Goal: Information Seeking & Learning: Check status

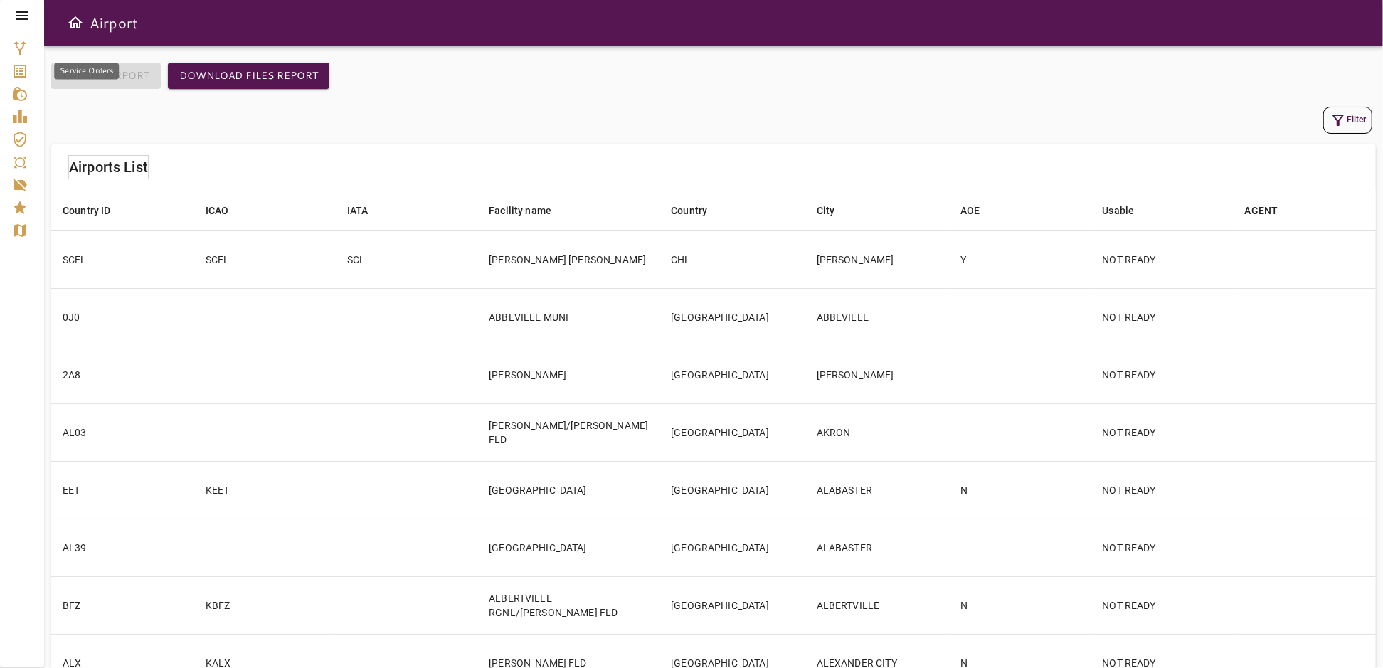
click at [22, 73] on icon "Service Orders" at bounding box center [20, 71] width 13 height 13
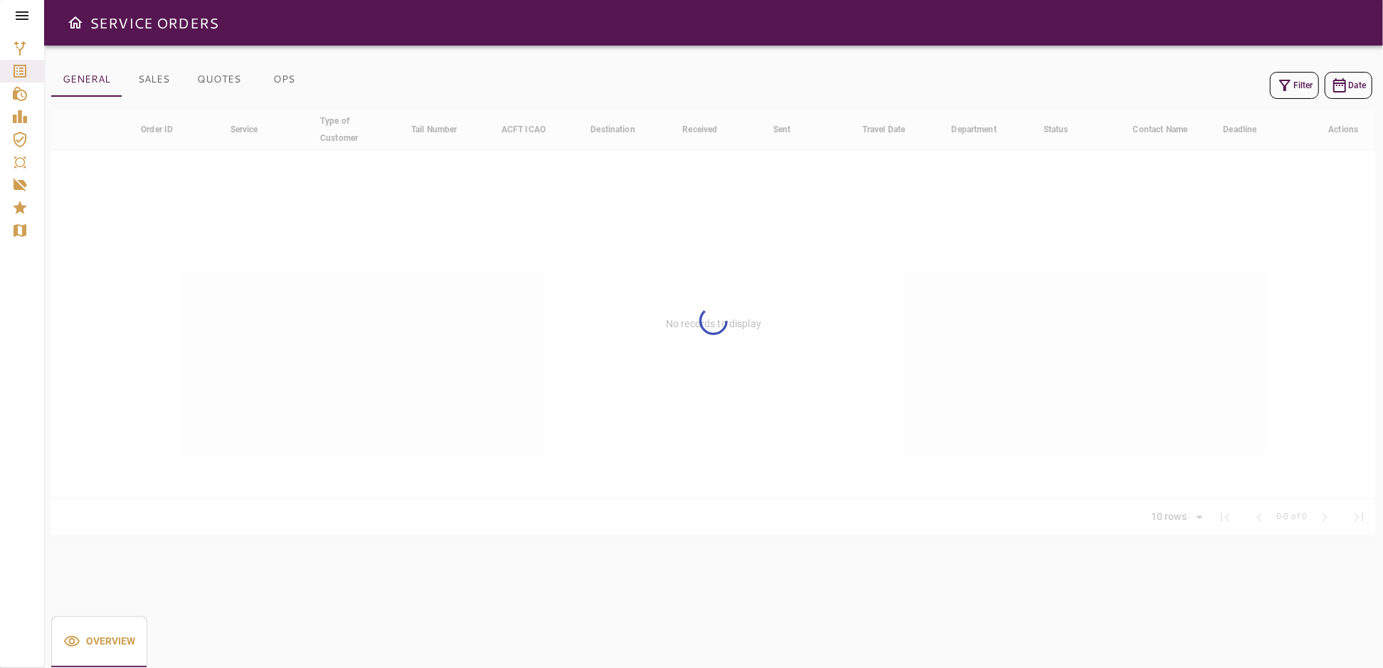
click at [280, 78] on button "OPS" at bounding box center [284, 80] width 64 height 34
click at [218, 78] on button "QUOTES" at bounding box center [219, 80] width 66 height 34
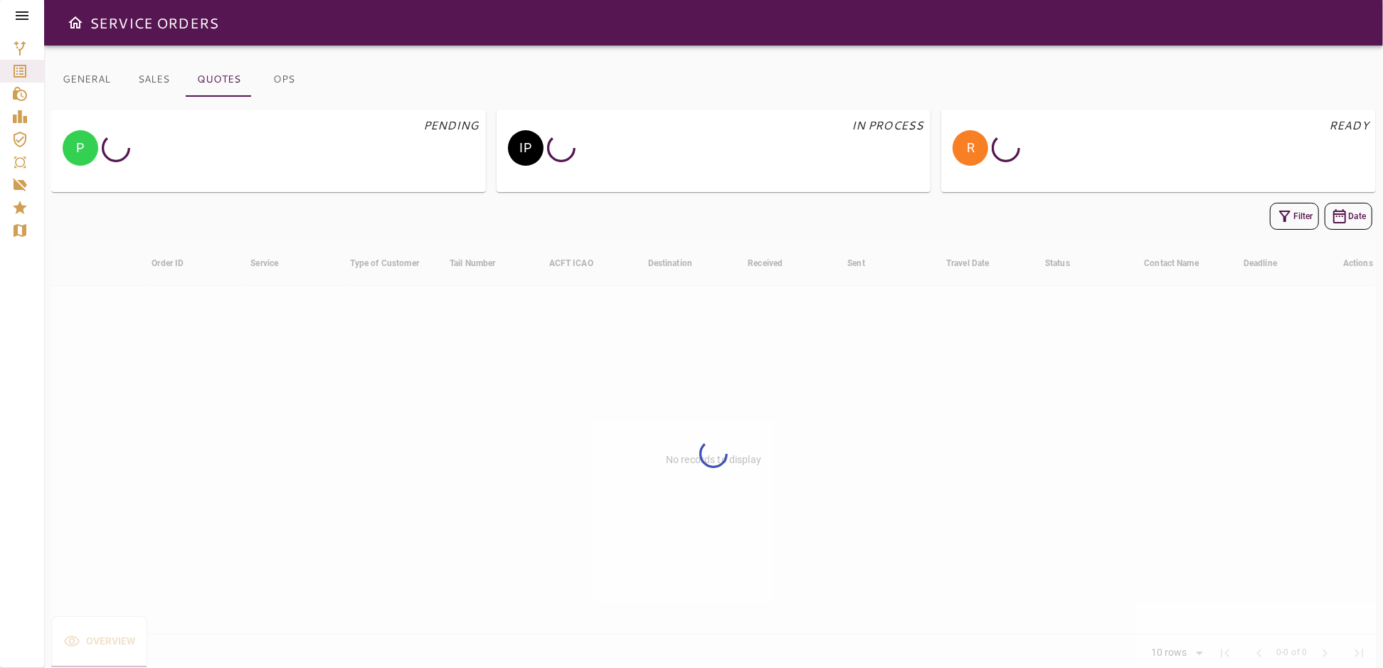
click at [287, 80] on button "OPS" at bounding box center [284, 80] width 64 height 34
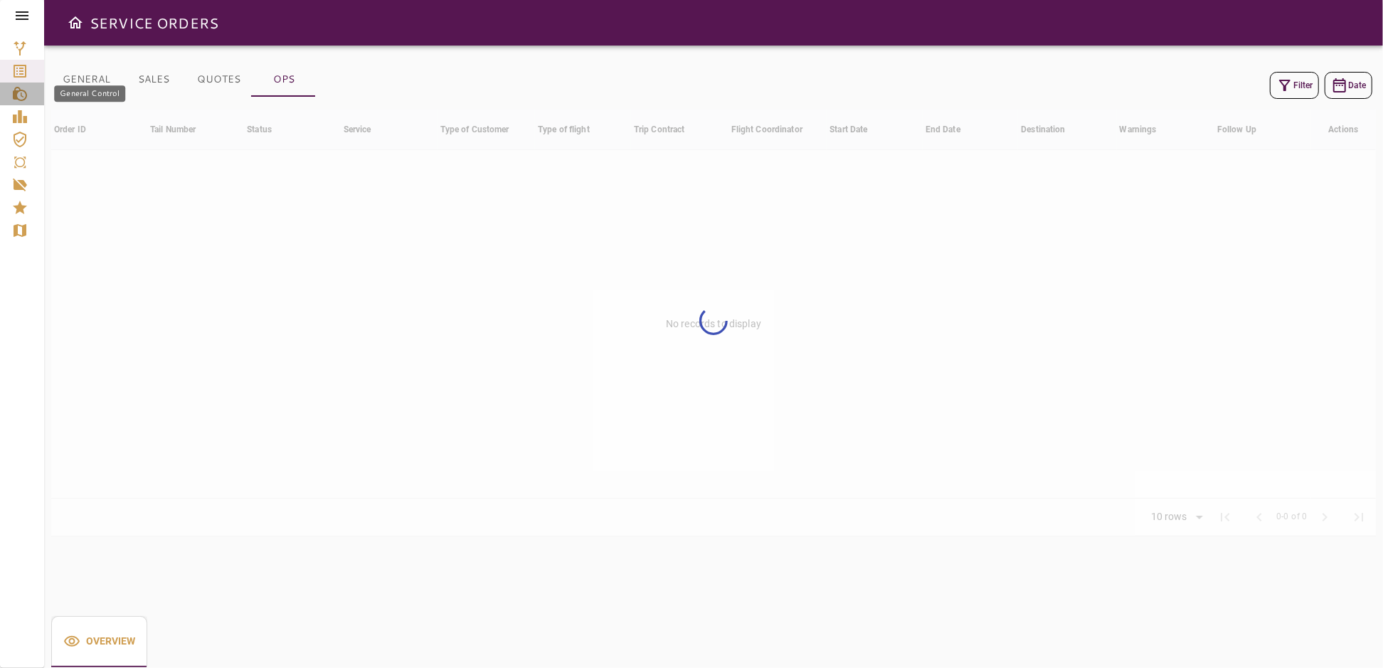
click at [16, 98] on icon "General Control" at bounding box center [20, 94] width 14 height 14
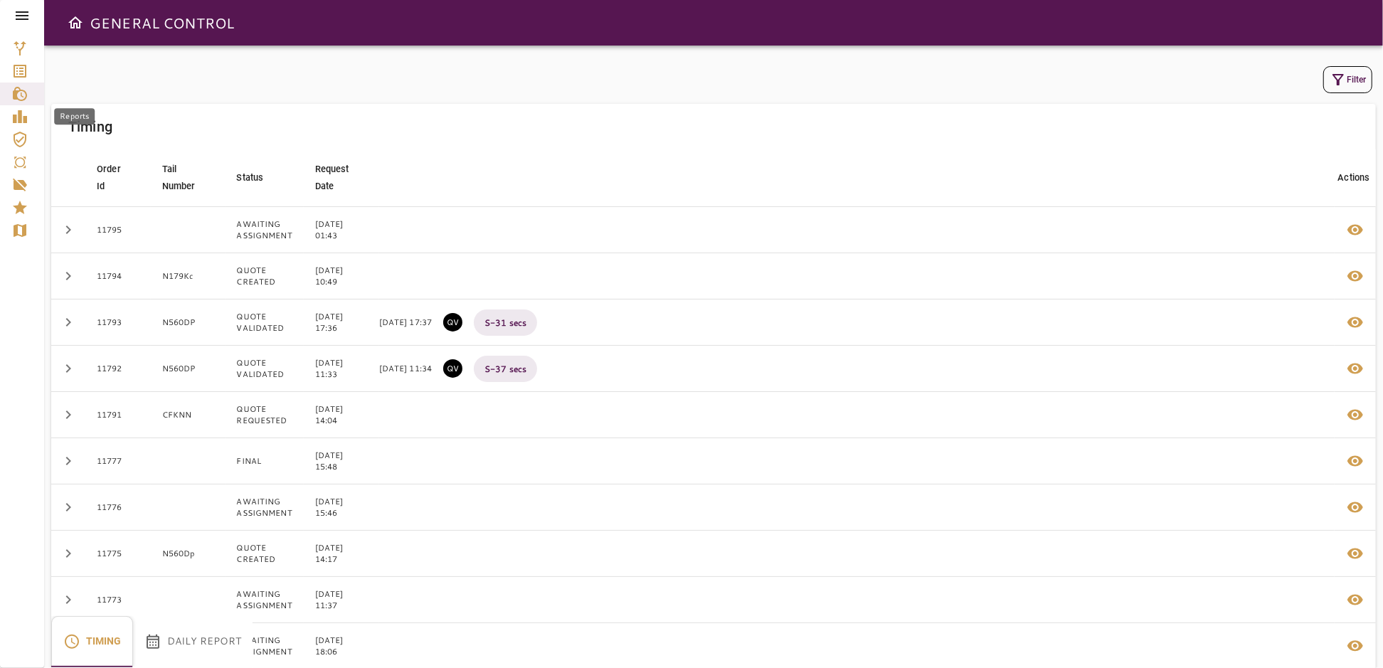
click at [16, 124] on icon "Reports" at bounding box center [19, 116] width 17 height 17
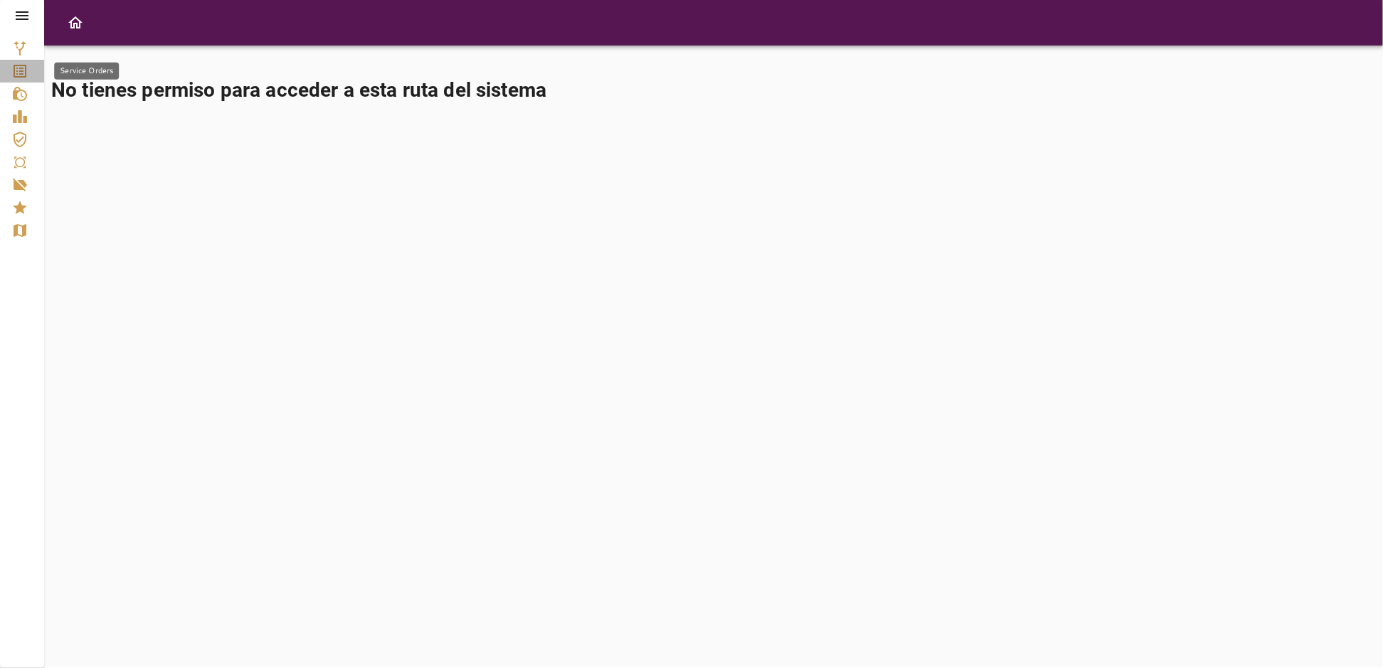
click at [14, 71] on icon "Service Orders" at bounding box center [20, 71] width 13 height 13
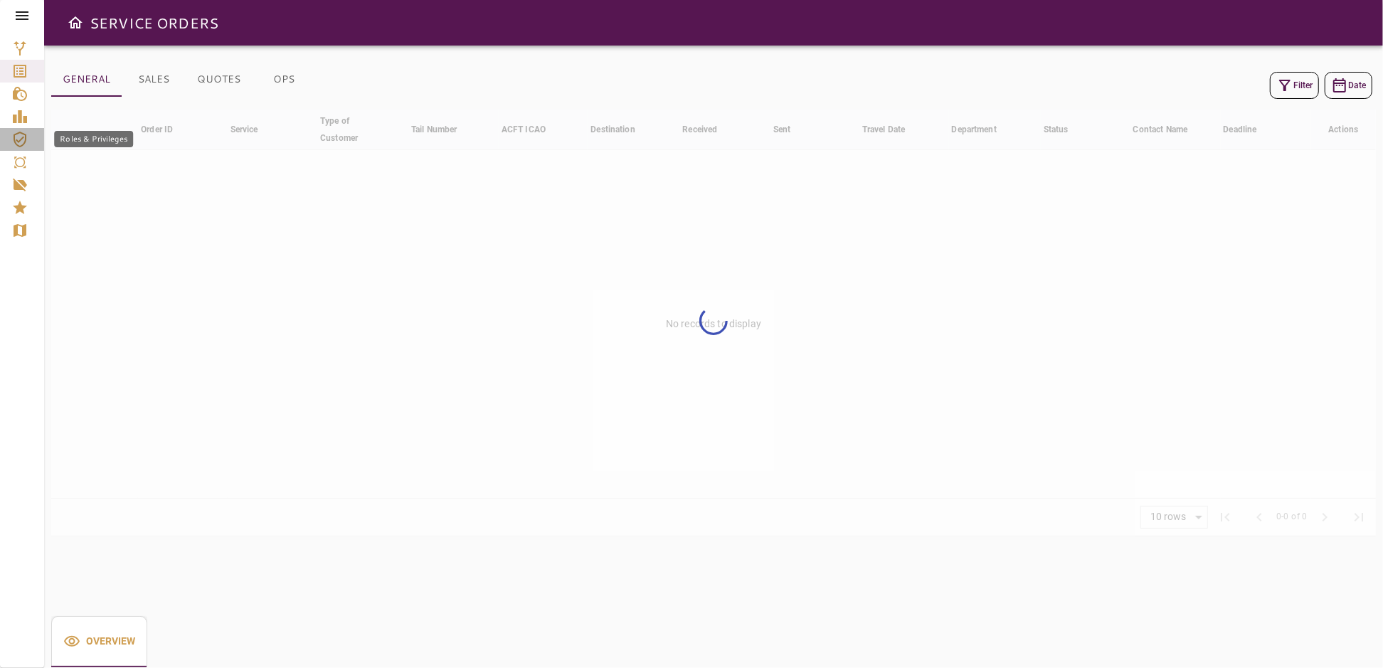
click at [20, 137] on icon "Roles & Privileges" at bounding box center [19, 139] width 17 height 17
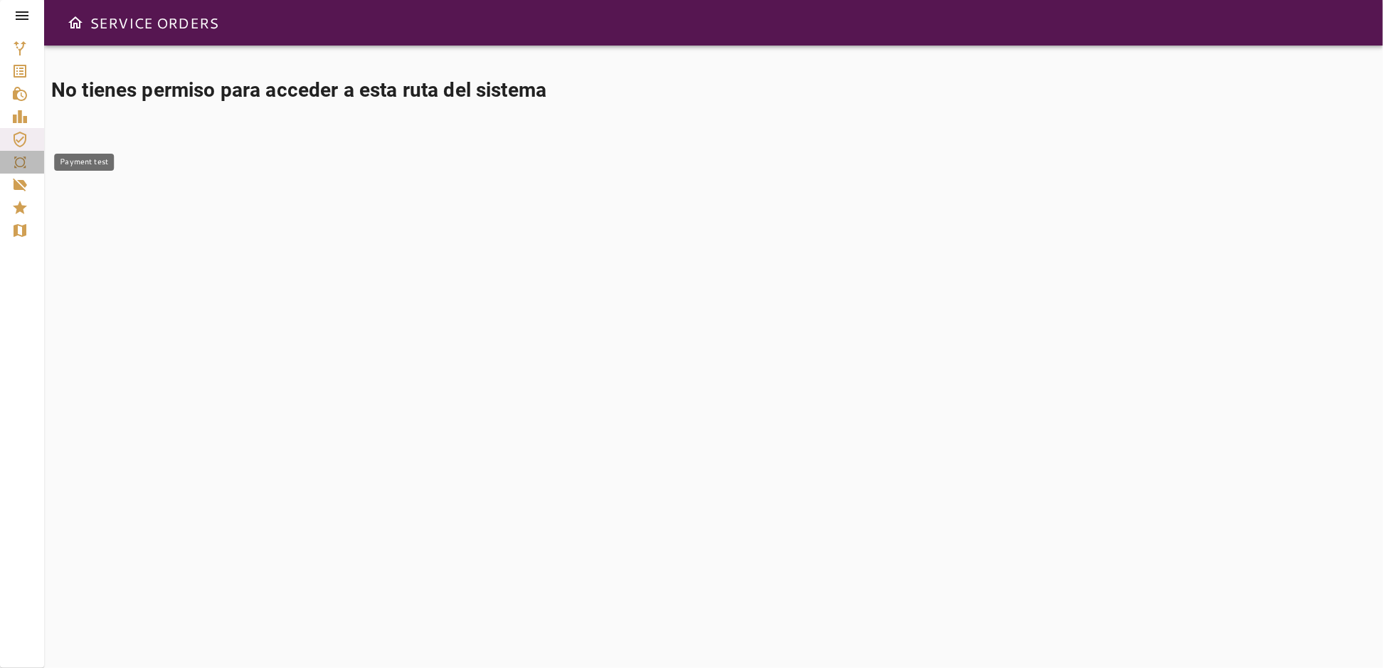
click at [22, 165] on icon "Payment test" at bounding box center [19, 162] width 17 height 17
click at [16, 212] on icon "Stars" at bounding box center [20, 208] width 14 height 14
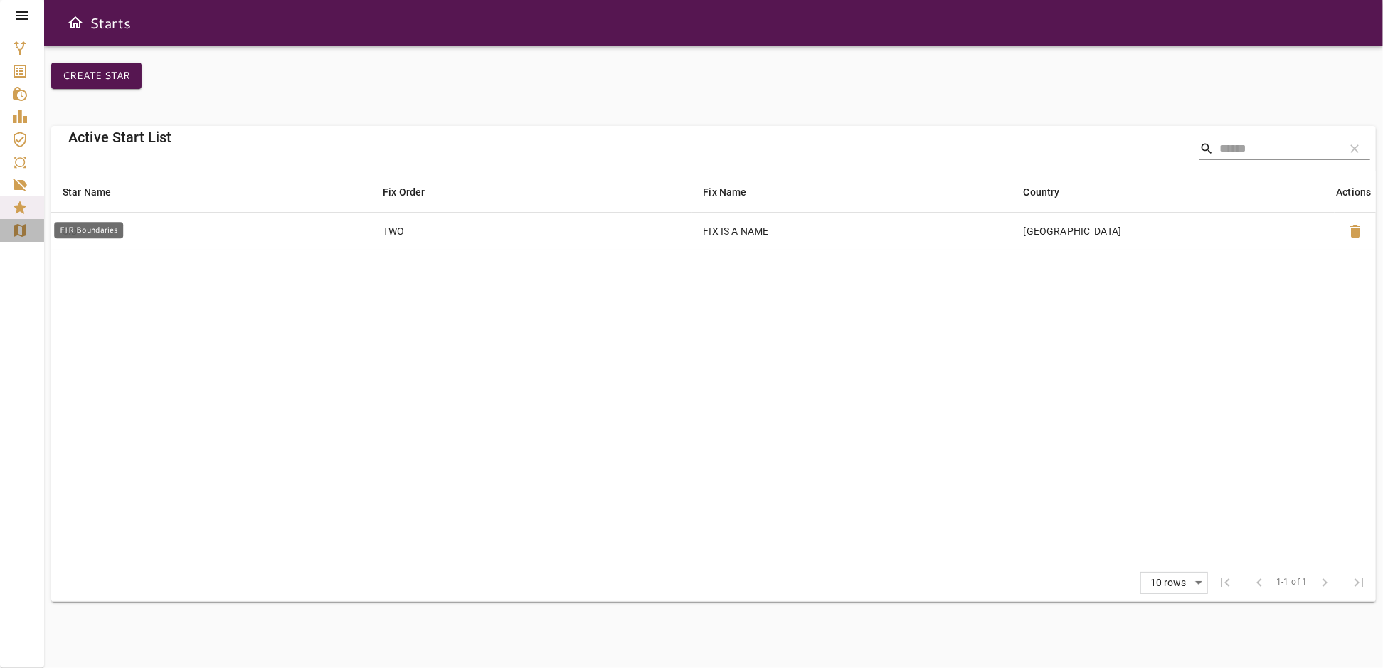
click at [17, 233] on icon "FIR Boundaries" at bounding box center [20, 230] width 13 height 13
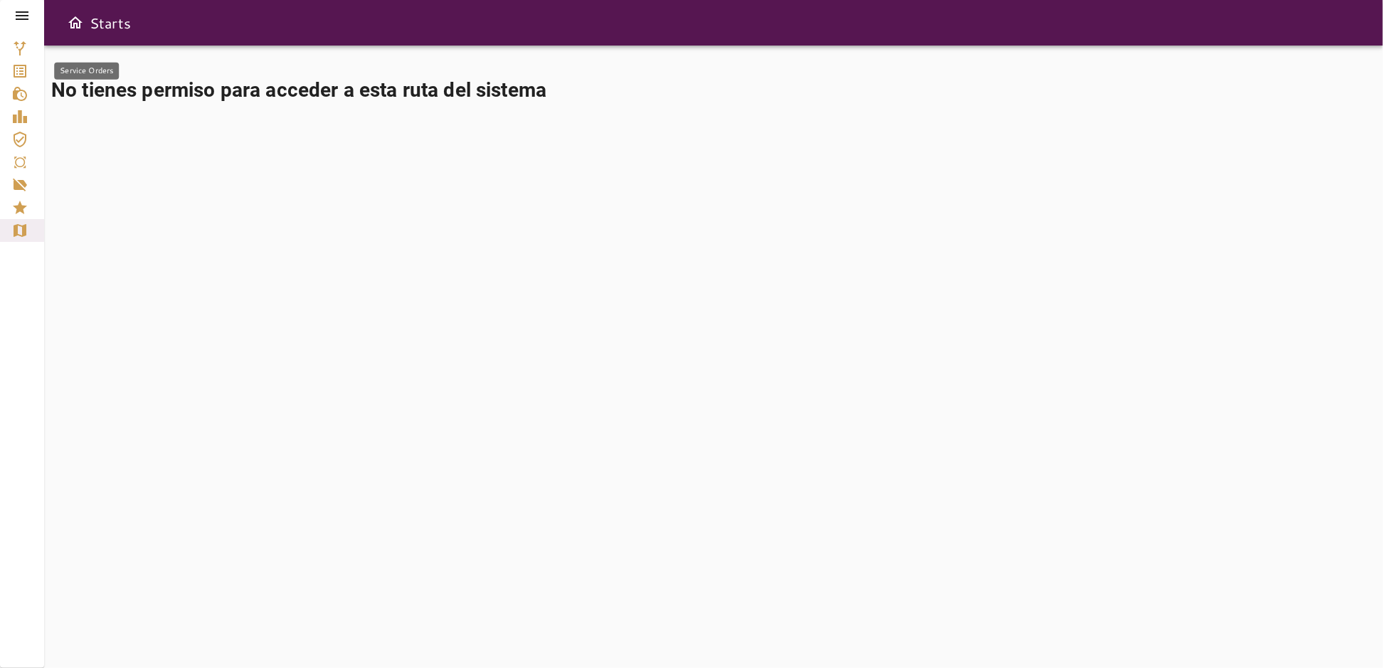
click at [19, 71] on icon "Service Orders" at bounding box center [20, 71] width 13 height 13
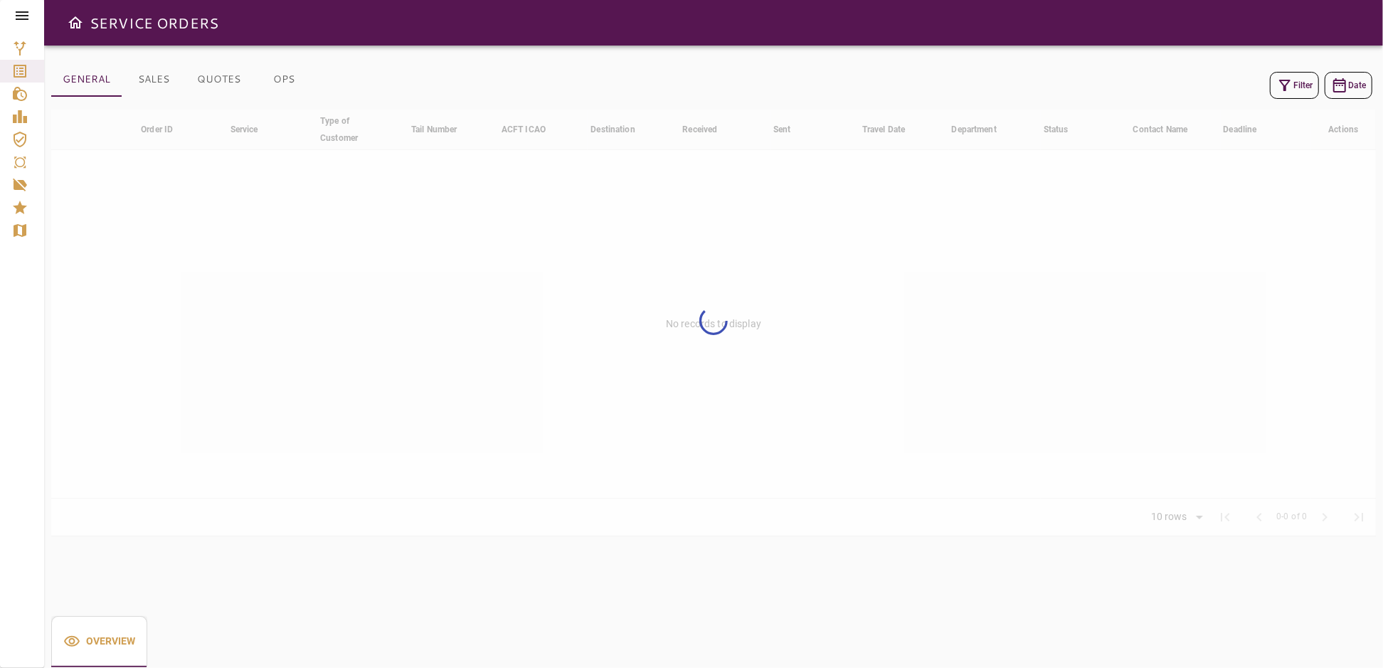
drag, startPoint x: 1045, startPoint y: 3, endPoint x: 977, endPoint y: 259, distance: 264.8
click at [977, 259] on div at bounding box center [713, 323] width 1324 height 427
click at [328, 200] on div at bounding box center [713, 323] width 1324 height 427
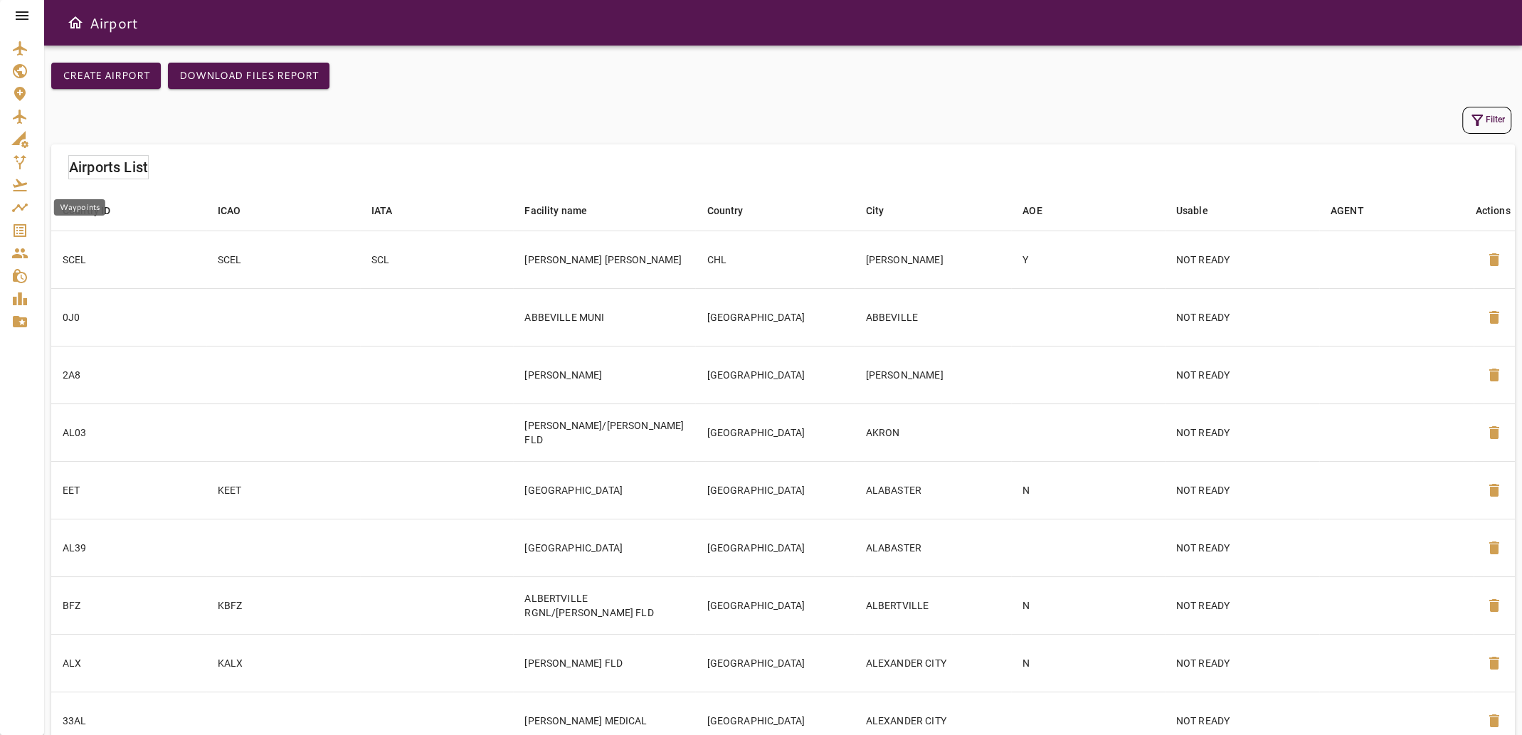
click at [21, 202] on icon "Waypoints" at bounding box center [19, 207] width 17 height 17
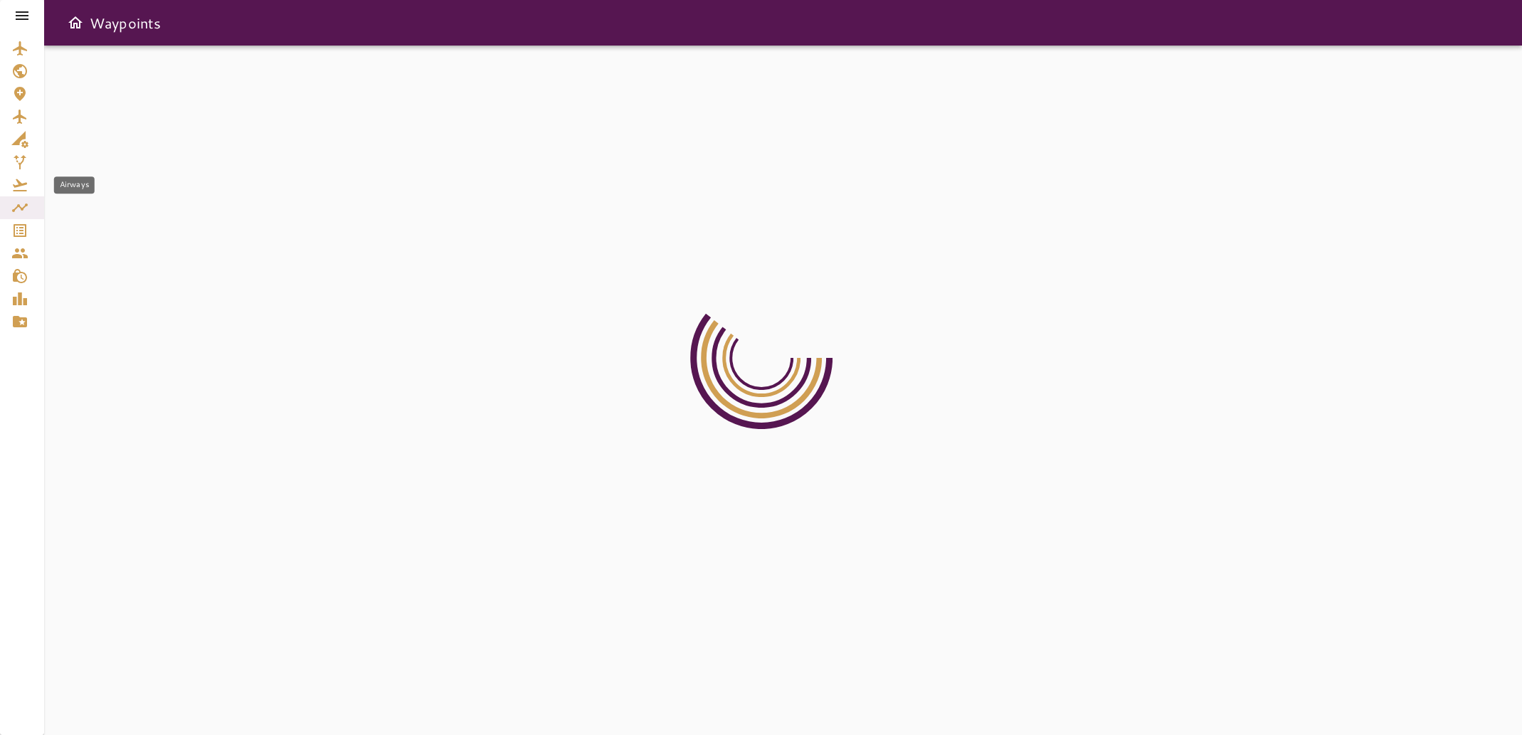
click at [16, 181] on icon "Airways" at bounding box center [19, 184] width 17 height 17
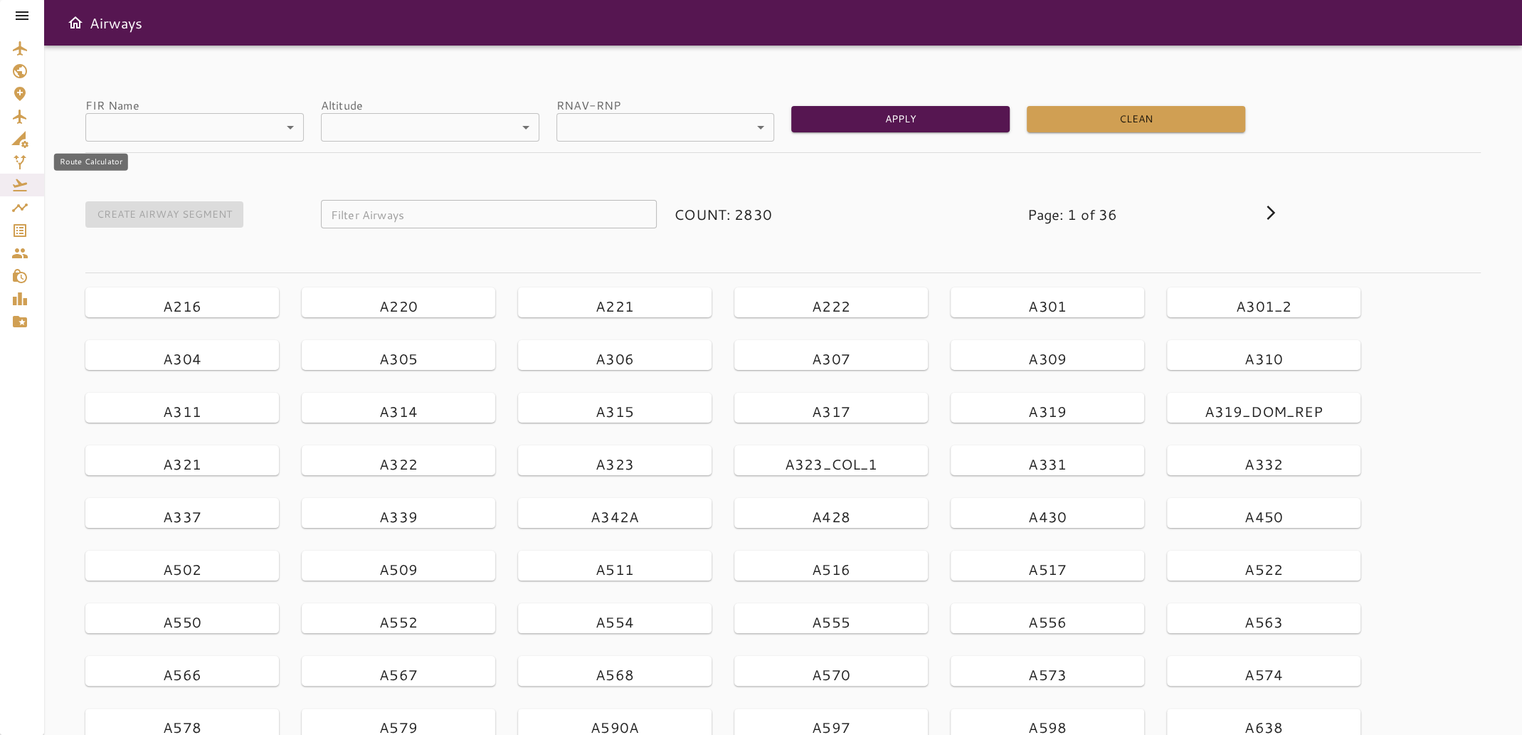
click at [18, 159] on icon "Route Calculator" at bounding box center [19, 162] width 17 height 17
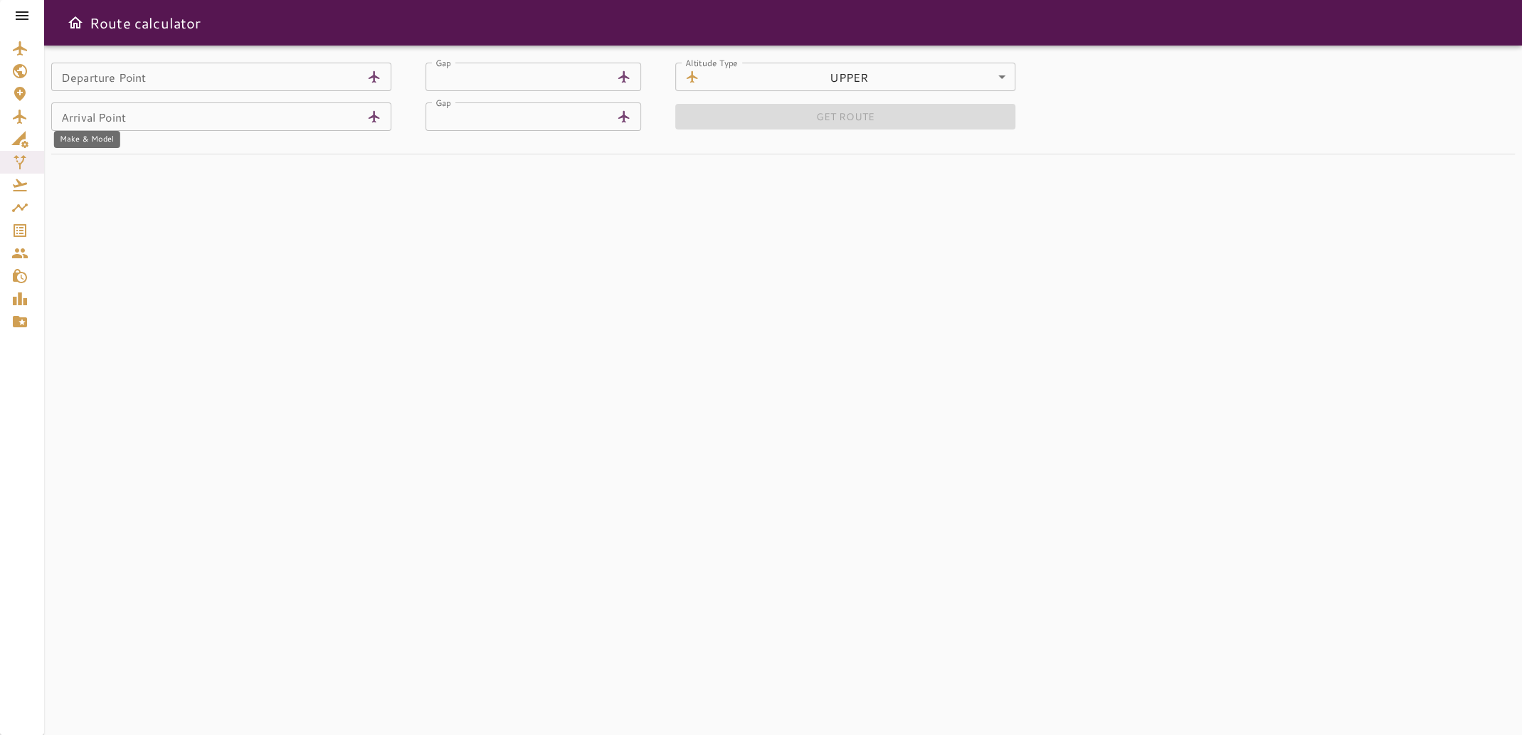
click at [18, 137] on icon "Make & Model" at bounding box center [19, 139] width 17 height 17
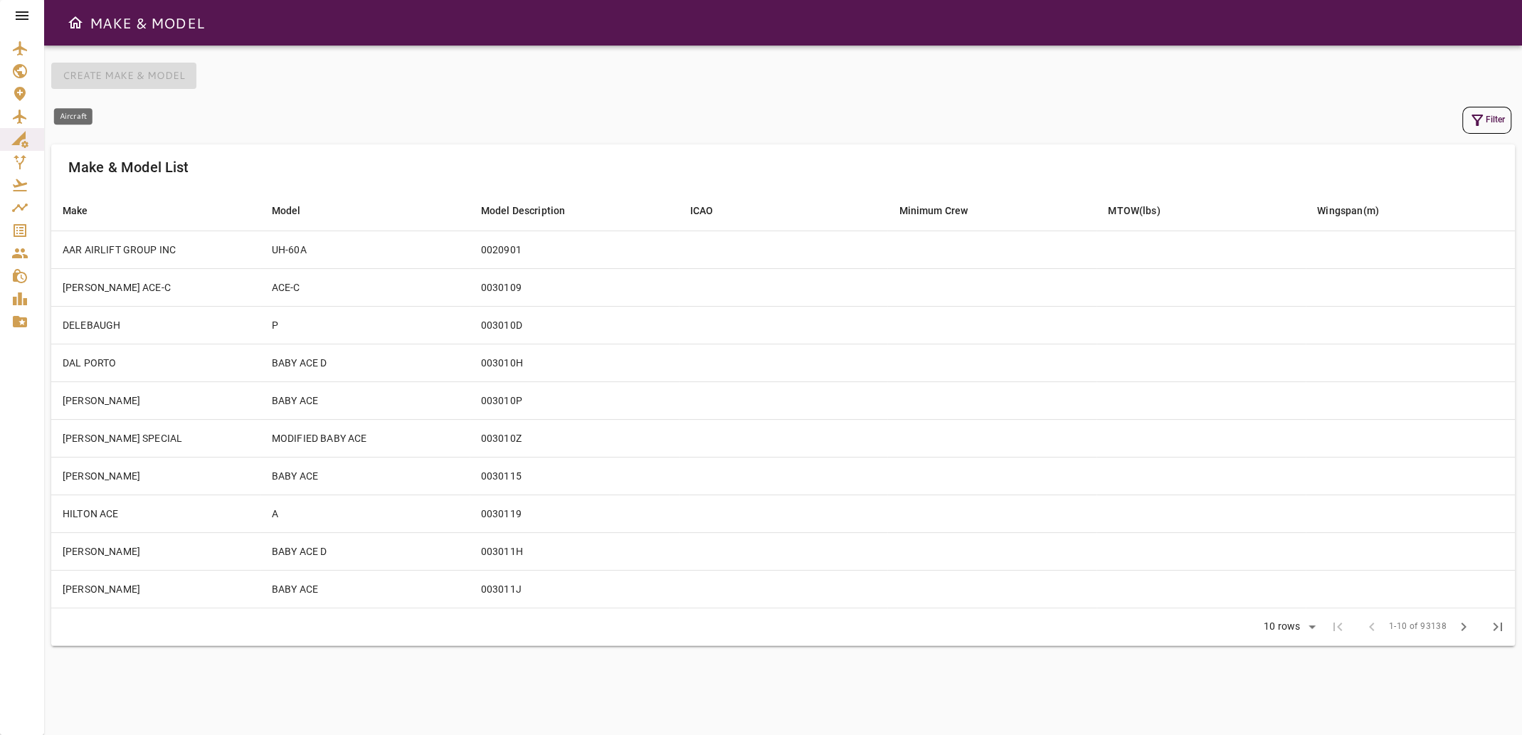
click at [21, 115] on icon "Aircraft" at bounding box center [20, 117] width 14 height 14
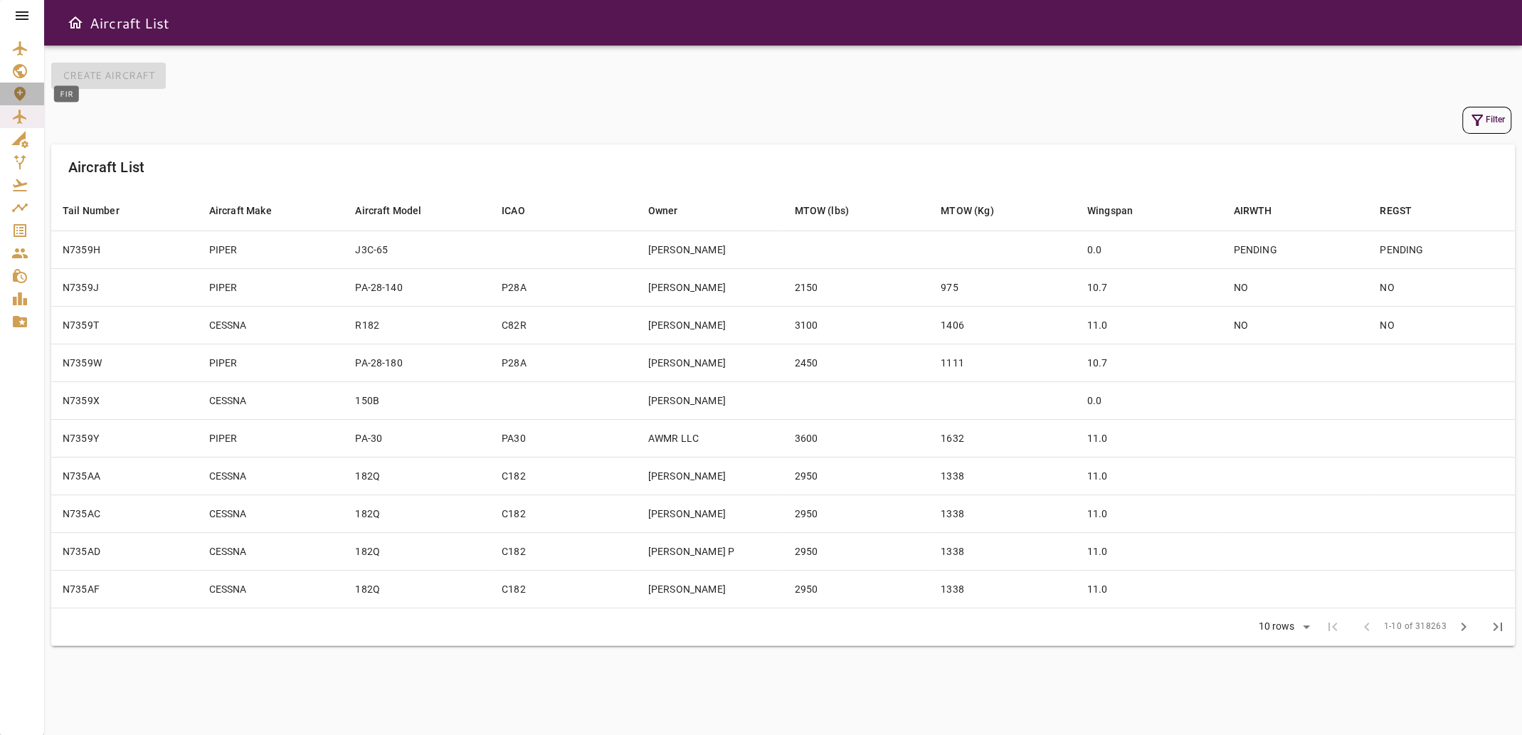
click at [21, 93] on icon "FIR" at bounding box center [19, 94] width 11 height 14
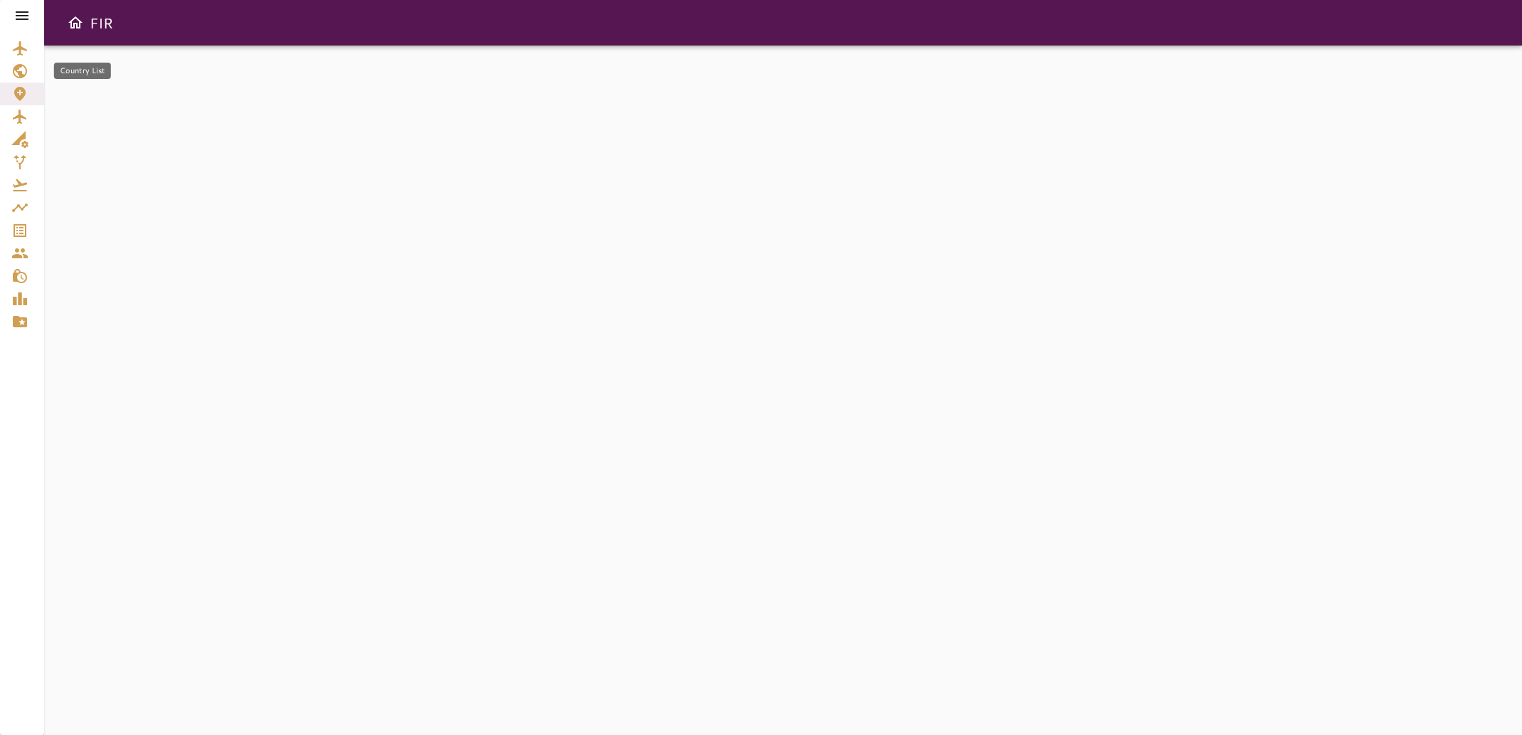
click at [16, 70] on icon "Country List" at bounding box center [20, 71] width 14 height 14
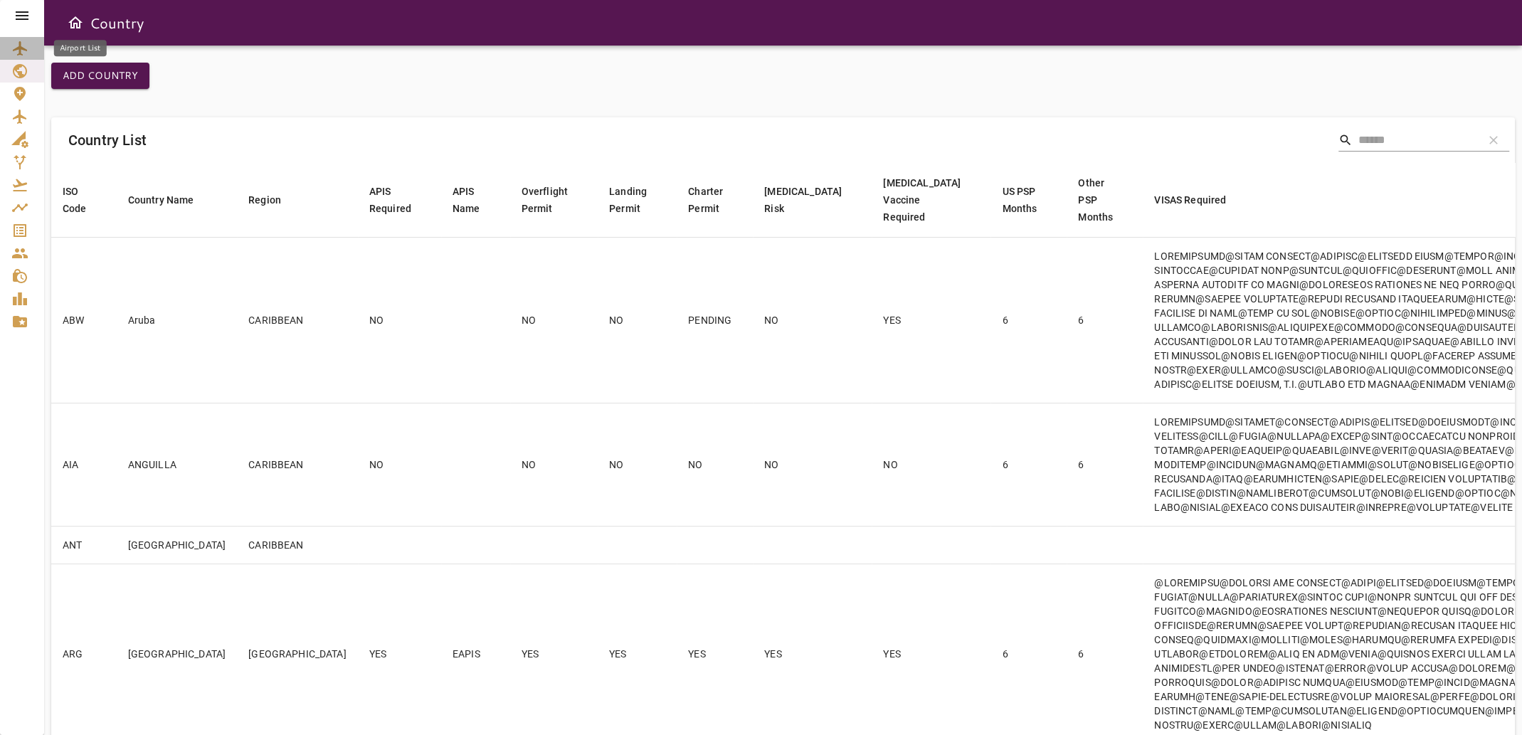
click at [22, 40] on icon "Airport List" at bounding box center [19, 48] width 17 height 17
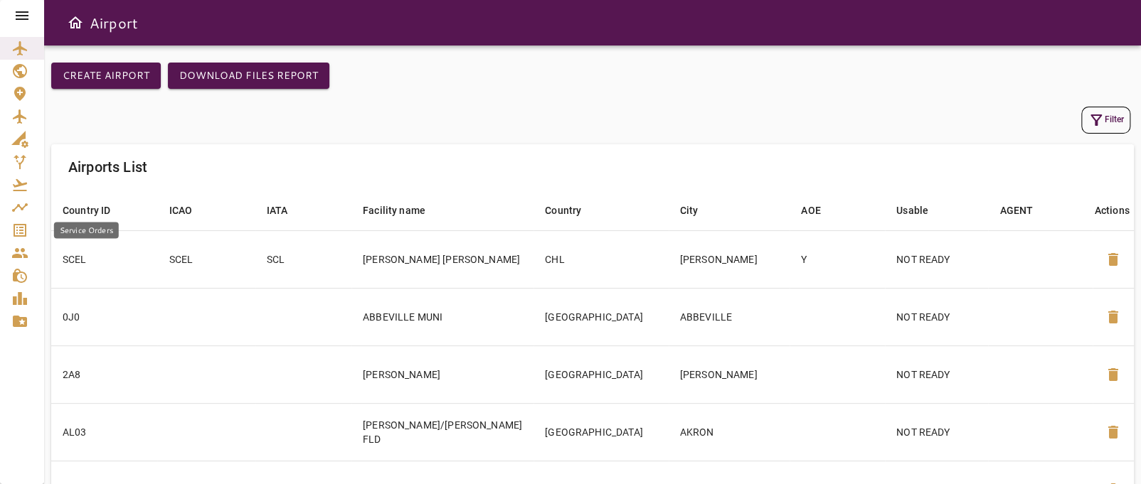
click at [21, 232] on icon "Service Orders" at bounding box center [19, 230] width 17 height 17
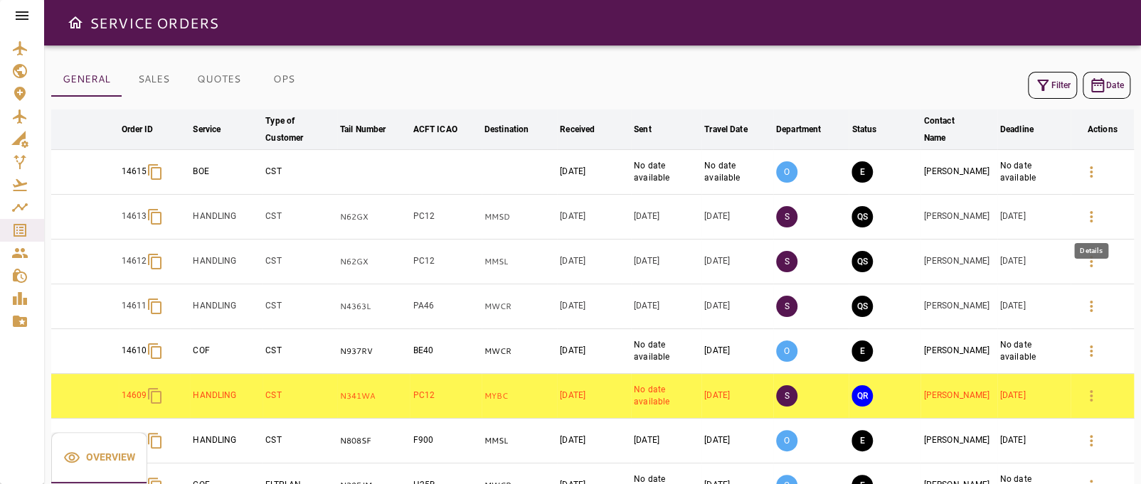
click at [1090, 213] on icon "button" at bounding box center [1091, 216] width 17 height 17
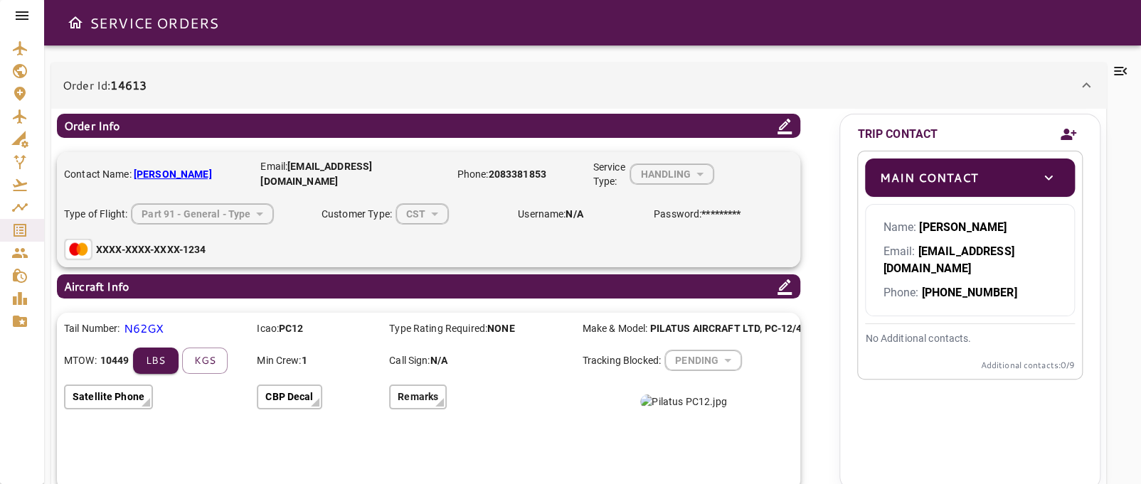
click at [1086, 85] on icon at bounding box center [1086, 85] width 17 height 17
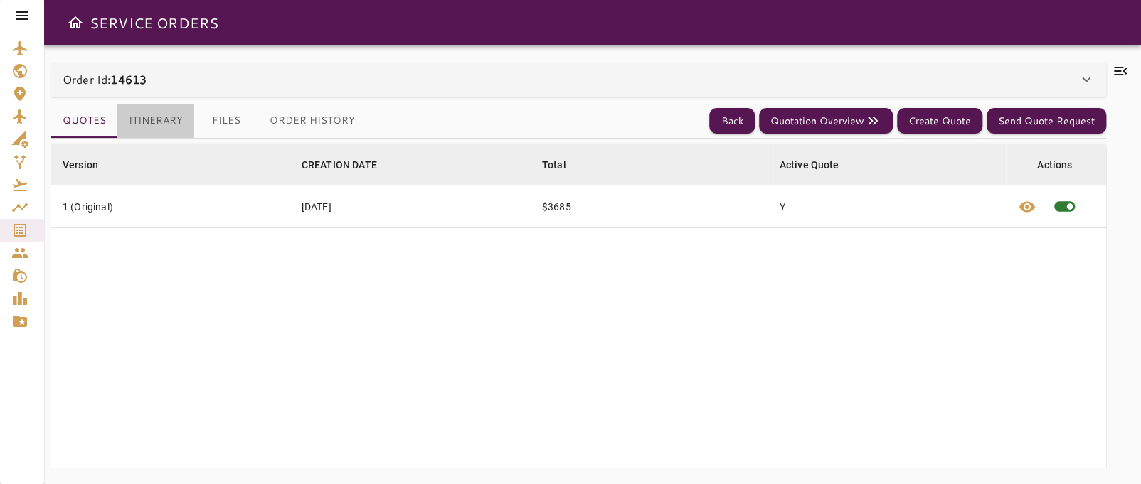
click at [155, 123] on button "Itinerary" at bounding box center [155, 121] width 77 height 34
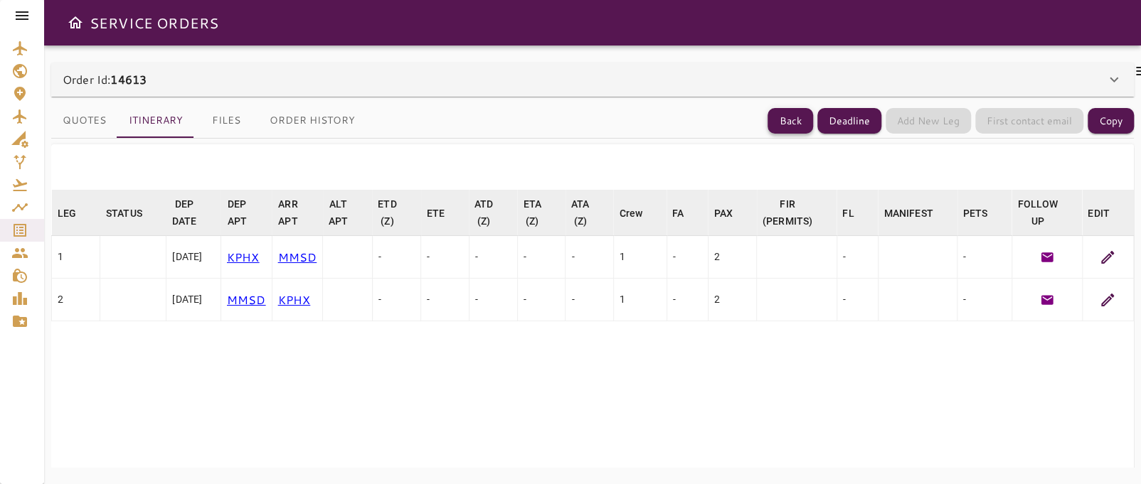
click at [798, 118] on button "Back" at bounding box center [791, 121] width 46 height 26
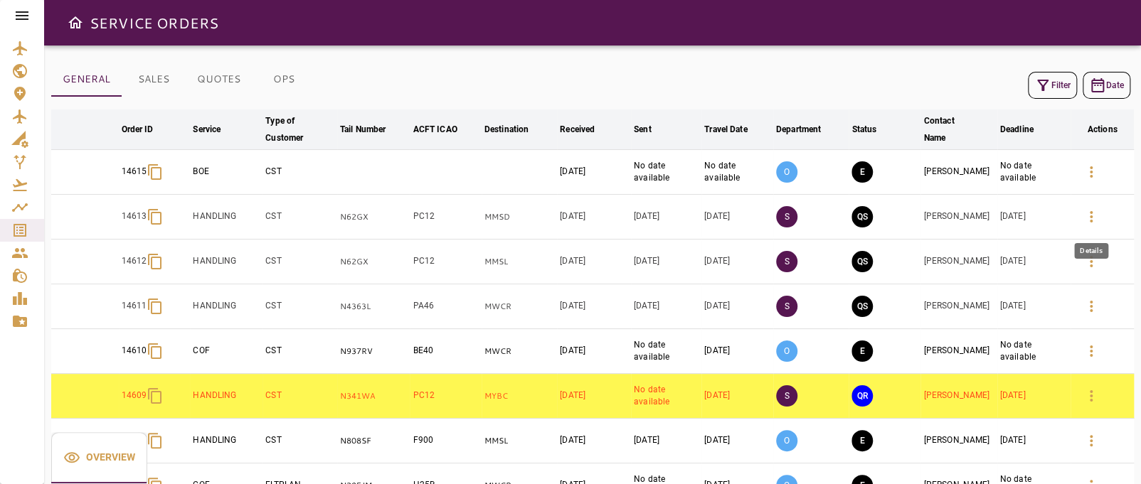
click at [1094, 214] on icon "button" at bounding box center [1091, 216] width 17 height 17
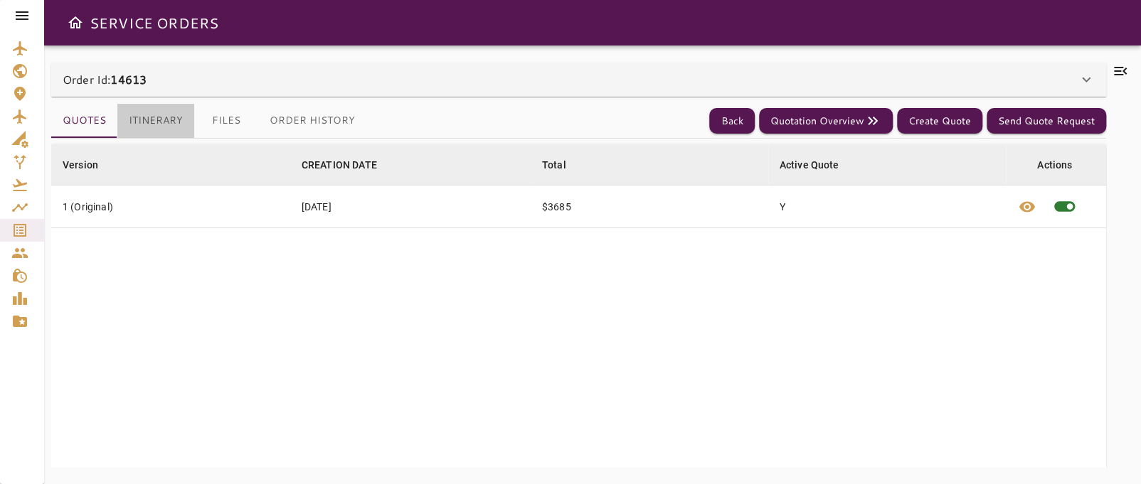
click at [150, 124] on button "Itinerary" at bounding box center [155, 121] width 77 height 34
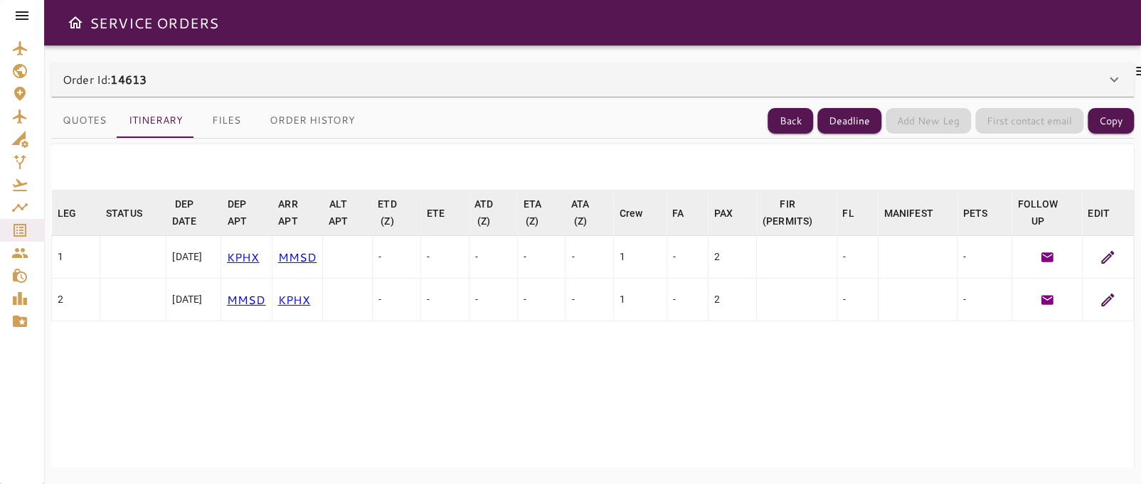
click at [120, 80] on b "14613" at bounding box center [128, 79] width 36 height 16
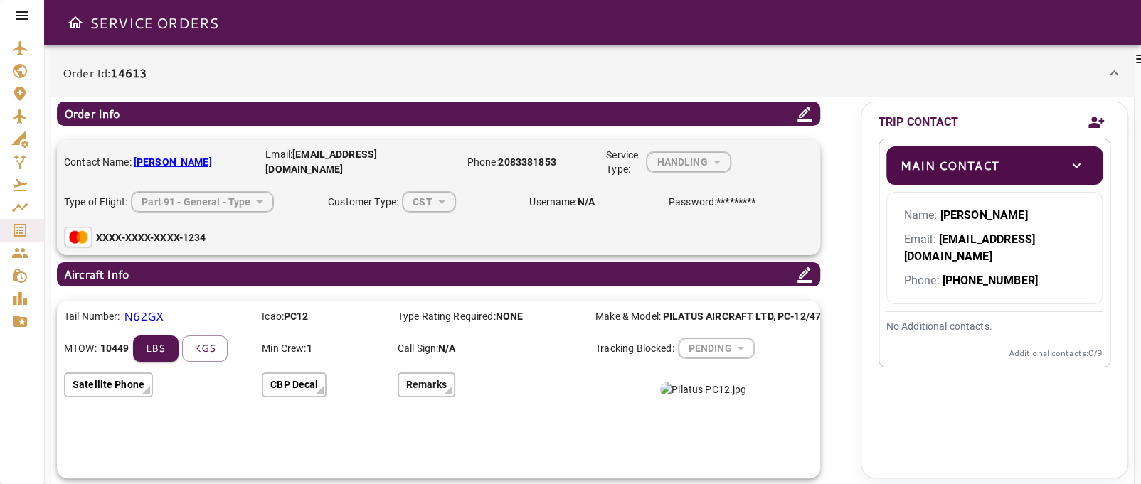
scroll to position [21, 0]
click at [209, 336] on button "kgs" at bounding box center [205, 349] width 46 height 26
click at [157, 336] on button "lbs" at bounding box center [150, 349] width 46 height 26
click at [194, 336] on button "kgs" at bounding box center [205, 349] width 46 height 26
click at [142, 341] on button "lbs" at bounding box center [150, 349] width 46 height 26
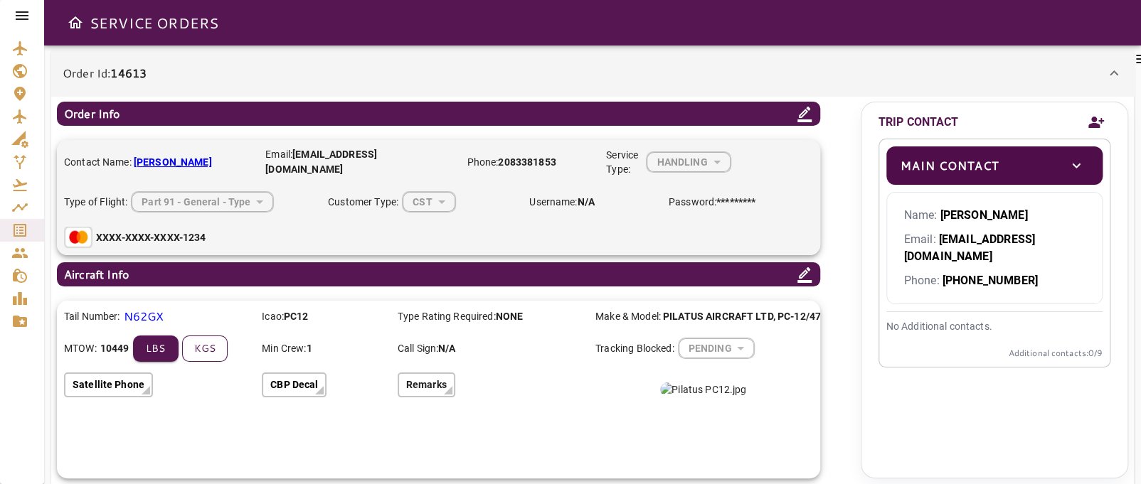
click at [196, 336] on button "kgs" at bounding box center [205, 349] width 46 height 26
click at [147, 340] on button "lbs" at bounding box center [150, 349] width 46 height 26
click at [737, 397] on img at bounding box center [703, 390] width 86 height 14
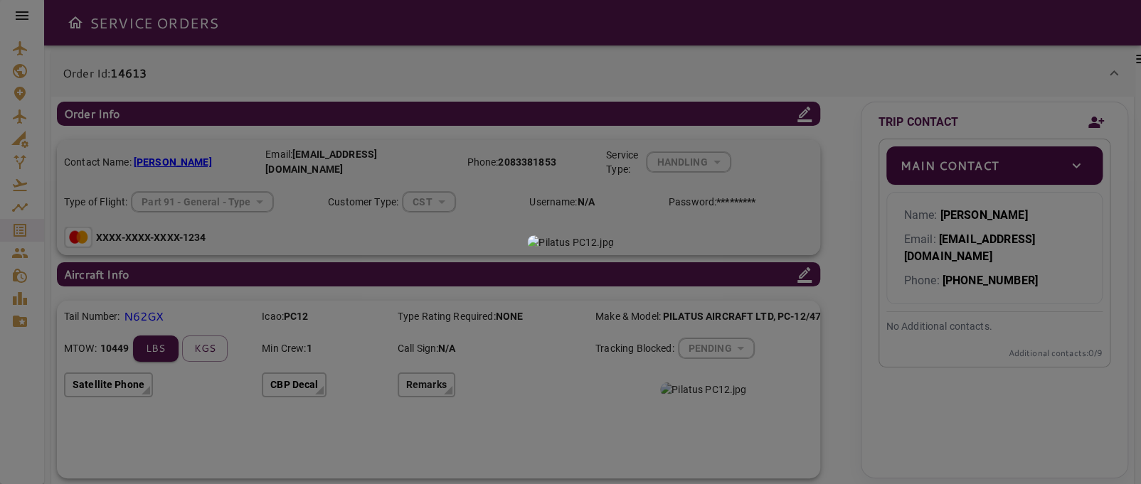
click at [960, 58] on div at bounding box center [570, 242] width 1141 height 484
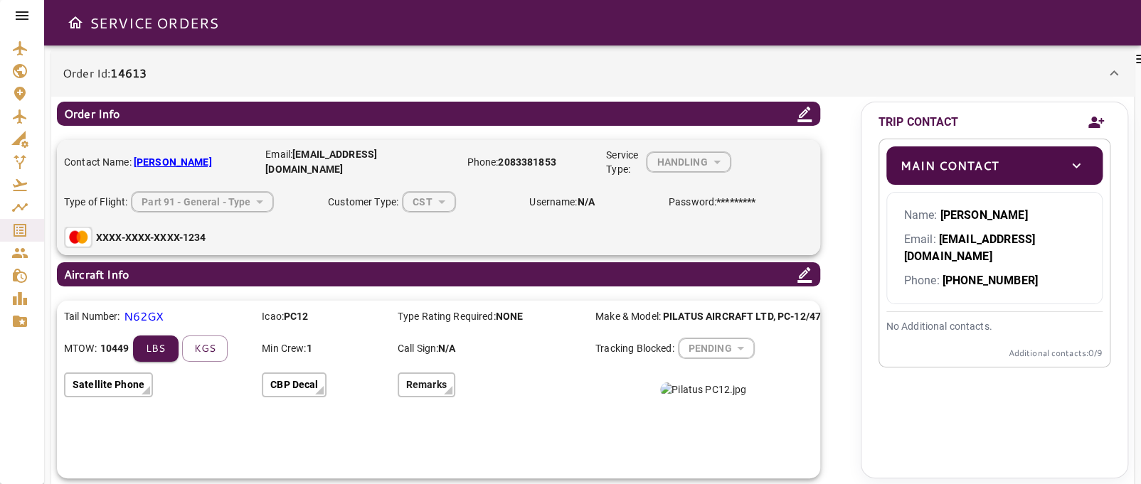
click at [746, 397] on img at bounding box center [703, 390] width 86 height 14
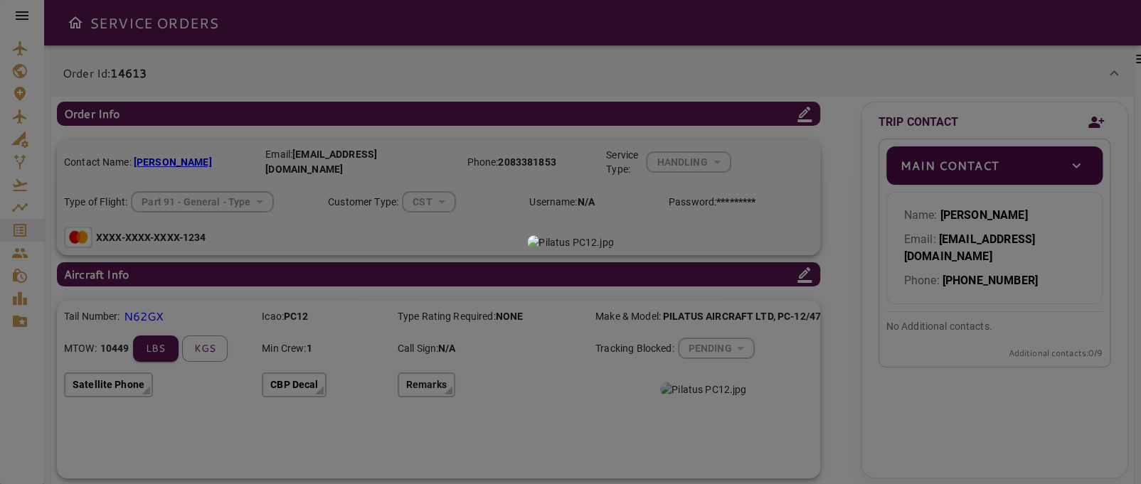
click at [888, 38] on div at bounding box center [570, 242] width 1141 height 484
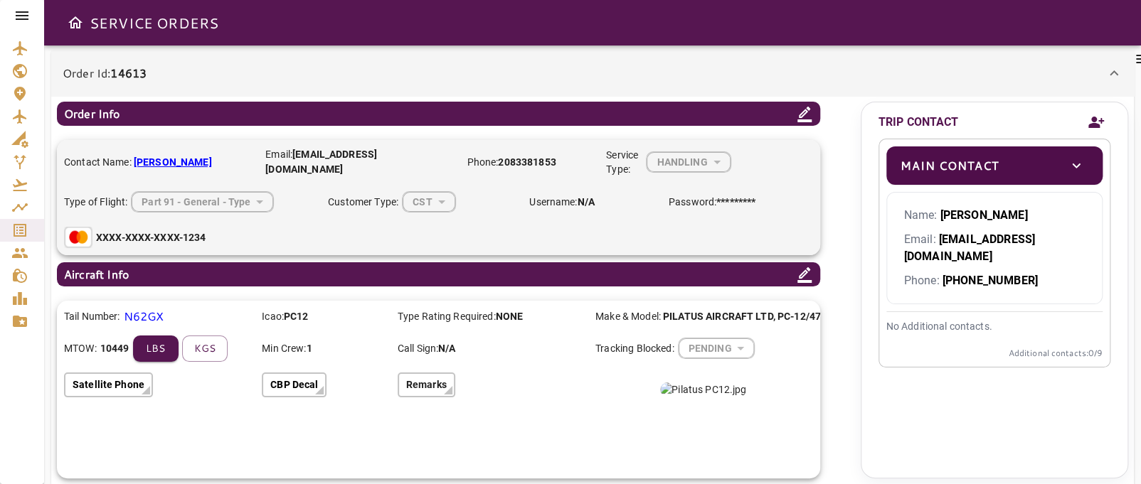
click at [807, 105] on icon at bounding box center [804, 113] width 17 height 17
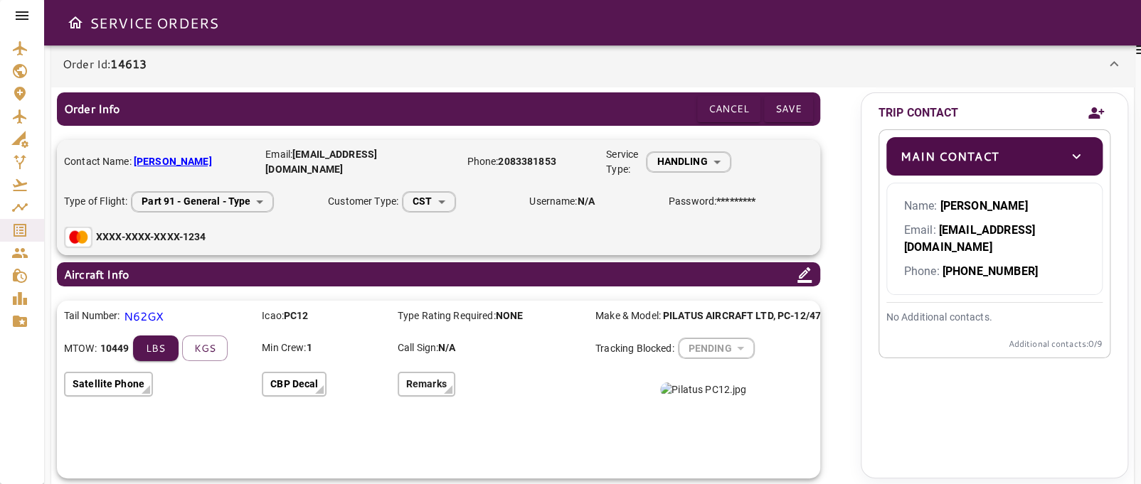
click at [717, 162] on body "SERVICE ORDERS Order Id: 14613 Order Info Cancel Save Contact Name: Shannon McL…" at bounding box center [570, 242] width 1141 height 484
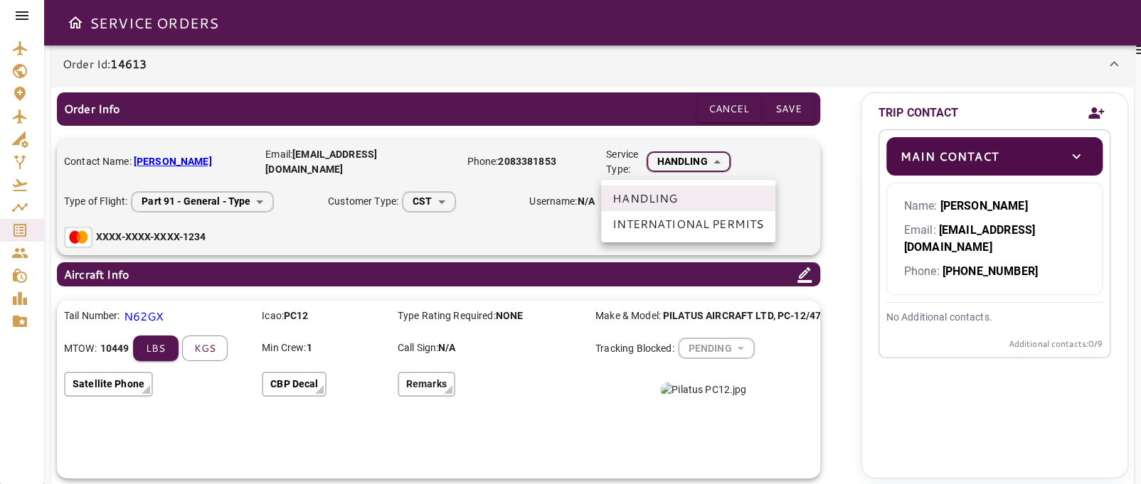
click at [717, 162] on div at bounding box center [570, 242] width 1141 height 484
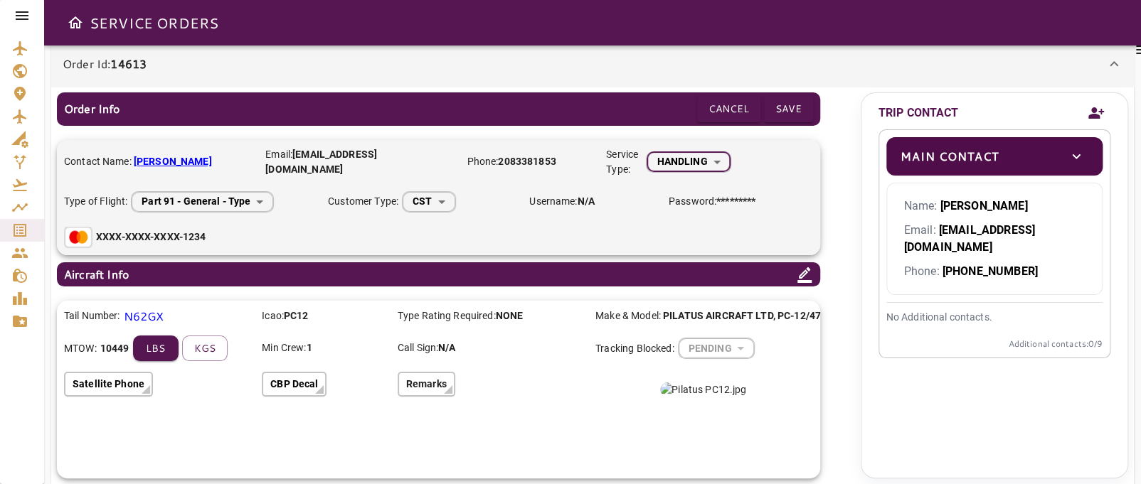
click at [442, 202] on body "SERVICE ORDERS Order Id: 14613 Order Info Cancel Save Contact Name: Shannon McL…" at bounding box center [570, 242] width 1141 height 484
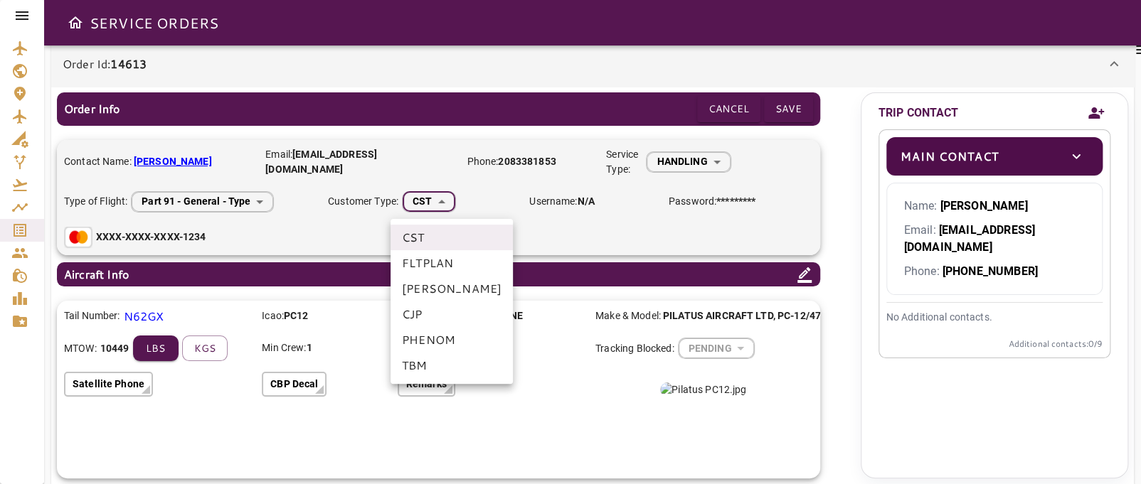
click at [442, 202] on div at bounding box center [570, 242] width 1141 height 484
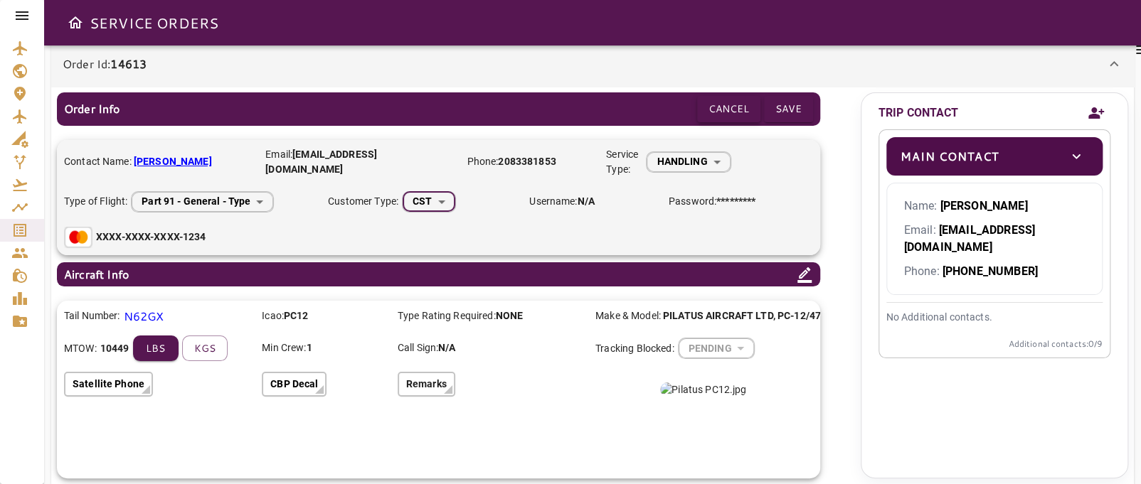
click at [726, 102] on button "Cancel" at bounding box center [728, 109] width 63 height 26
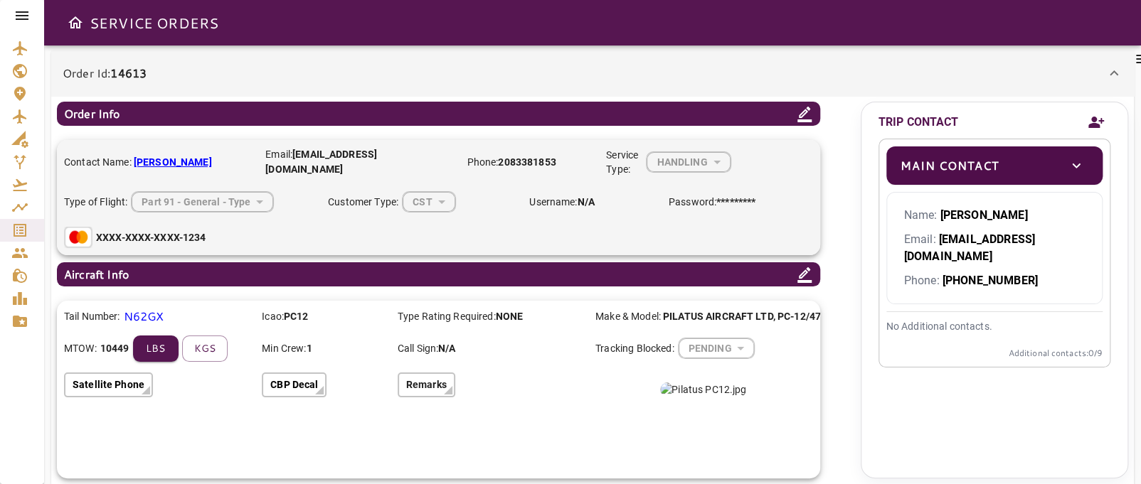
click at [1118, 68] on icon at bounding box center [1113, 73] width 17 height 17
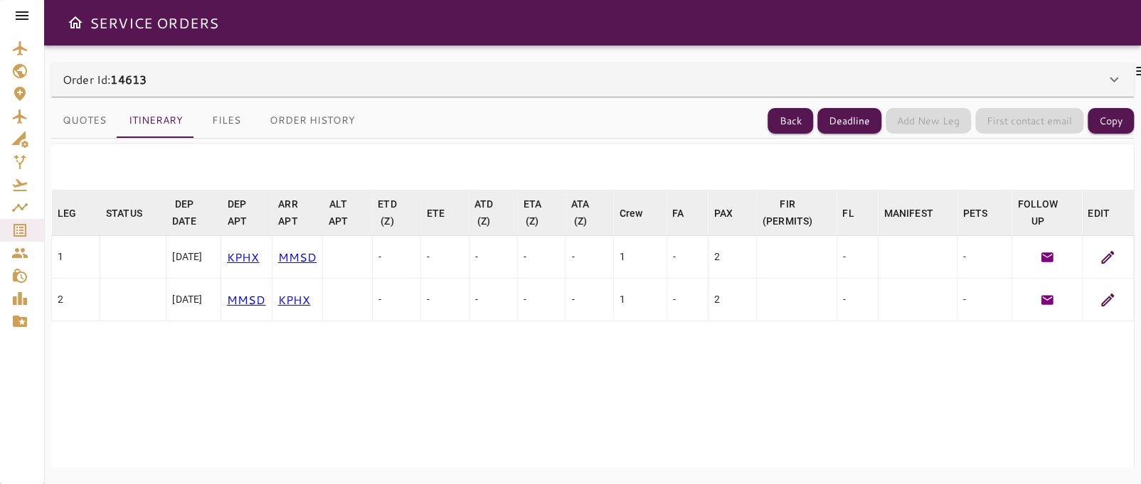
scroll to position [11, 0]
click at [1108, 71] on icon at bounding box center [1113, 79] width 17 height 17
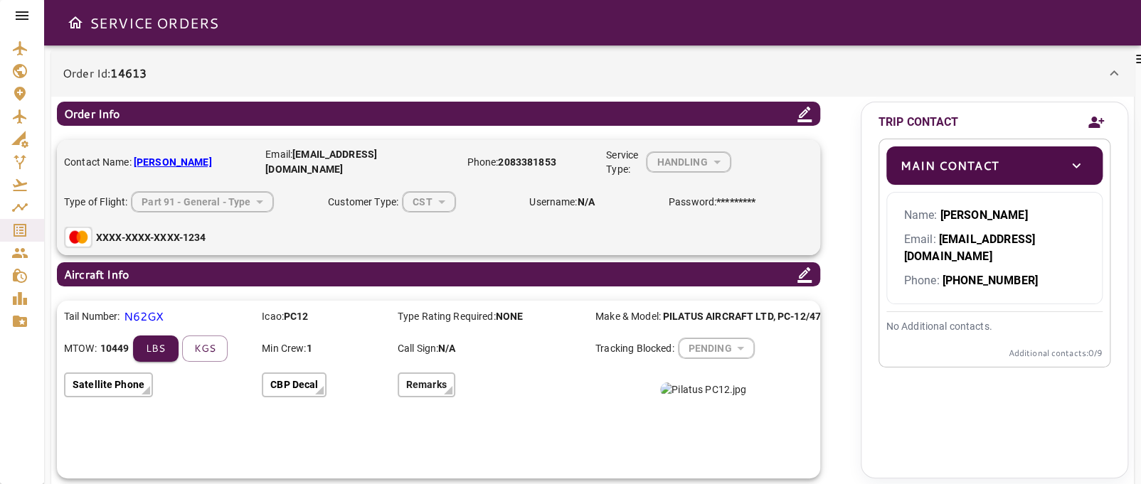
scroll to position [21, 0]
click at [1101, 65] on div "Order Id: 14613" at bounding box center [584, 73] width 1043 height 17
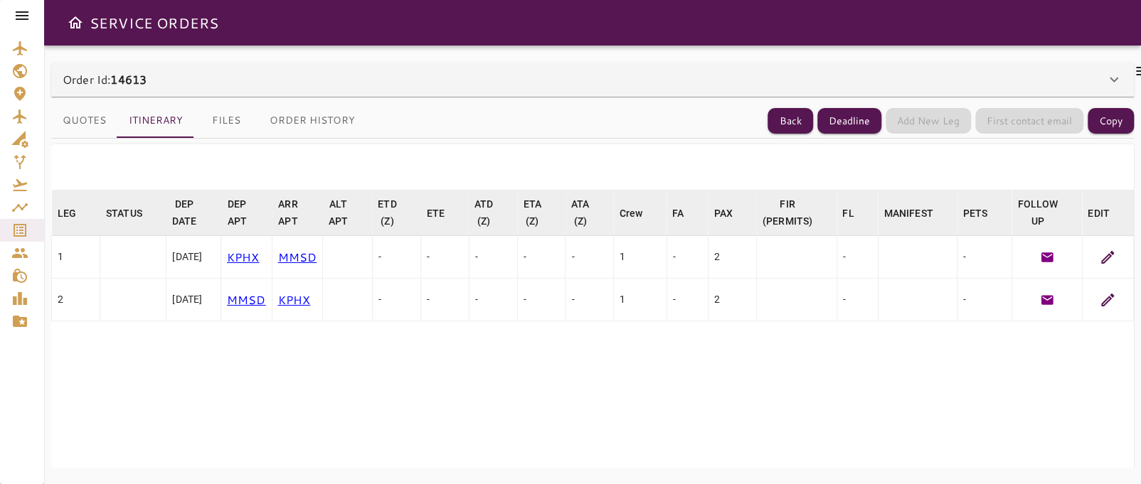
scroll to position [0, 0]
click at [1114, 258] on icon at bounding box center [1107, 257] width 13 height 13
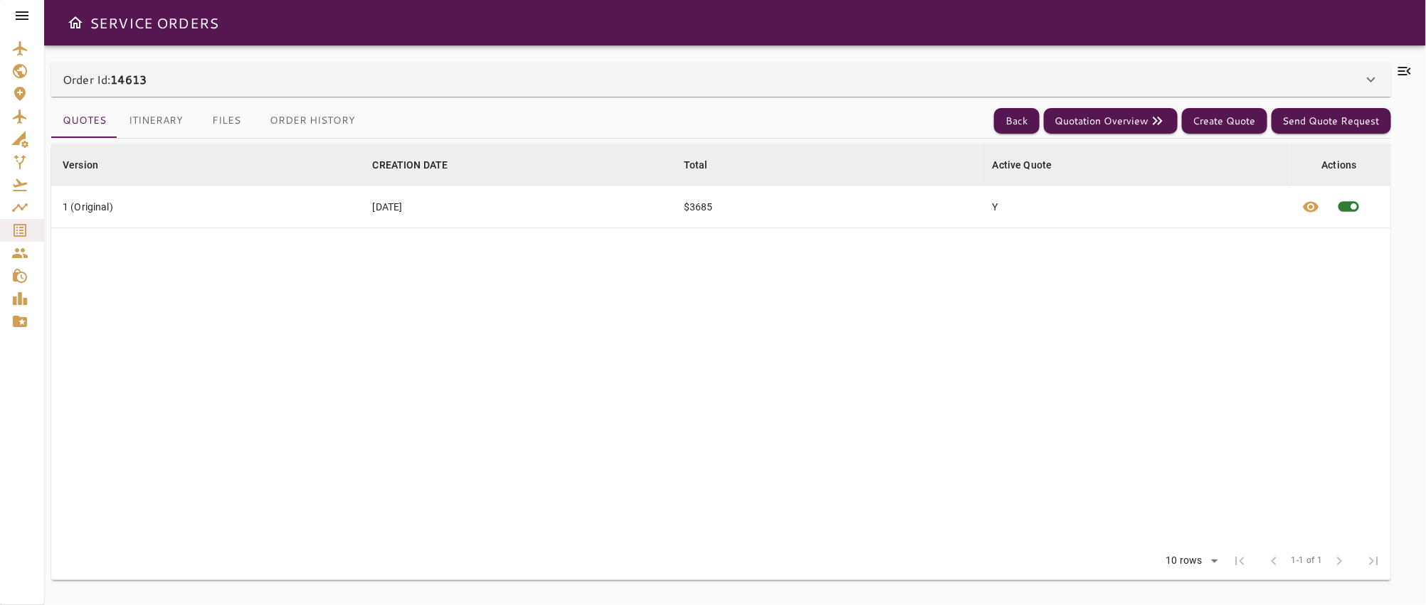
click at [144, 120] on button "Itinerary" at bounding box center [155, 121] width 77 height 34
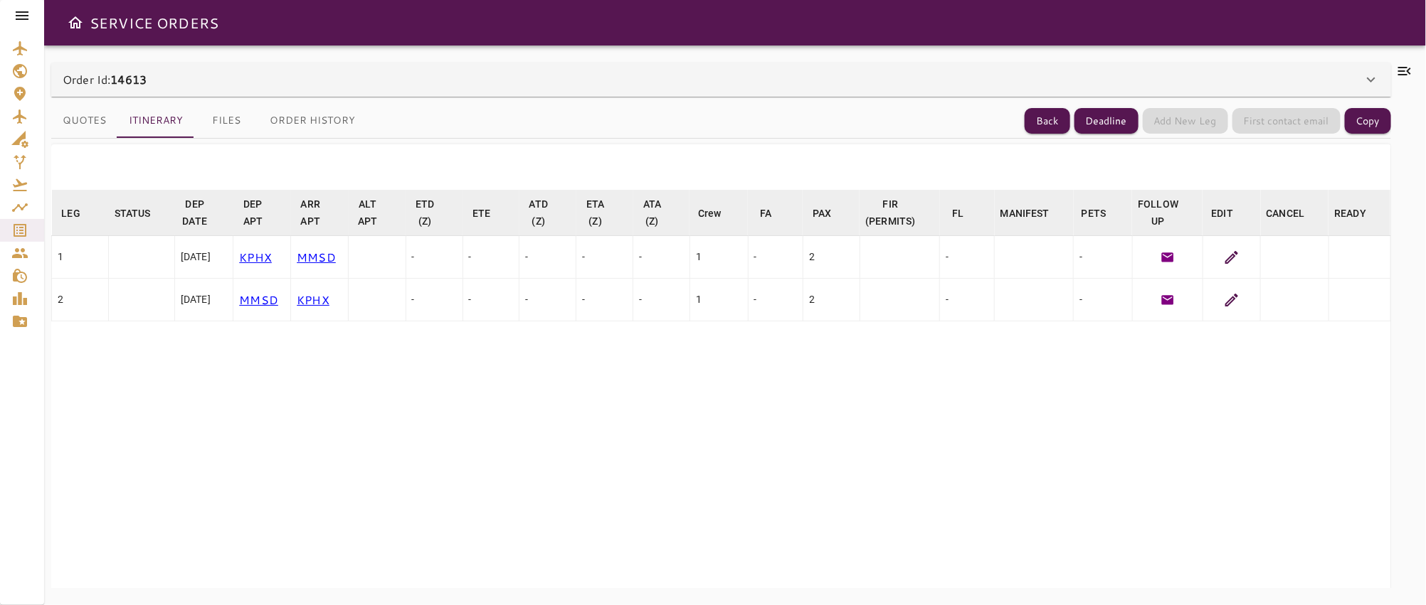
click at [1223, 256] on icon at bounding box center [1231, 257] width 17 height 17
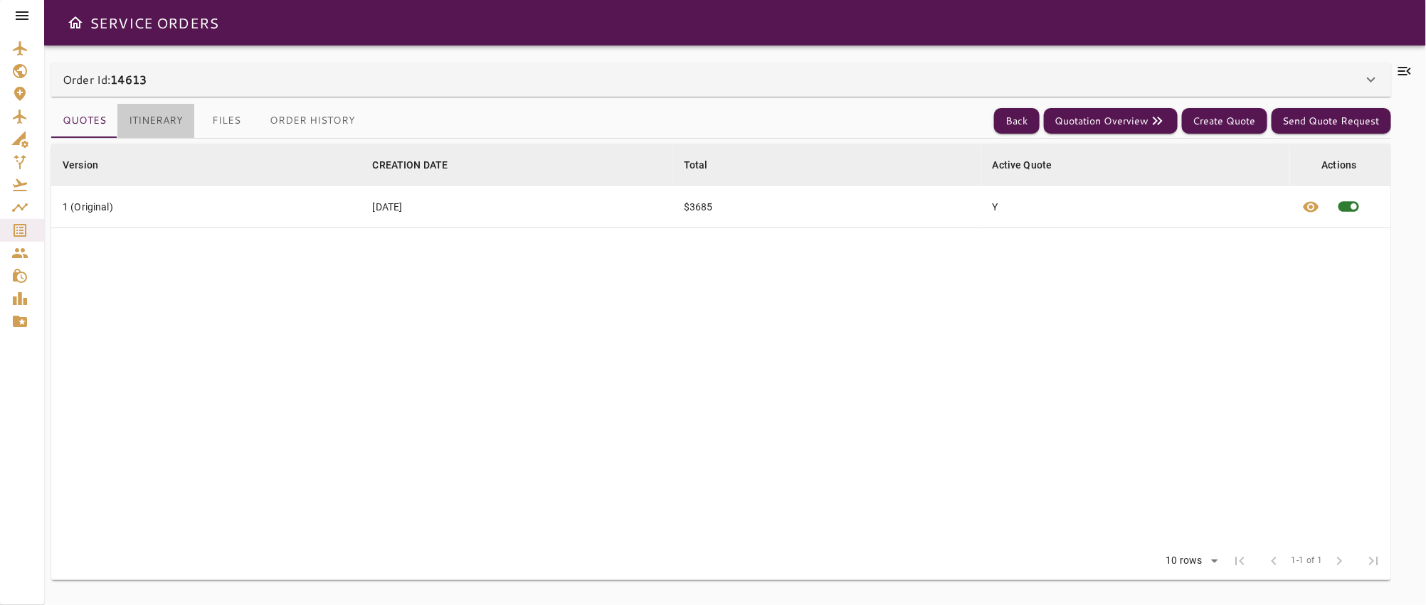
click at [179, 122] on button "Itinerary" at bounding box center [155, 121] width 77 height 34
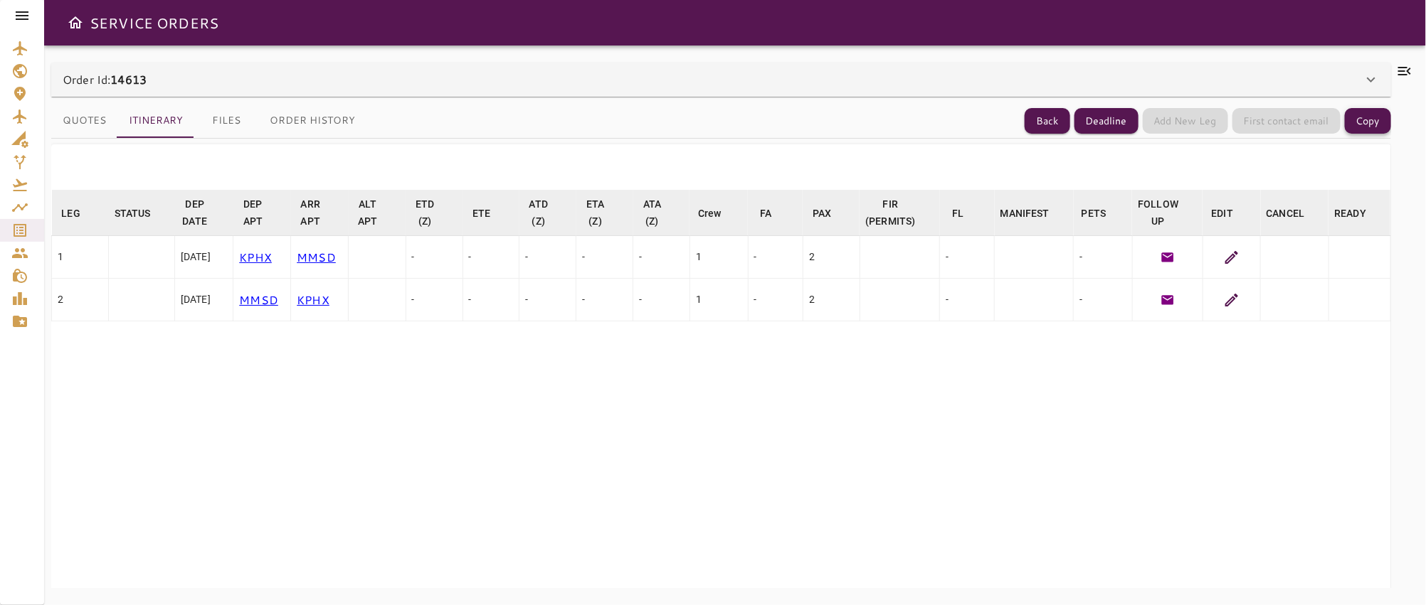
click at [1353, 122] on button "Copy" at bounding box center [1367, 121] width 46 height 26
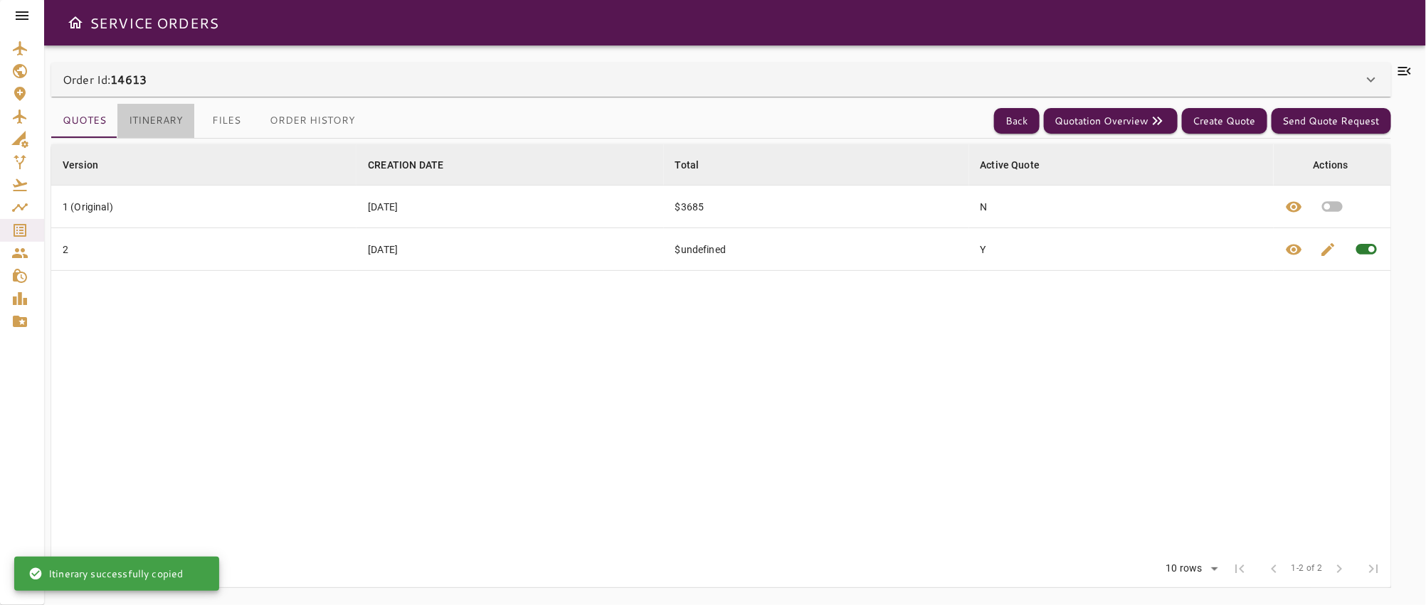
click at [143, 117] on button "Itinerary" at bounding box center [155, 121] width 77 height 34
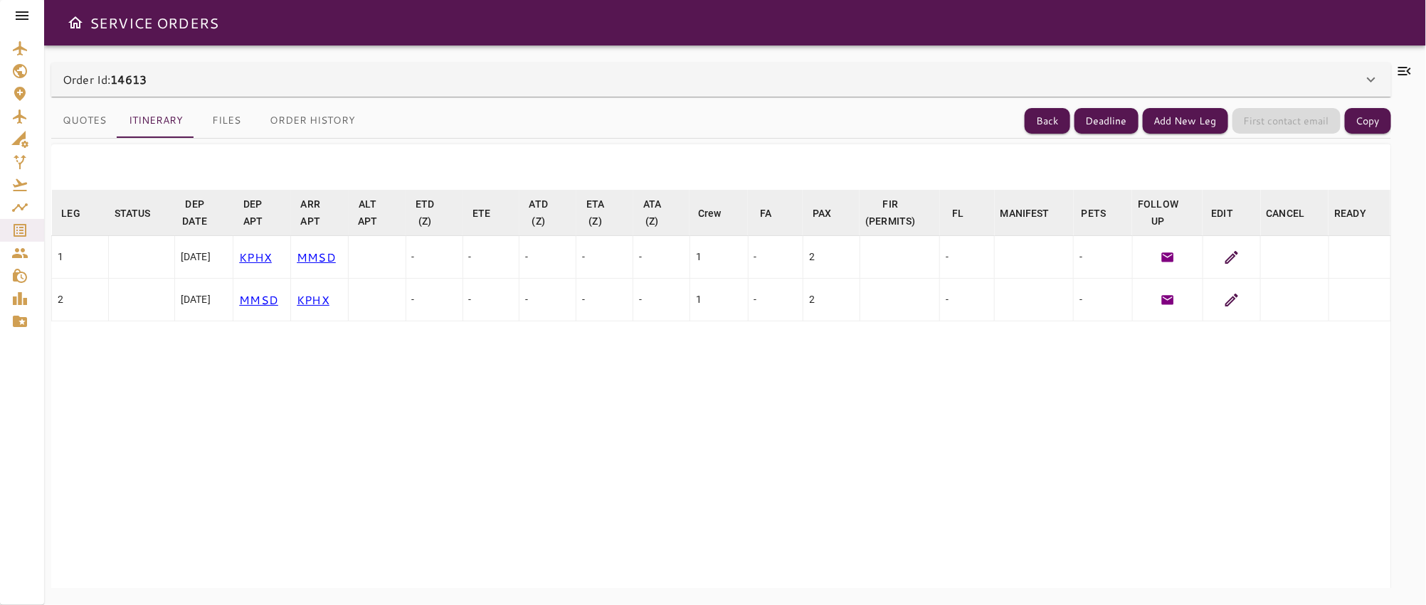
click at [1223, 262] on icon at bounding box center [1231, 257] width 17 height 17
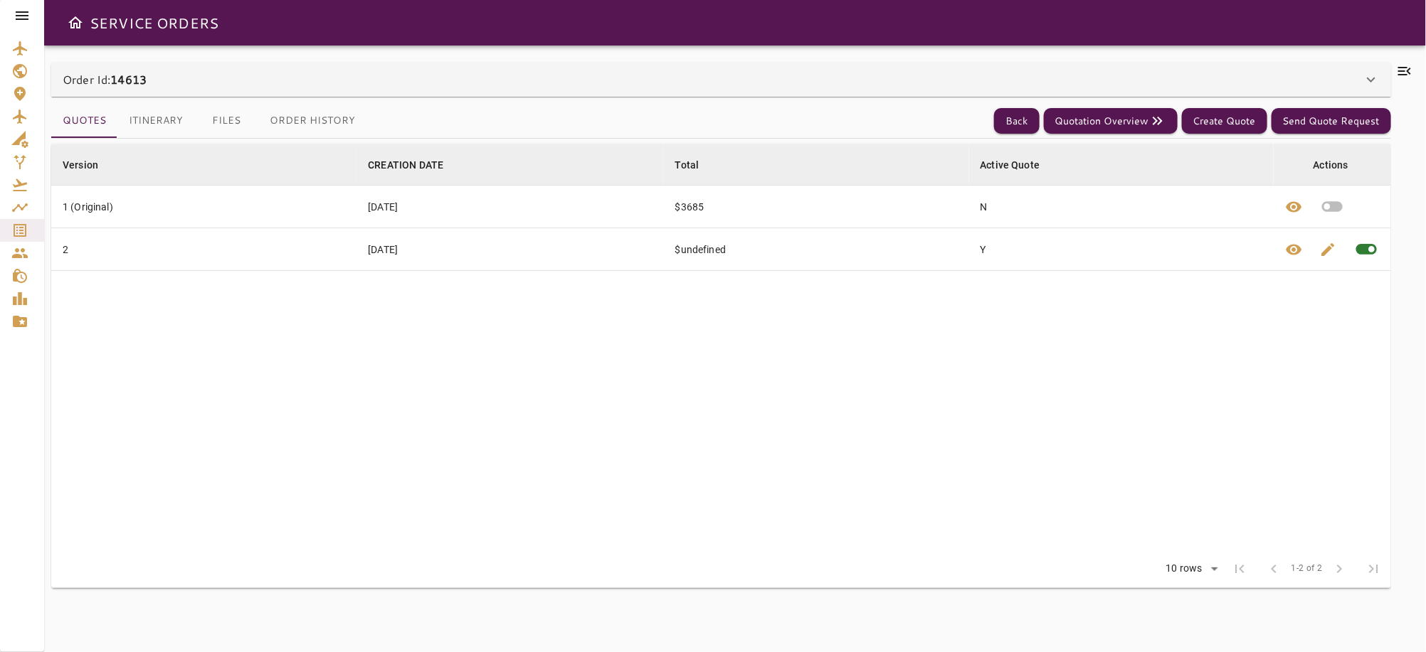
click at [163, 127] on button "Itinerary" at bounding box center [155, 121] width 77 height 34
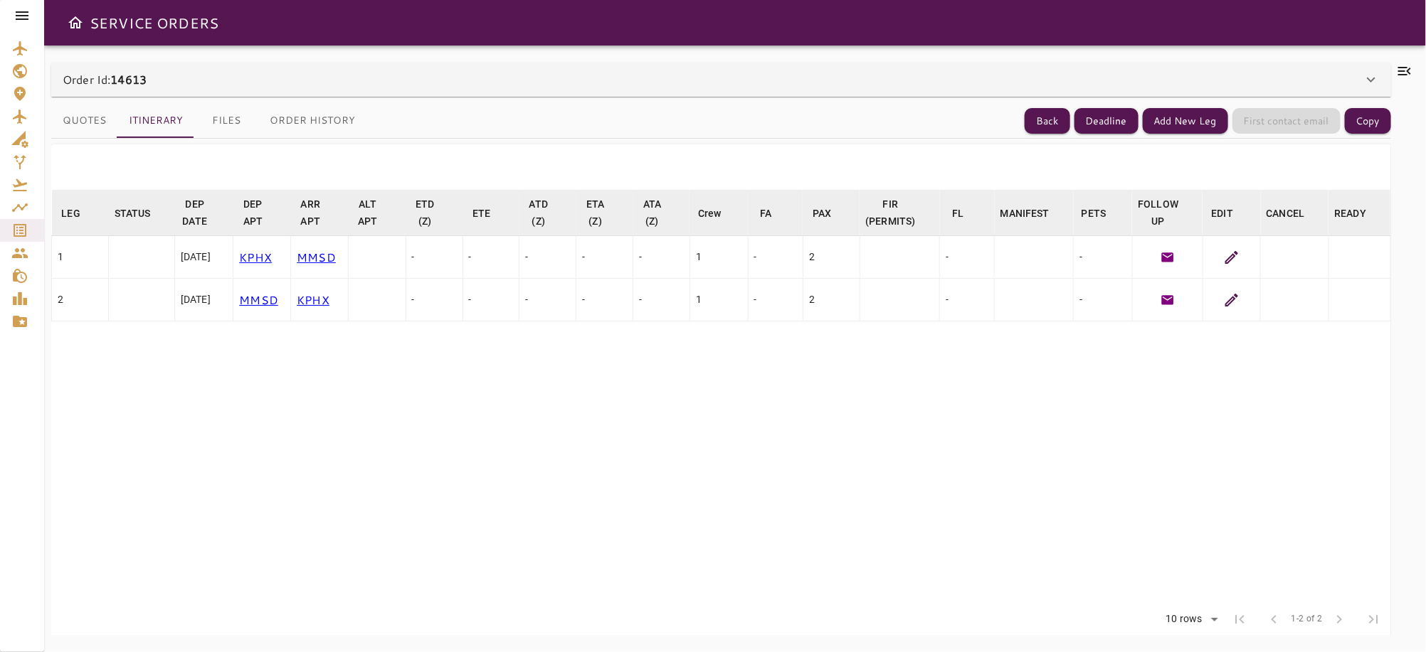
click at [1225, 259] on icon at bounding box center [1231, 257] width 13 height 13
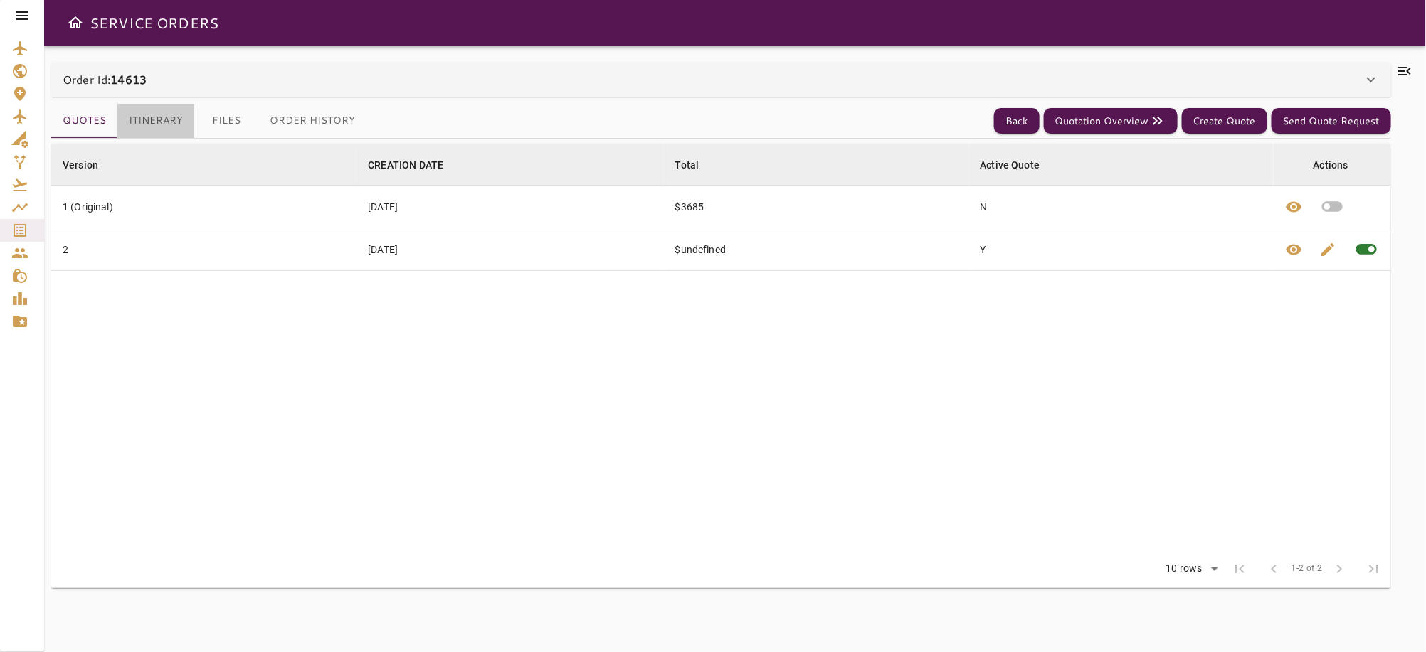
click at [141, 122] on button "Itinerary" at bounding box center [155, 121] width 77 height 34
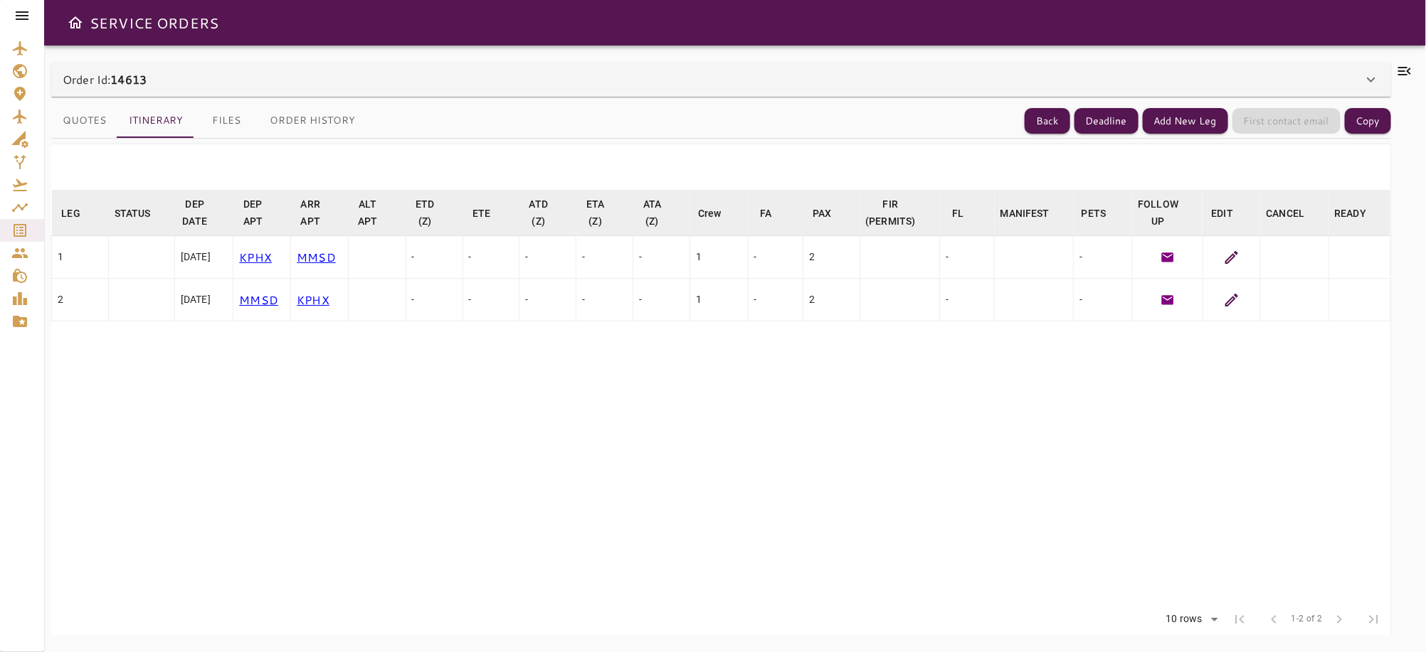
click at [1225, 257] on icon at bounding box center [1231, 257] width 13 height 13
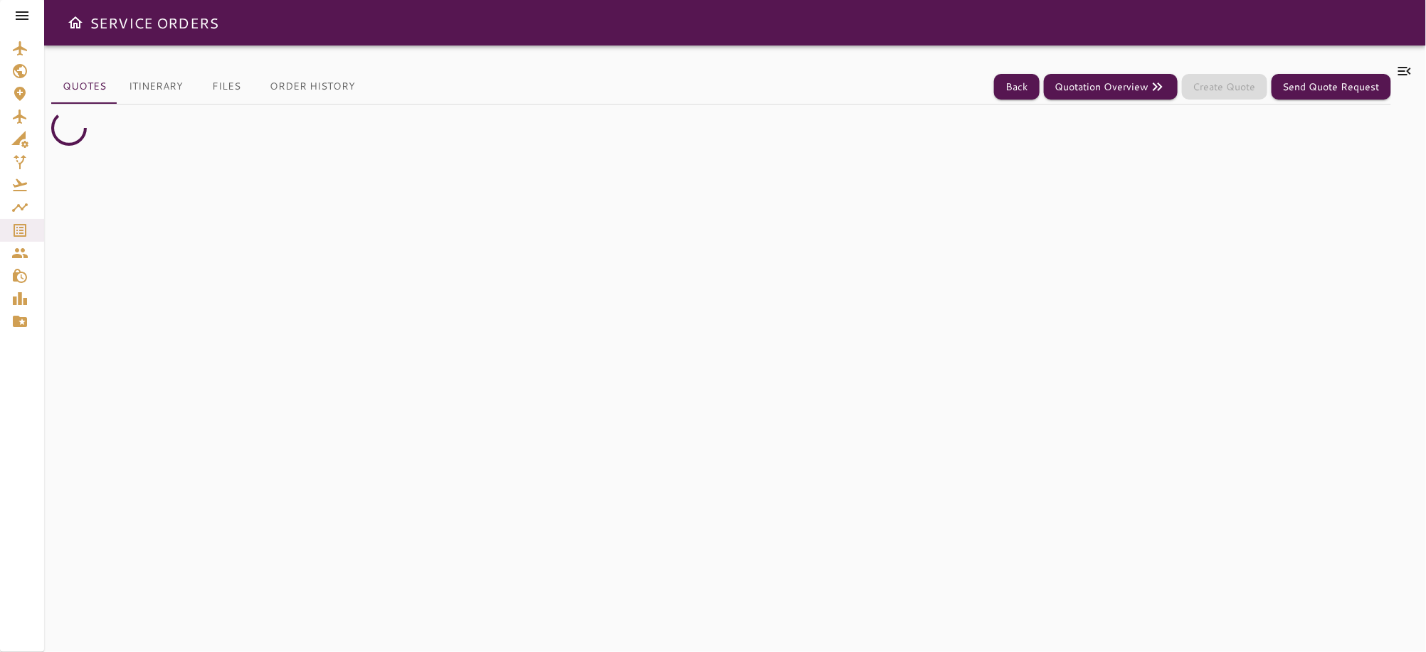
click at [312, 86] on button "Order History" at bounding box center [312, 87] width 108 height 34
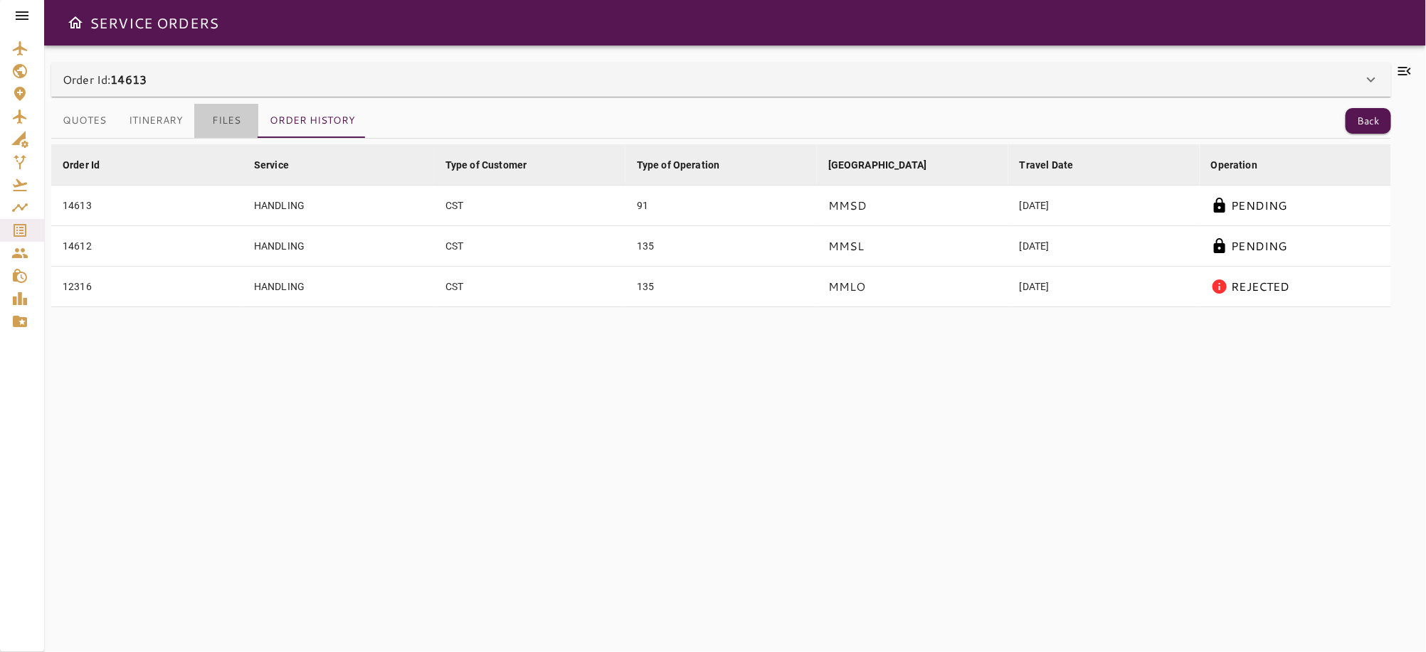
click at [232, 120] on button "Files" at bounding box center [226, 121] width 64 height 34
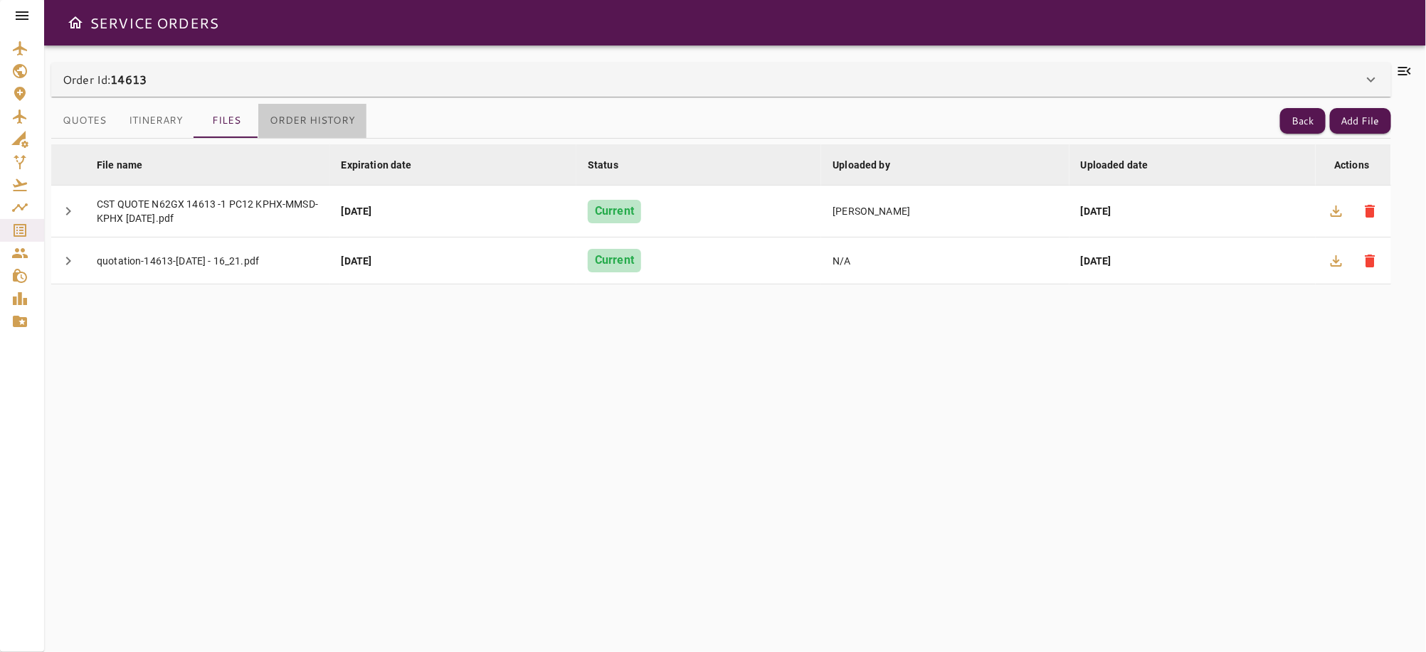
click at [317, 119] on button "Order History" at bounding box center [312, 121] width 108 height 34
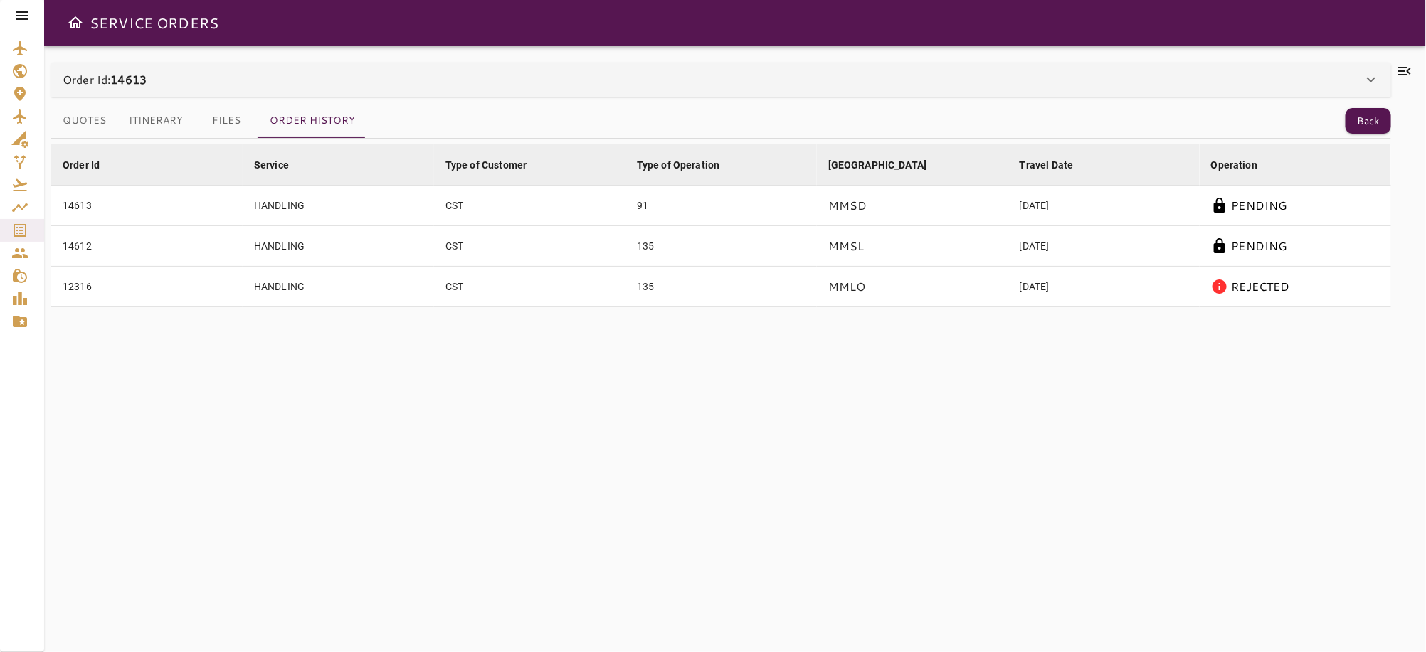
click at [152, 117] on button "Itinerary" at bounding box center [155, 121] width 77 height 34
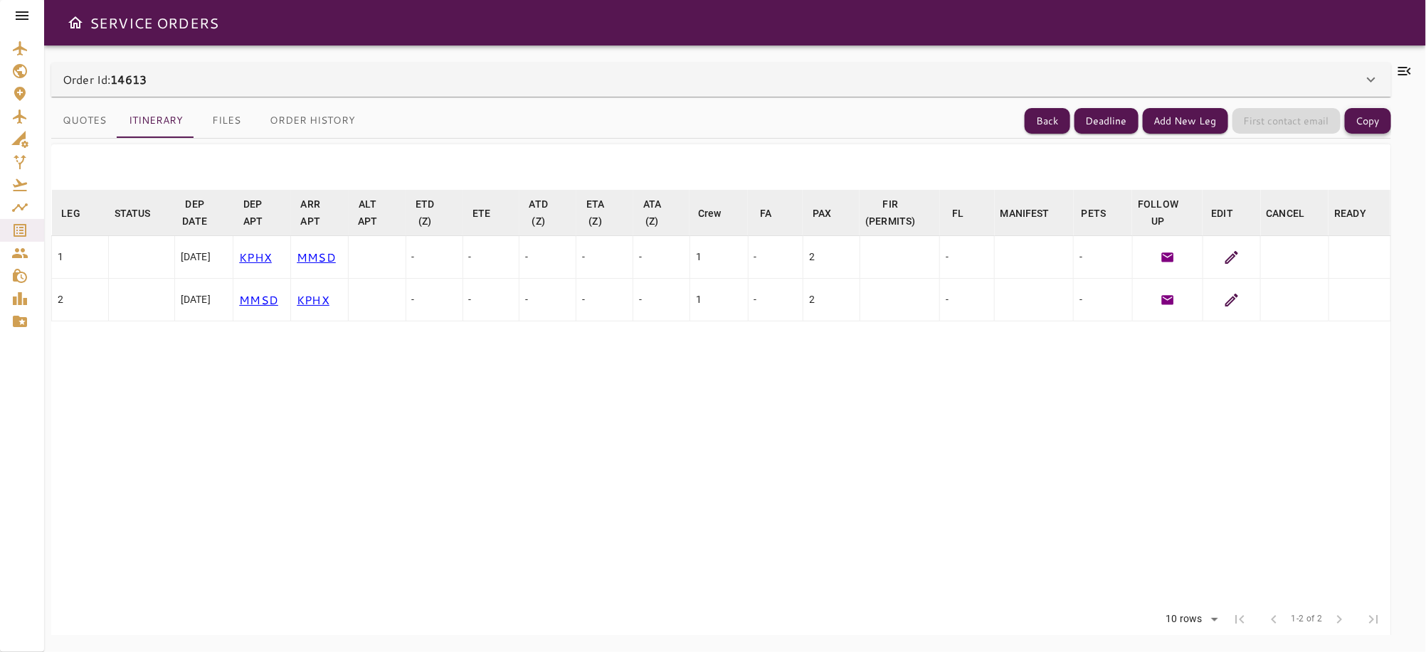
click at [1363, 125] on button "Copy" at bounding box center [1367, 121] width 46 height 26
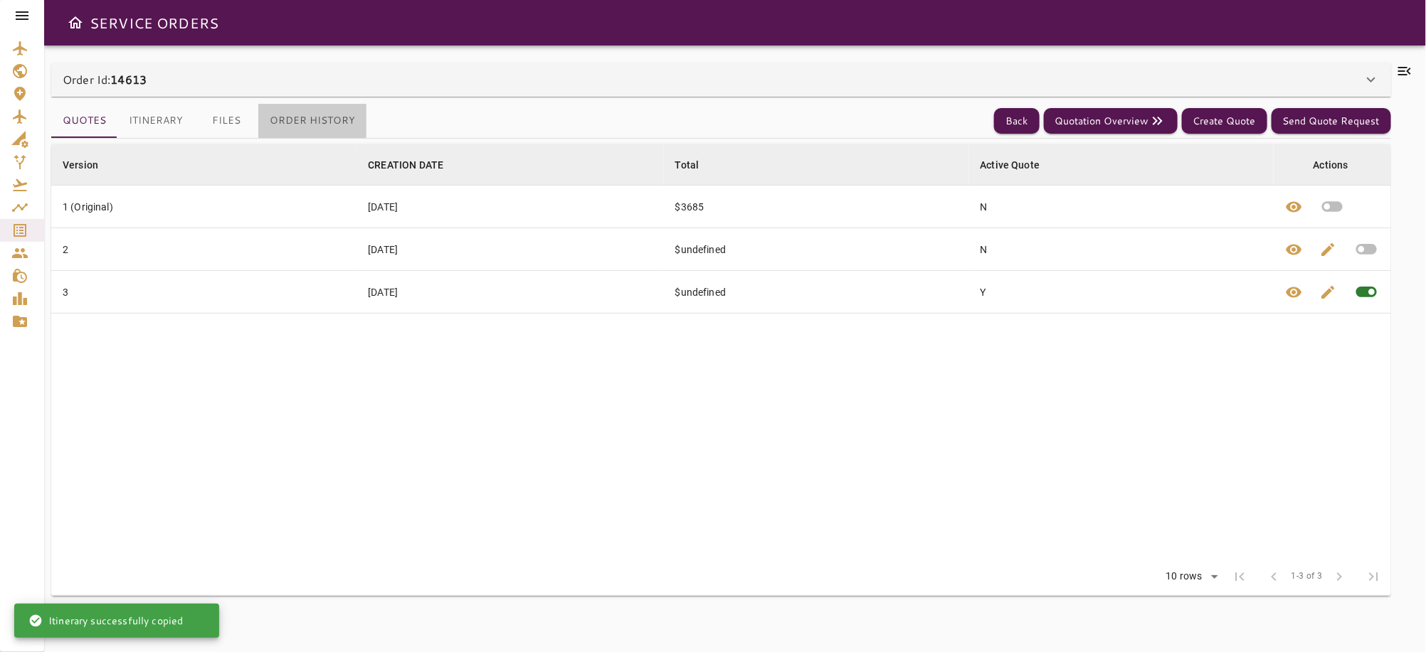
click at [331, 117] on button "Order History" at bounding box center [312, 121] width 108 height 34
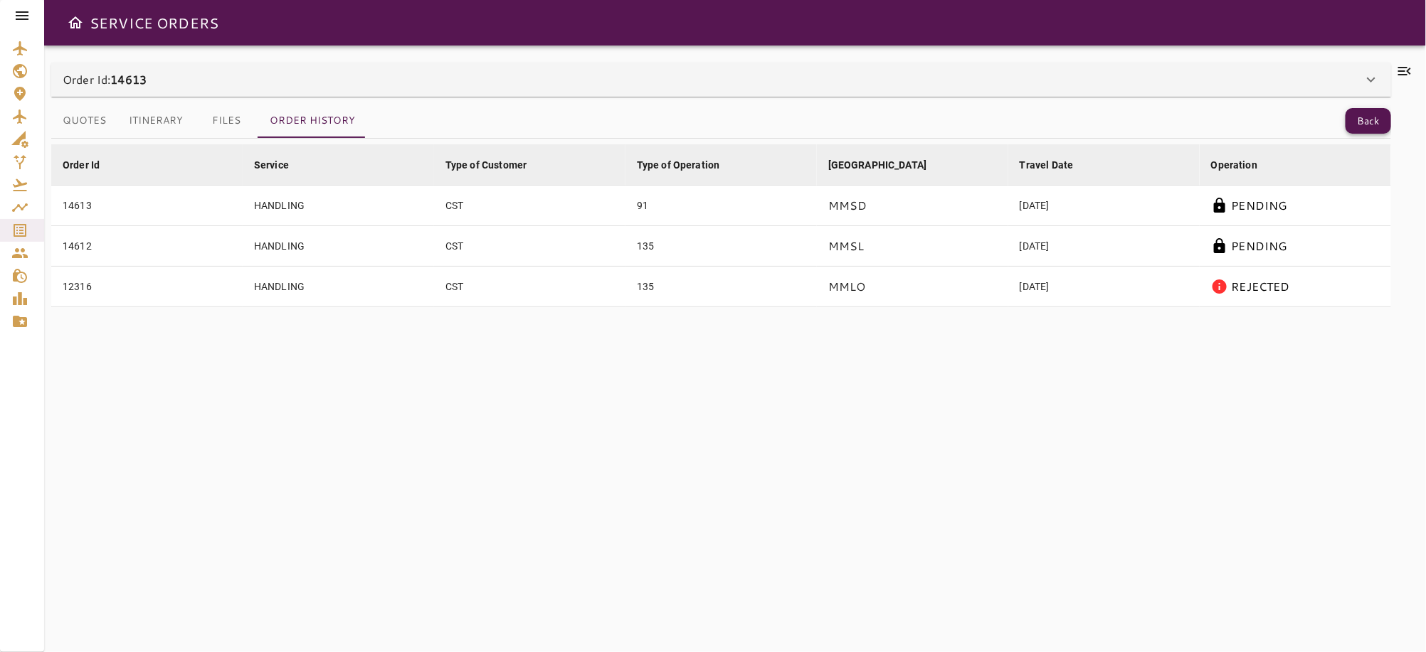
click at [1371, 120] on button "Back" at bounding box center [1368, 121] width 46 height 26
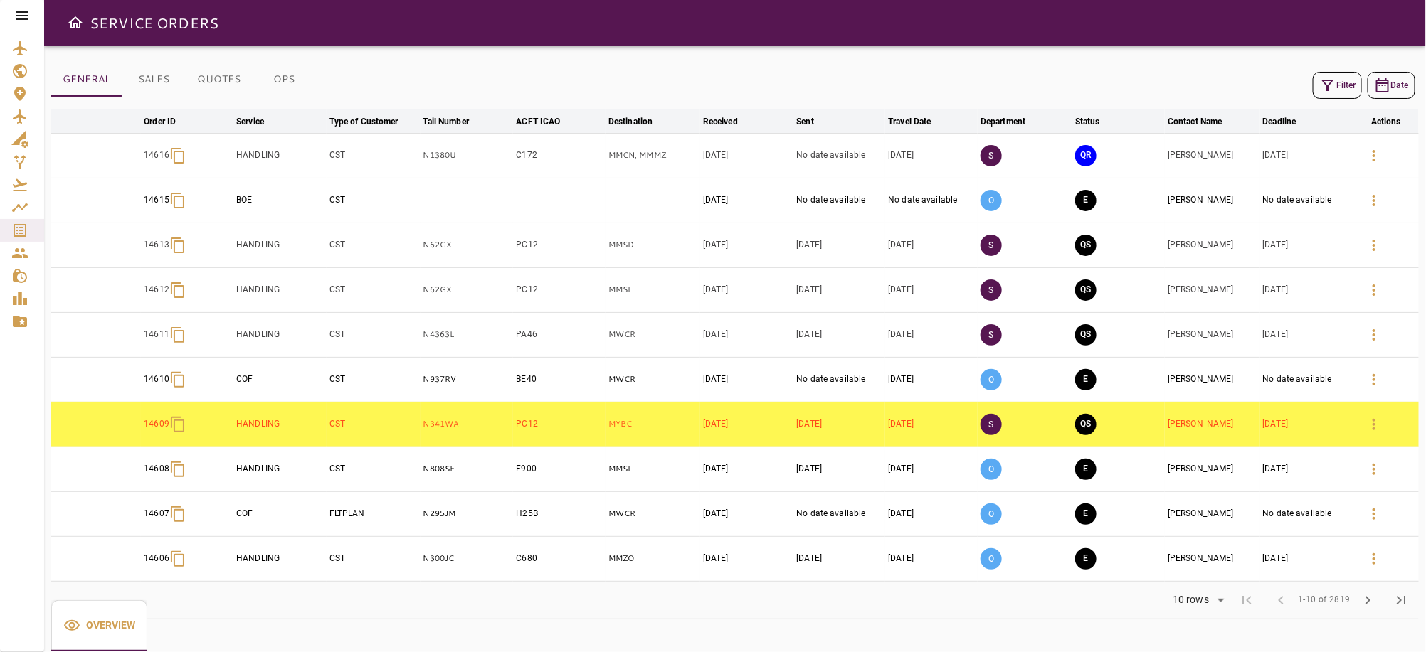
click at [1320, 83] on icon "button" at bounding box center [1327, 85] width 17 height 17
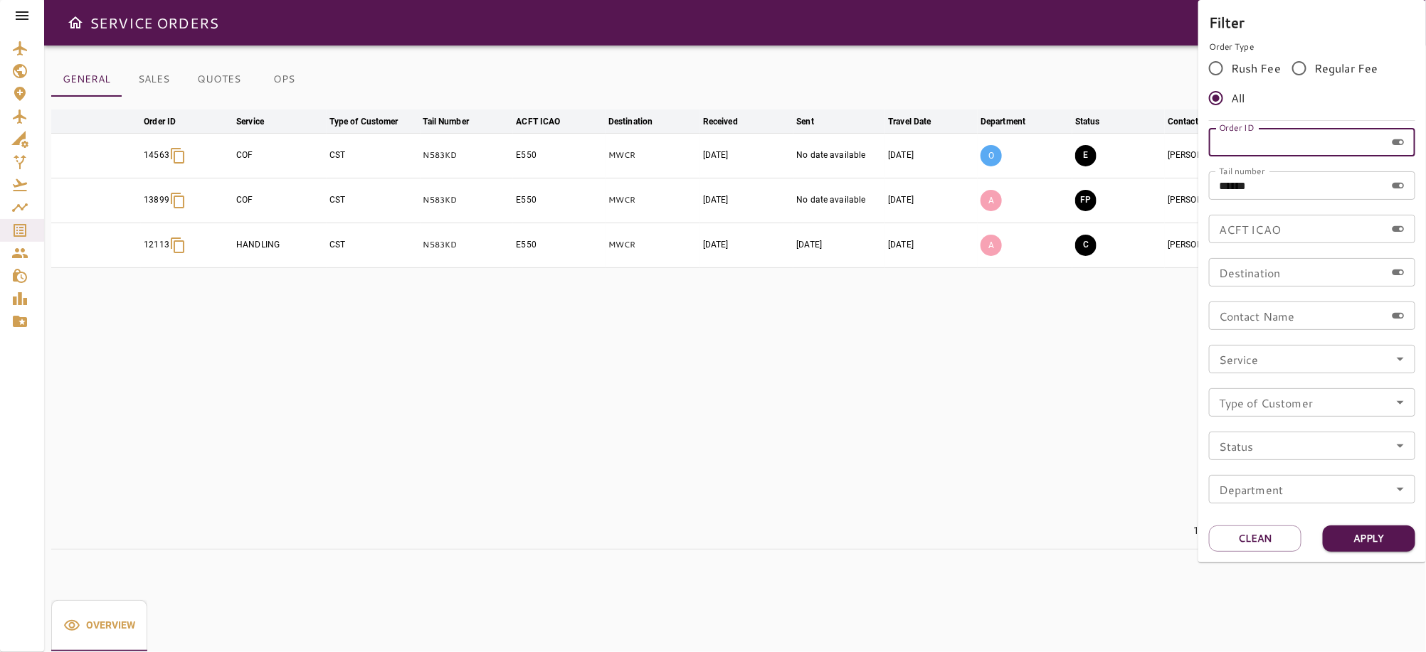
click at [1221, 149] on input "Order ID" at bounding box center [1297, 142] width 176 height 28
type input "*****"
click at [1284, 180] on input "******" at bounding box center [1297, 185] width 176 height 28
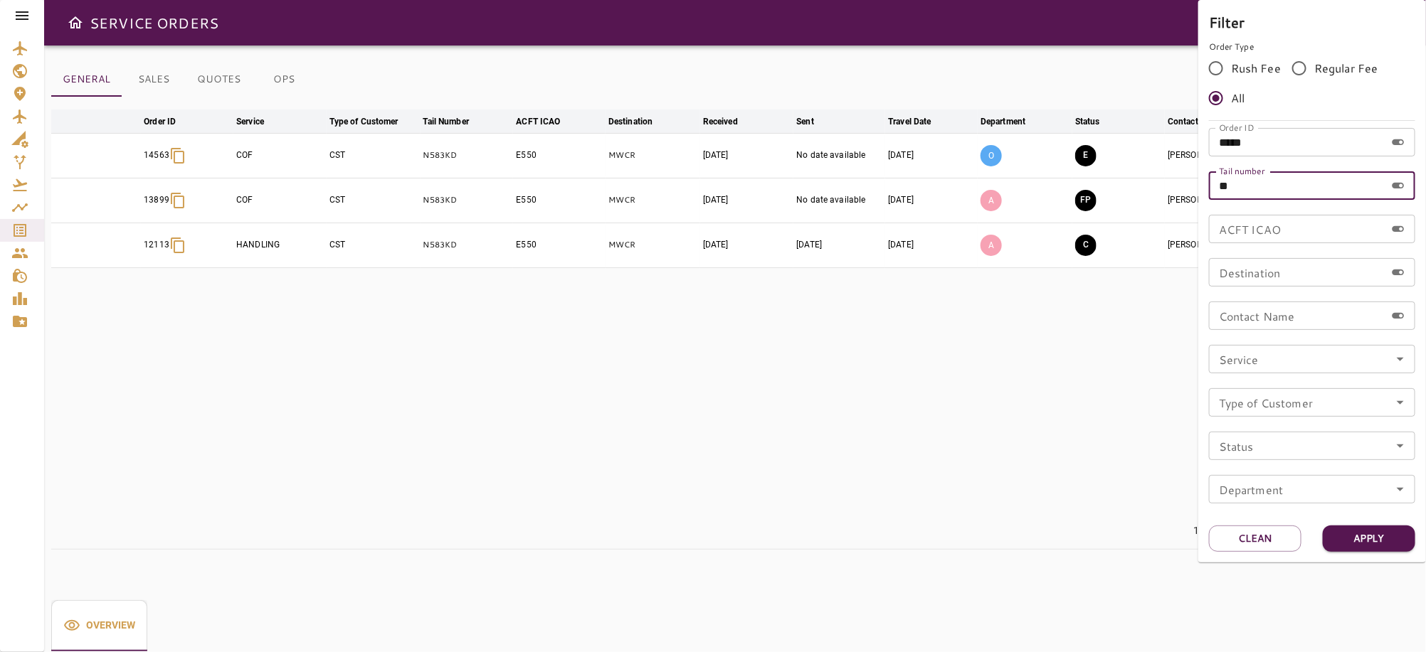
type input "*"
click at [1276, 143] on input "*****" at bounding box center [1297, 142] width 176 height 28
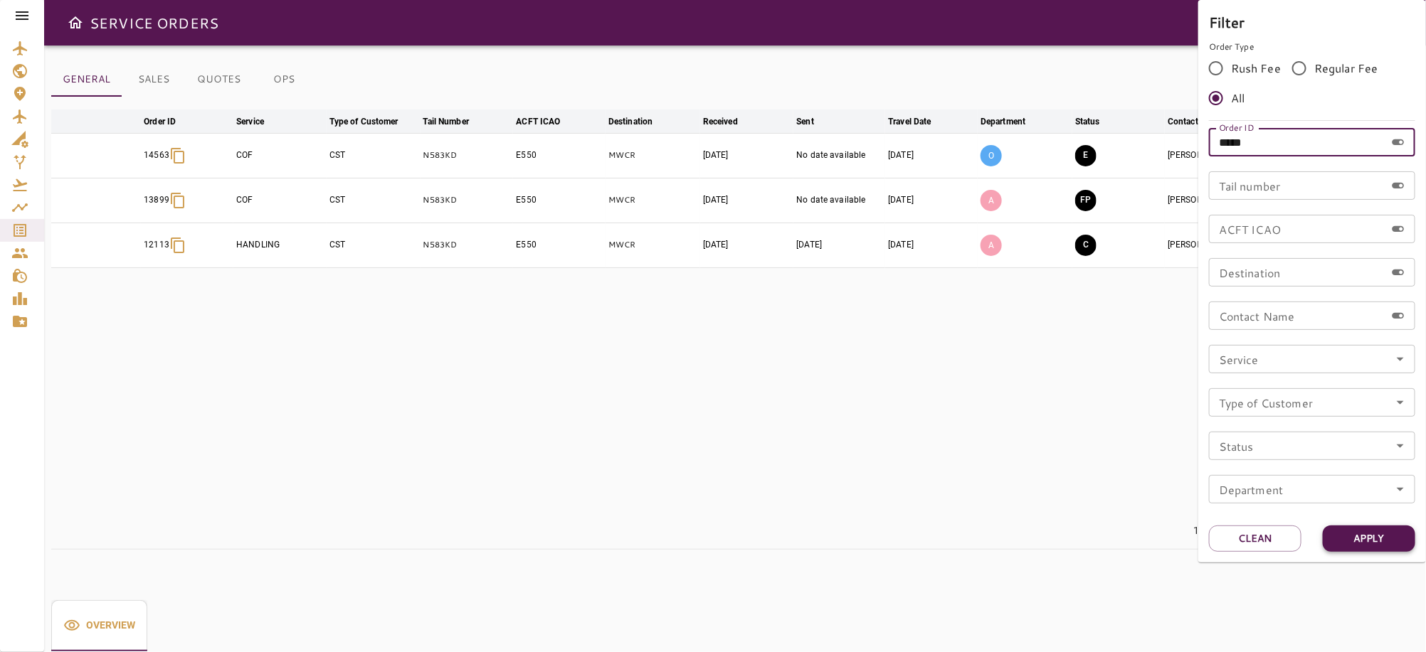
click at [1377, 543] on button "Apply" at bounding box center [1368, 539] width 92 height 26
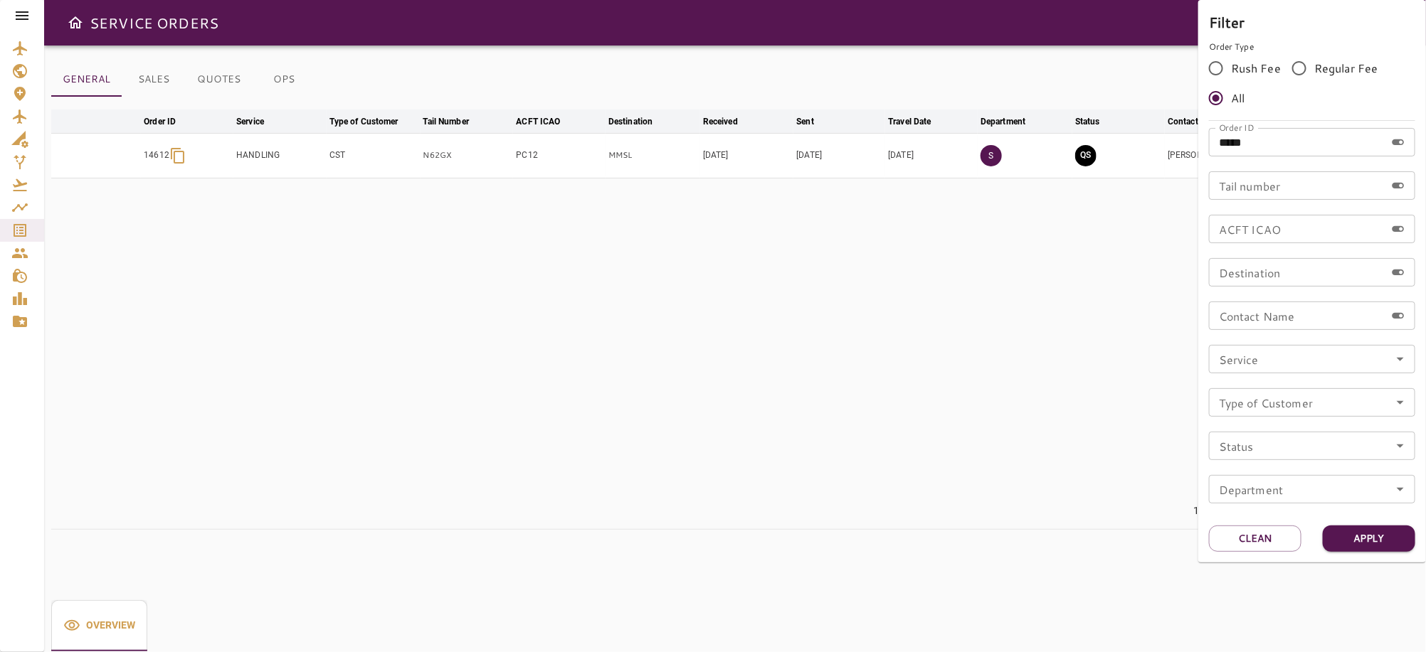
click at [859, 484] on div at bounding box center [713, 326] width 1426 height 652
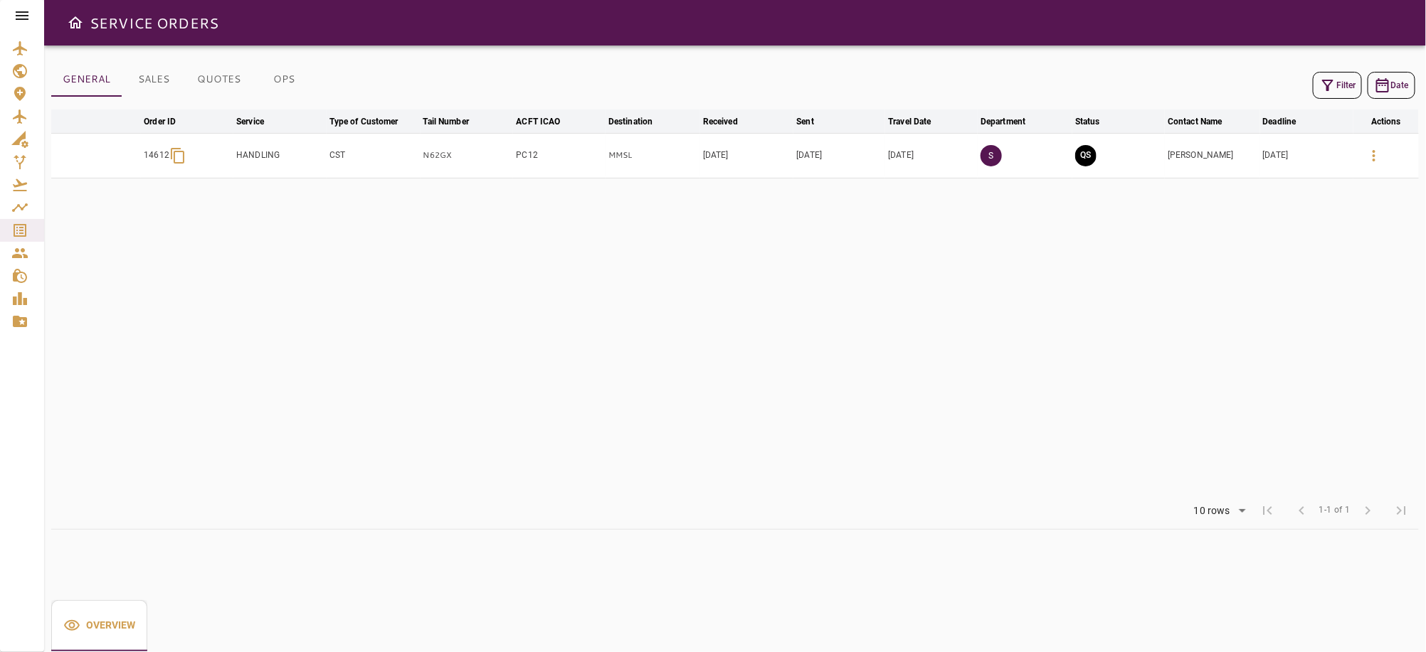
click at [1373, 147] on icon "button" at bounding box center [1373, 155] width 17 height 17
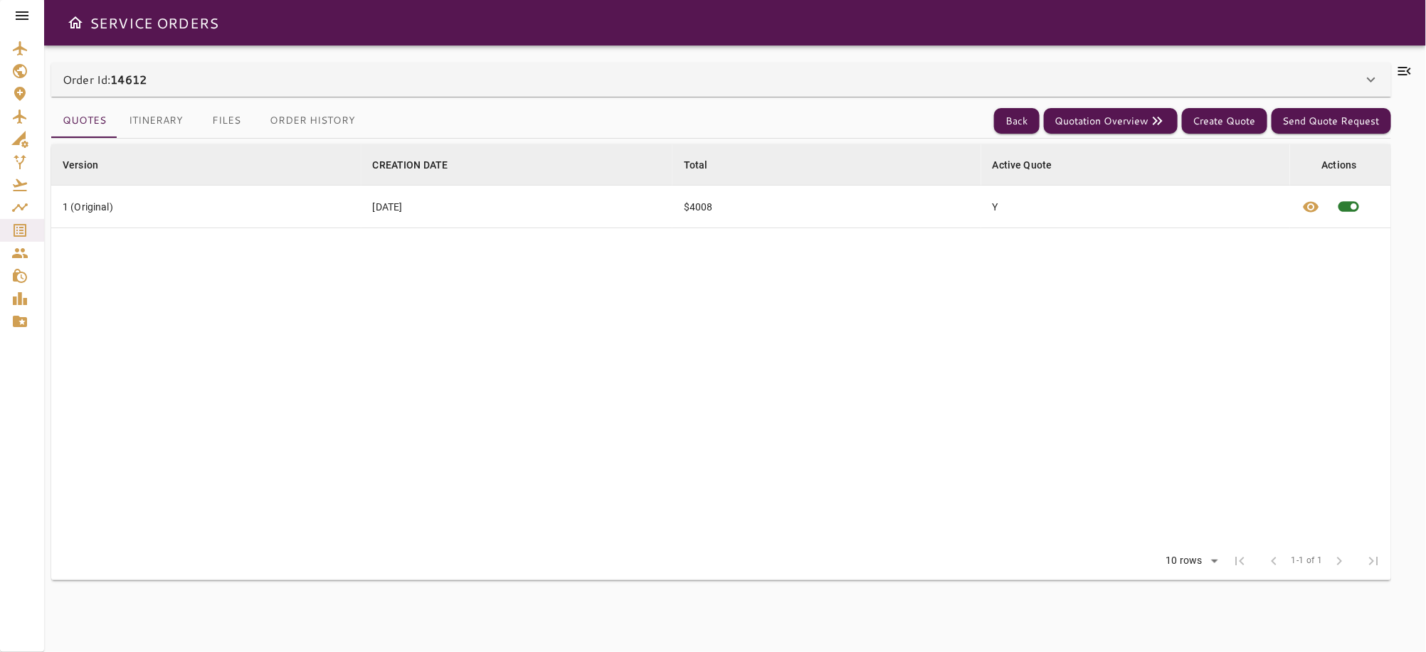
click at [280, 113] on button "Order History" at bounding box center [312, 121] width 108 height 34
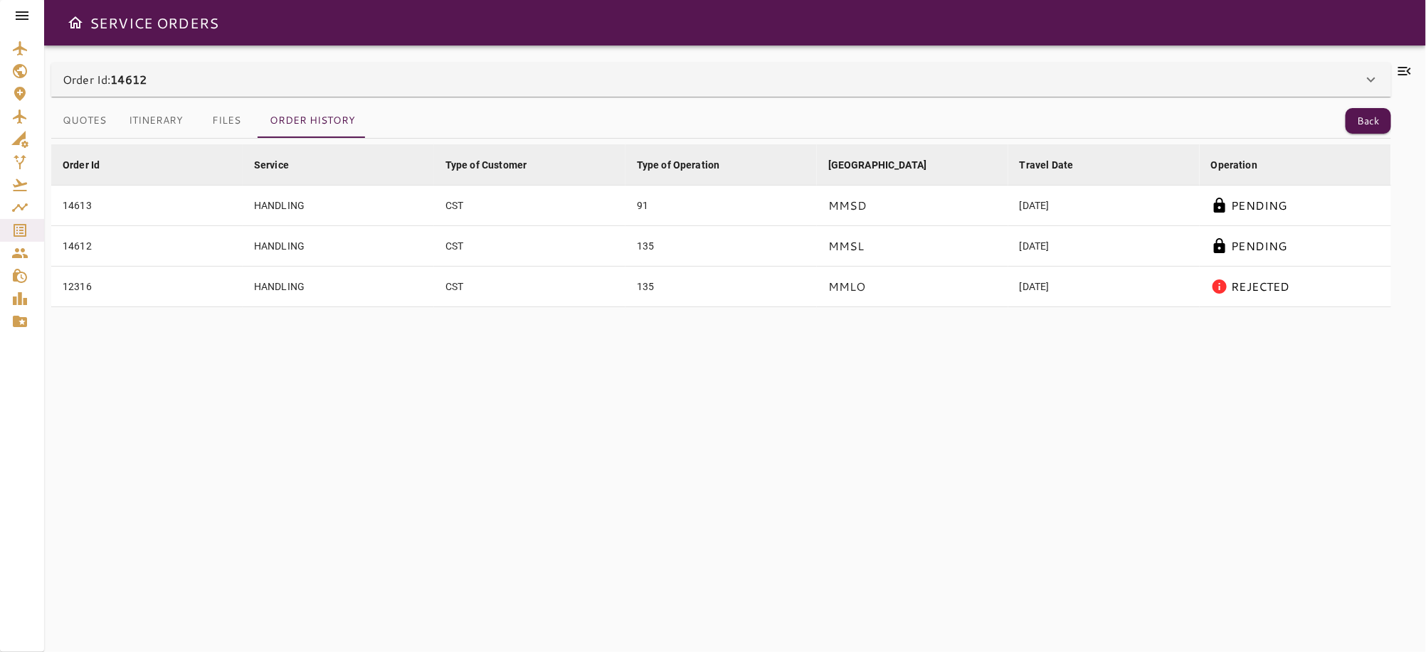
click at [168, 123] on button "Itinerary" at bounding box center [155, 121] width 77 height 34
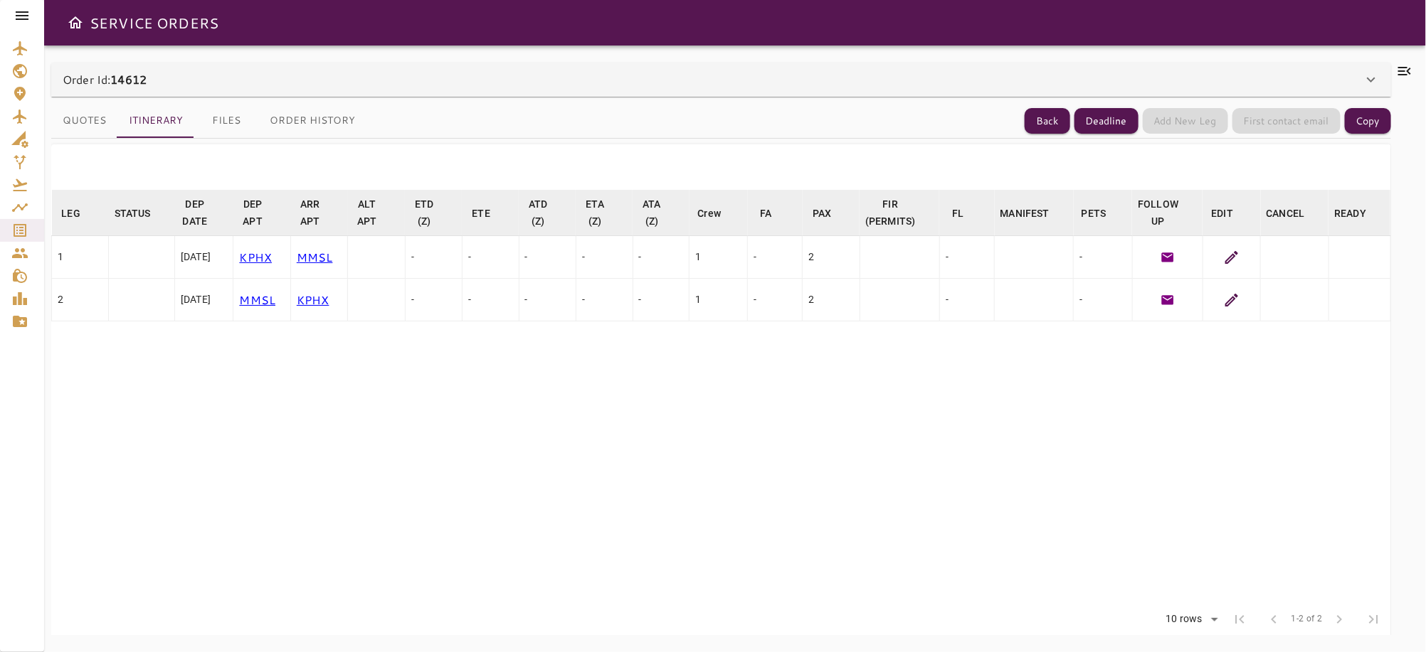
click at [1223, 254] on icon at bounding box center [1231, 257] width 17 height 17
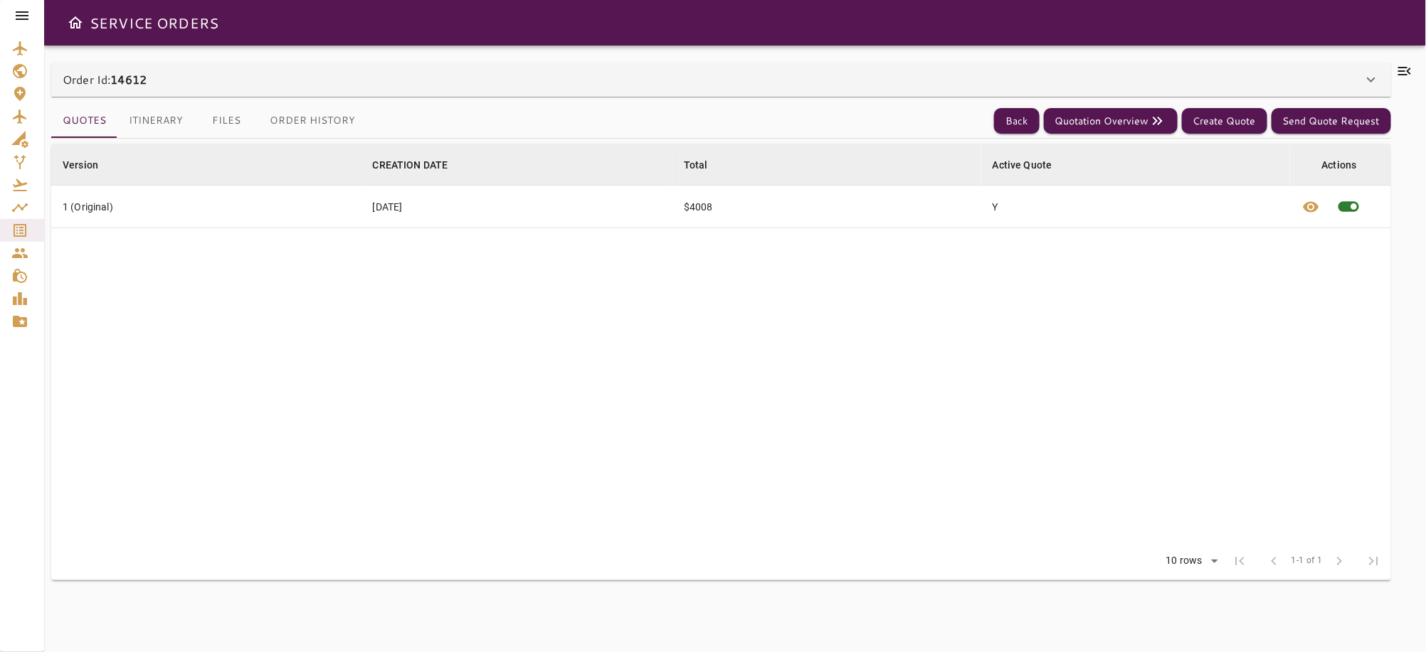
click at [331, 117] on button "Order History" at bounding box center [312, 121] width 108 height 34
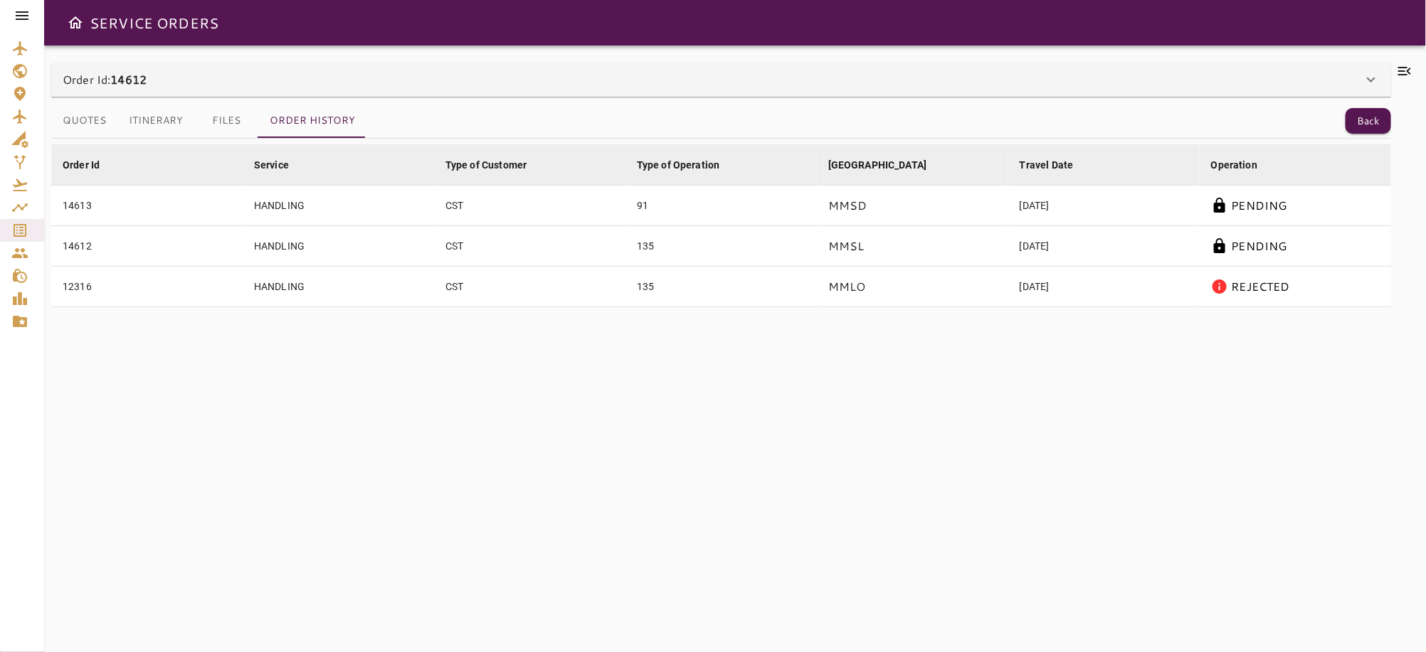
click at [77, 208] on div "14613" at bounding box center [147, 205] width 169 height 14
click at [169, 116] on button "Itinerary" at bounding box center [155, 121] width 77 height 34
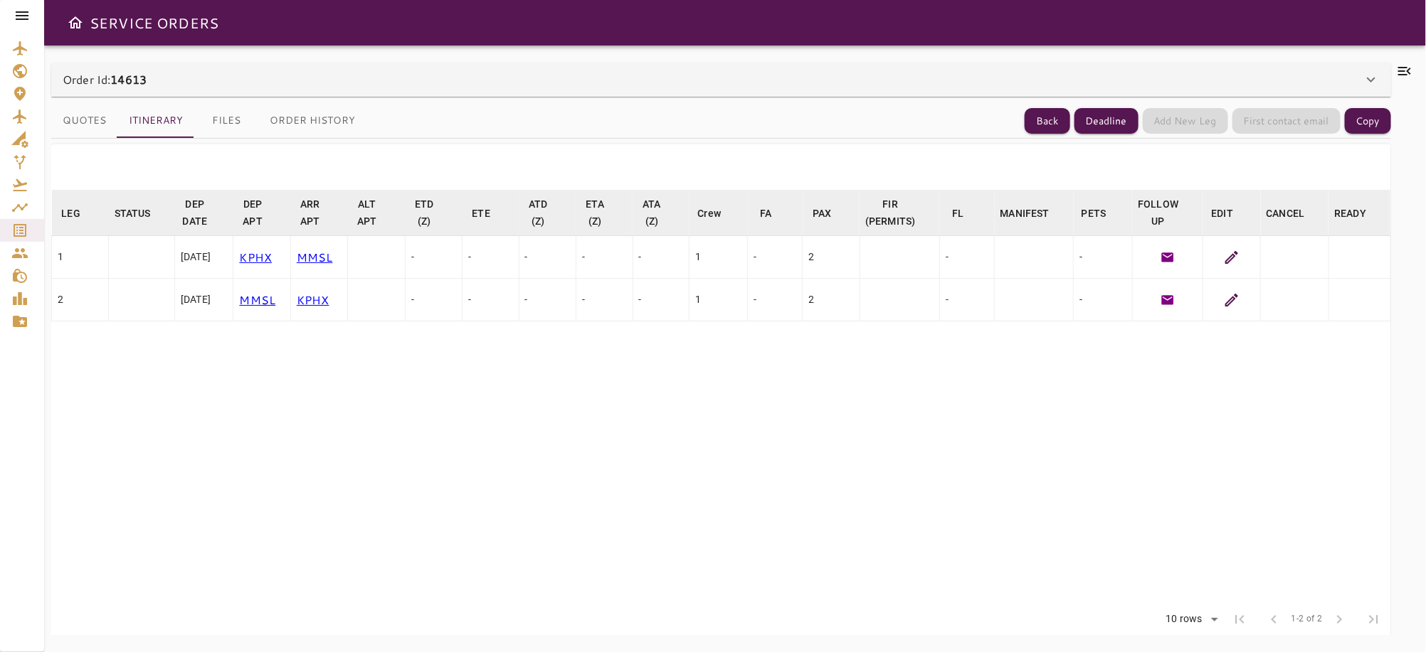
click at [1223, 253] on icon at bounding box center [1231, 257] width 17 height 17
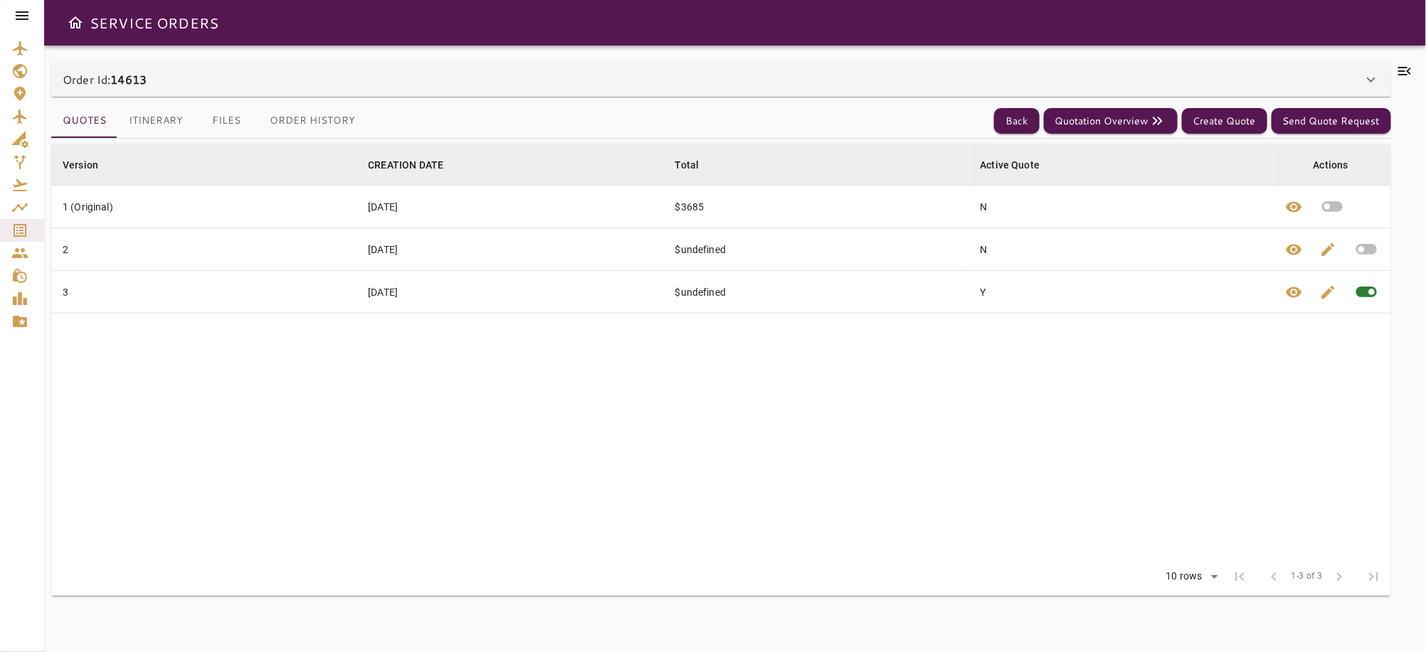
click at [162, 129] on button "Itinerary" at bounding box center [155, 121] width 77 height 34
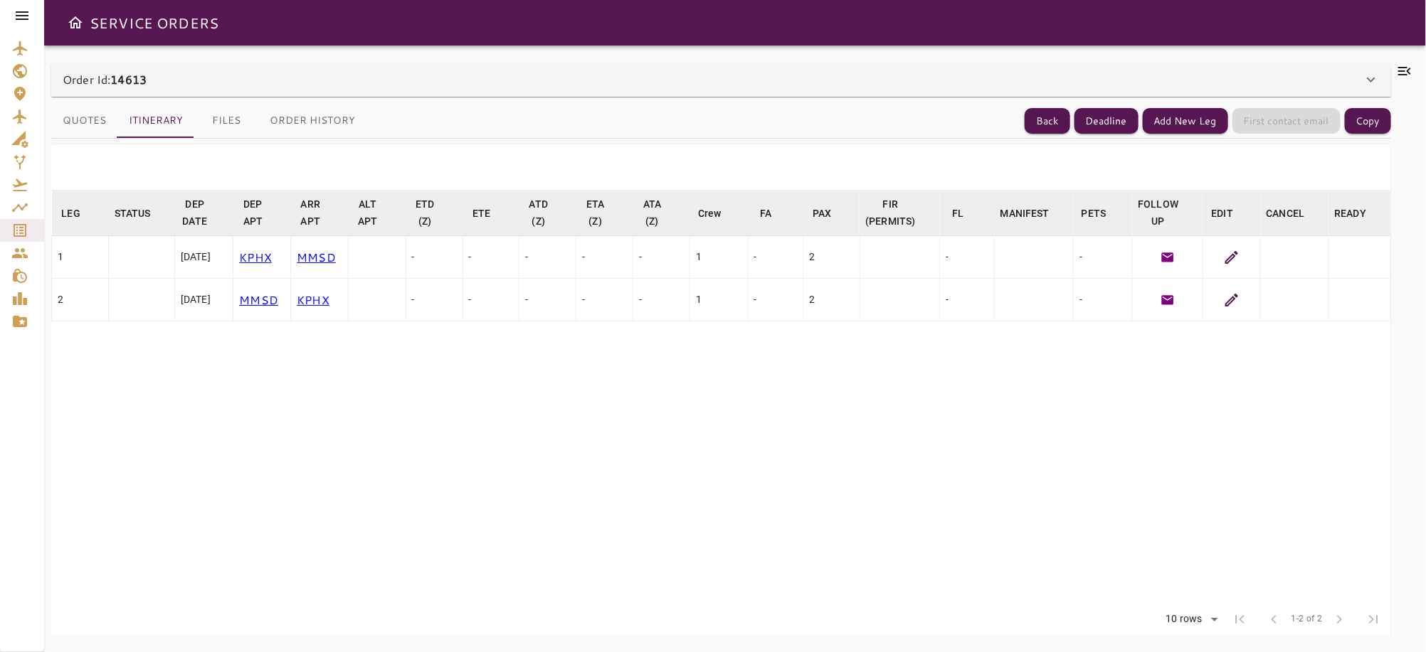
click at [1225, 256] on icon at bounding box center [1231, 257] width 13 height 13
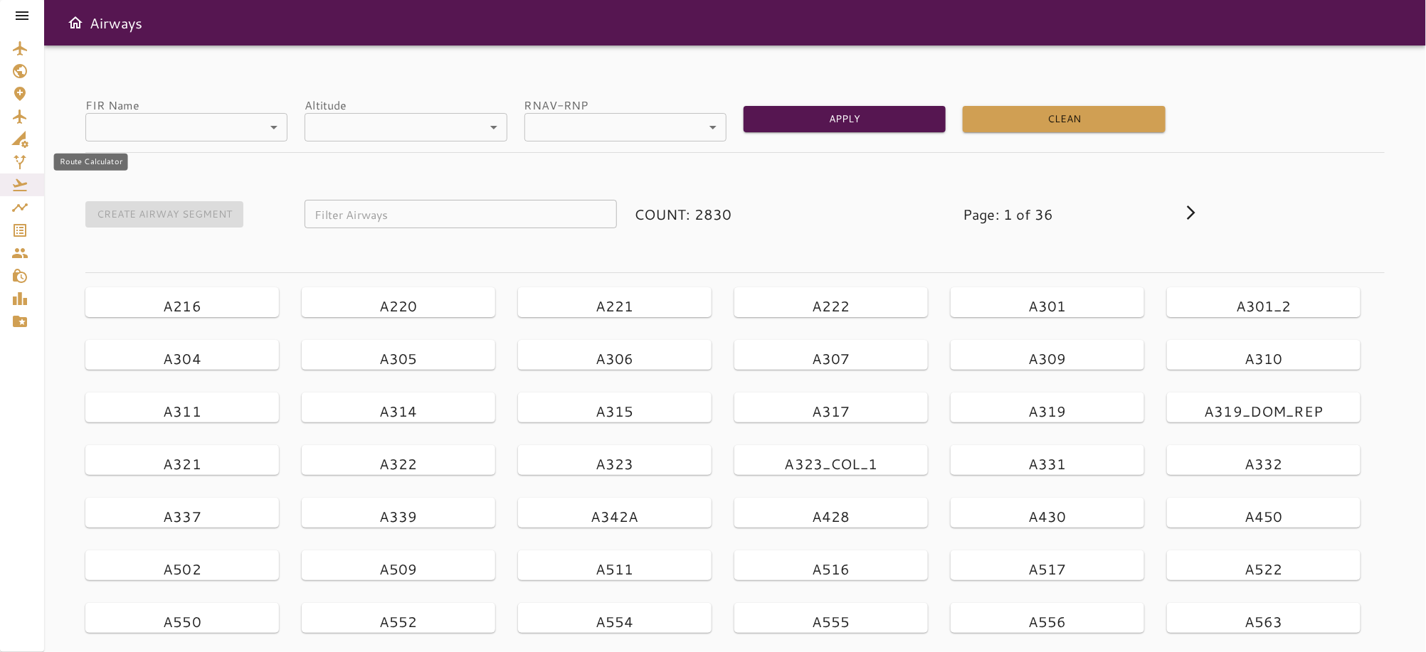
click at [23, 159] on icon "Route Calculator" at bounding box center [20, 162] width 13 height 14
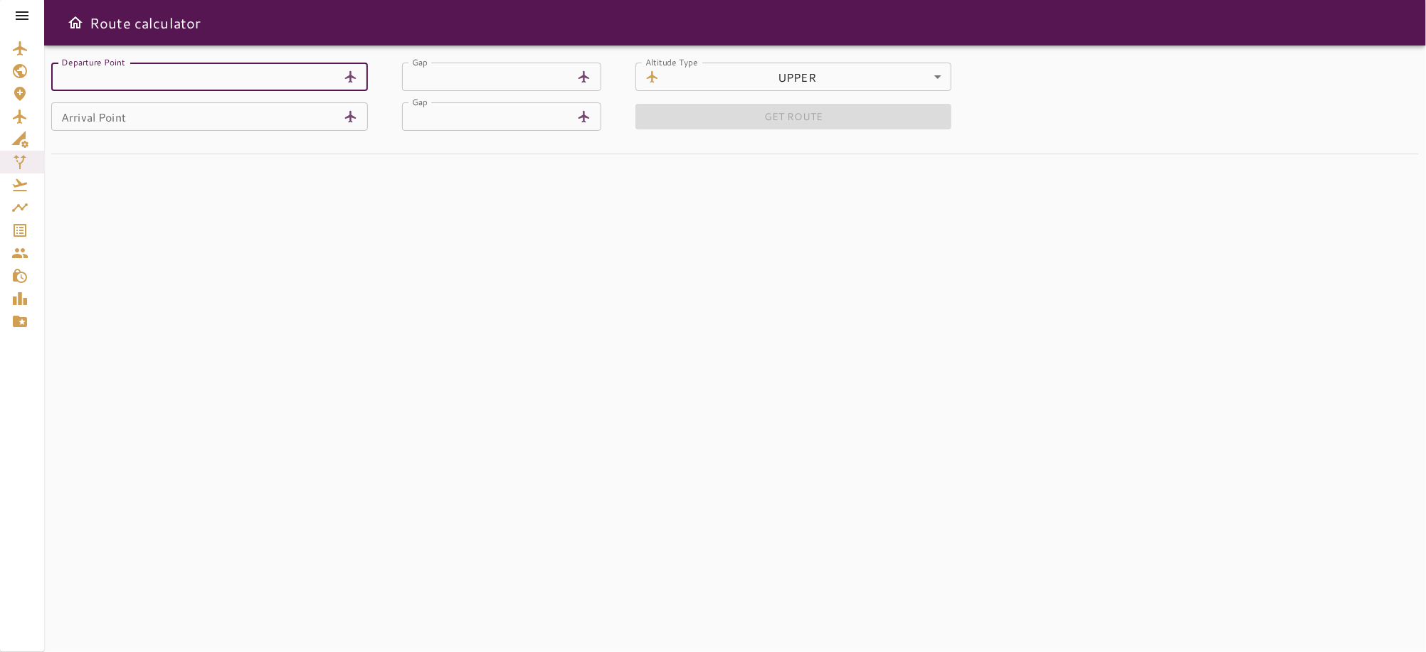
click at [208, 78] on input "Departure Point" at bounding box center [194, 77] width 287 height 28
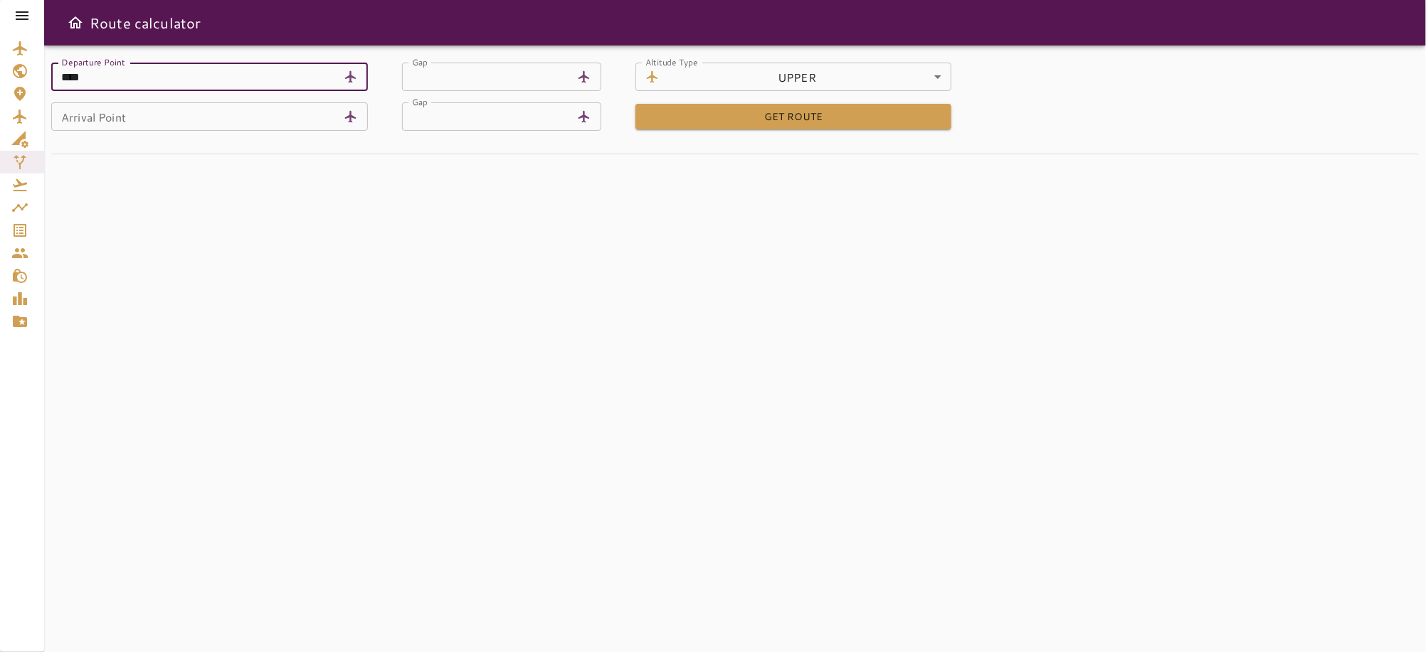
type input "****"
click at [207, 127] on input "Arrival Point" at bounding box center [194, 116] width 287 height 28
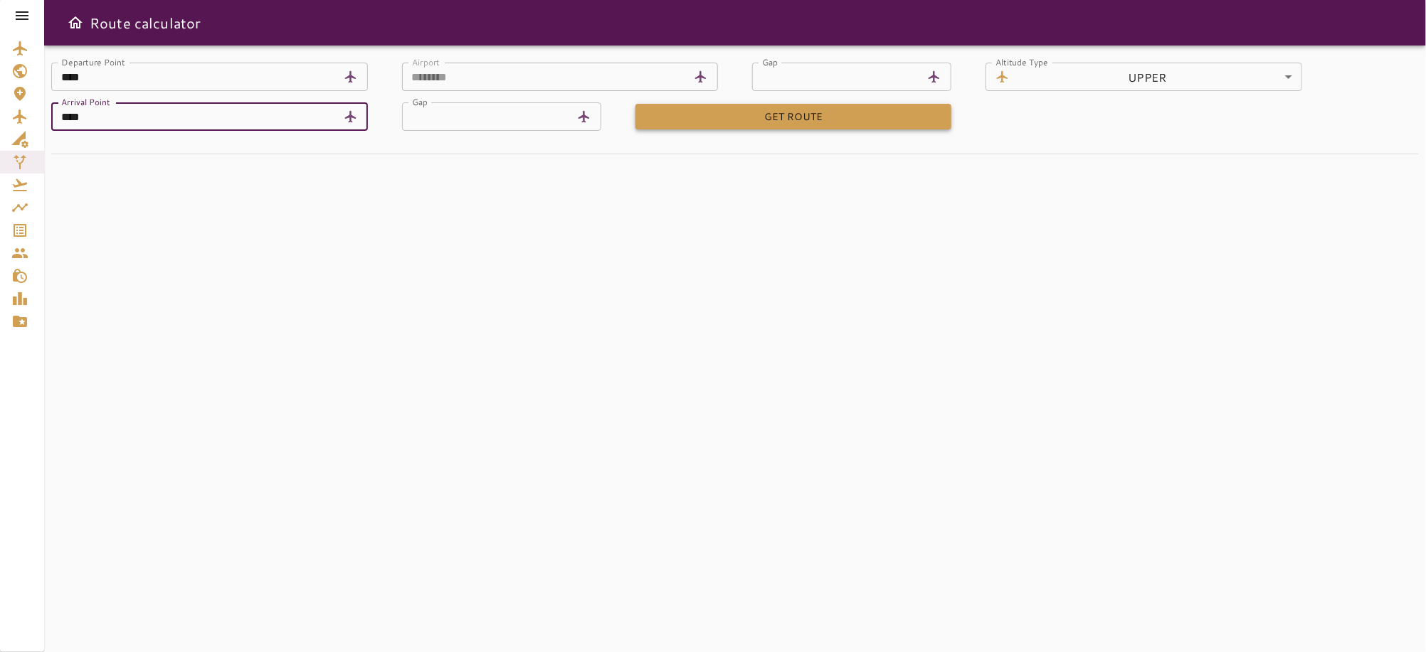
type input "****"
click at [829, 117] on button "GET ROUTE" at bounding box center [793, 117] width 317 height 26
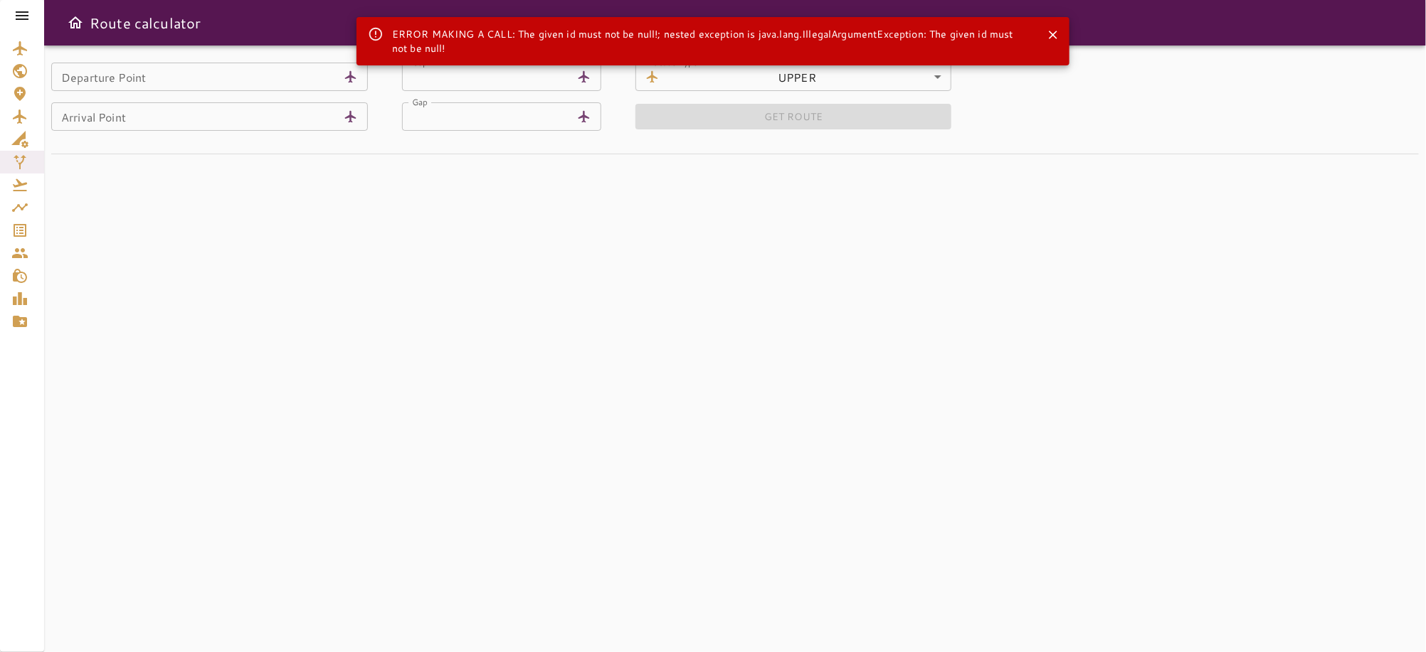
click at [1045, 32] on button "Close" at bounding box center [1052, 34] width 21 height 21
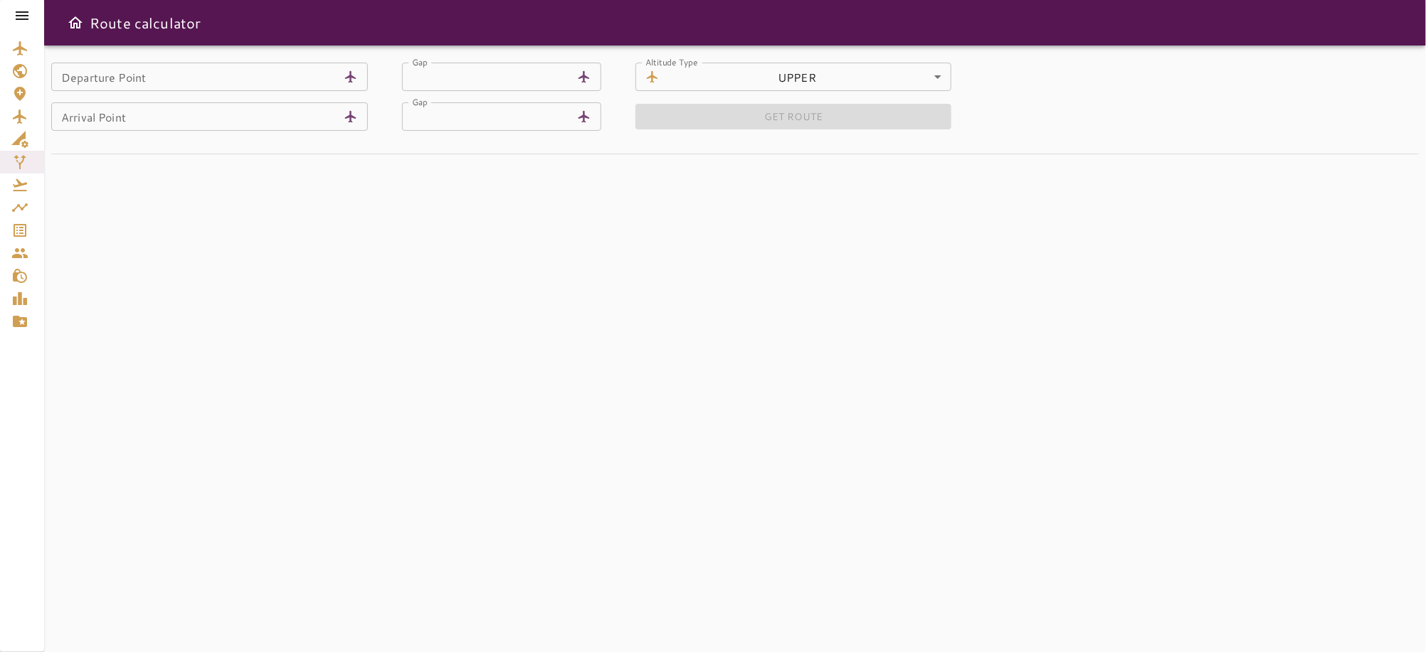
click at [22, 21] on icon at bounding box center [22, 15] width 17 height 17
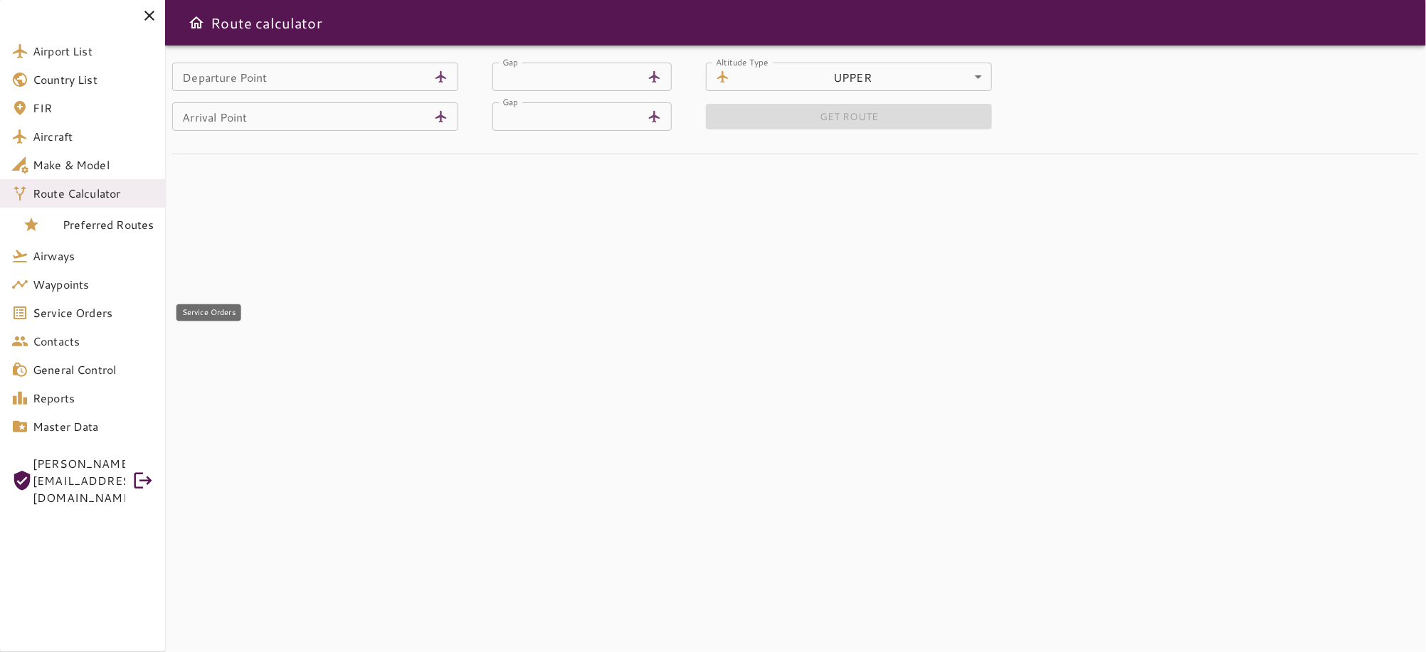
click at [41, 319] on span "Service Orders" at bounding box center [93, 312] width 121 height 17
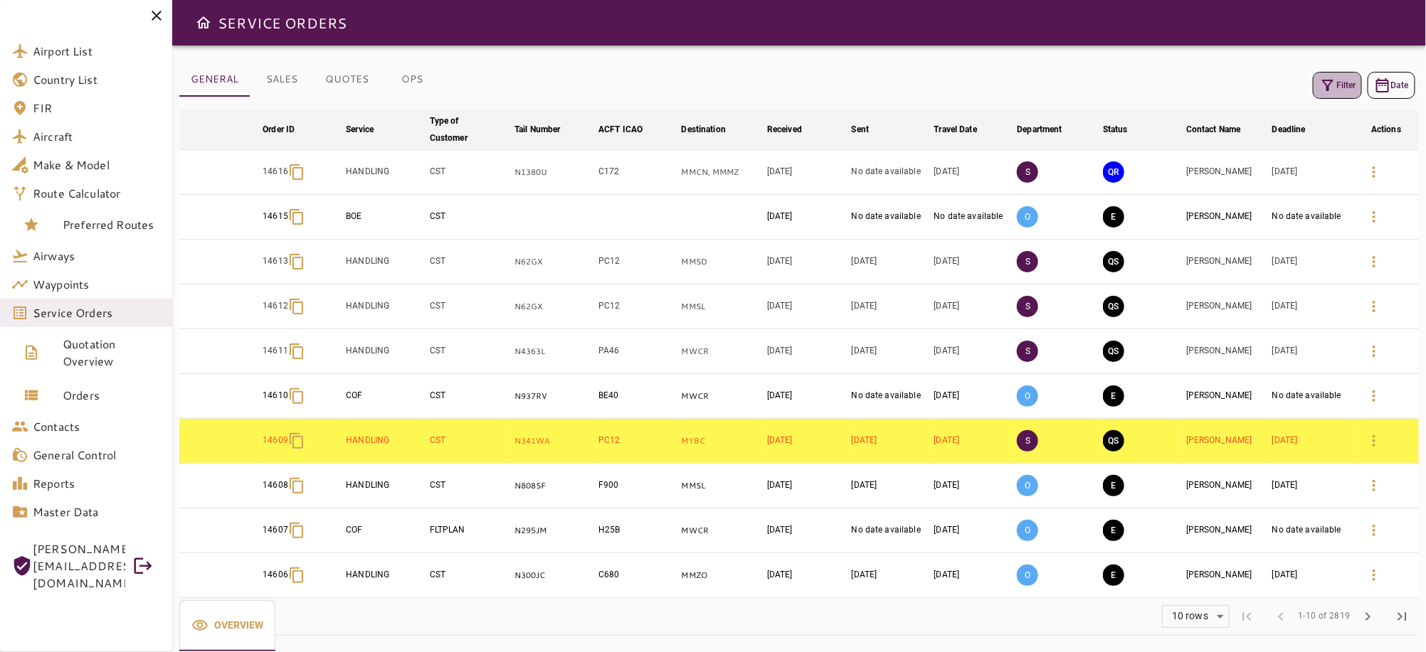
click at [1335, 85] on icon "button" at bounding box center [1327, 85] width 17 height 17
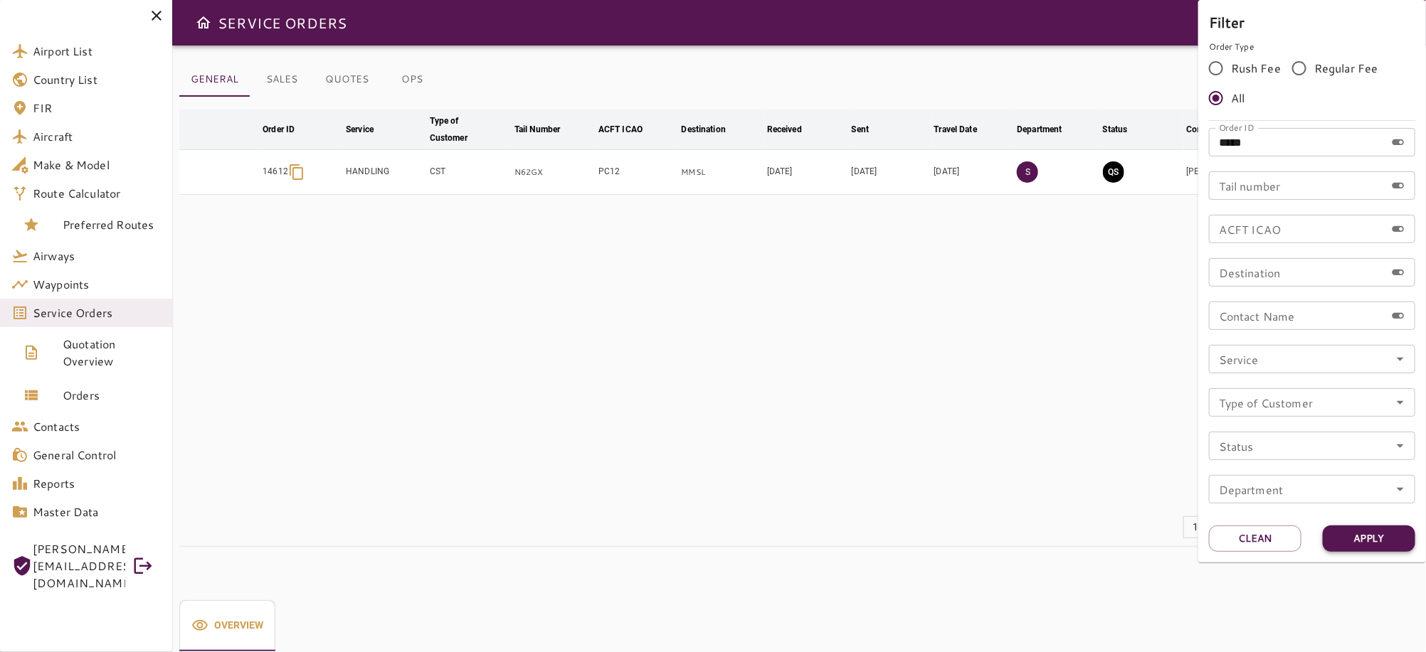
click at [1371, 542] on button "Apply" at bounding box center [1368, 539] width 92 height 26
click at [1083, 454] on div at bounding box center [713, 326] width 1426 height 652
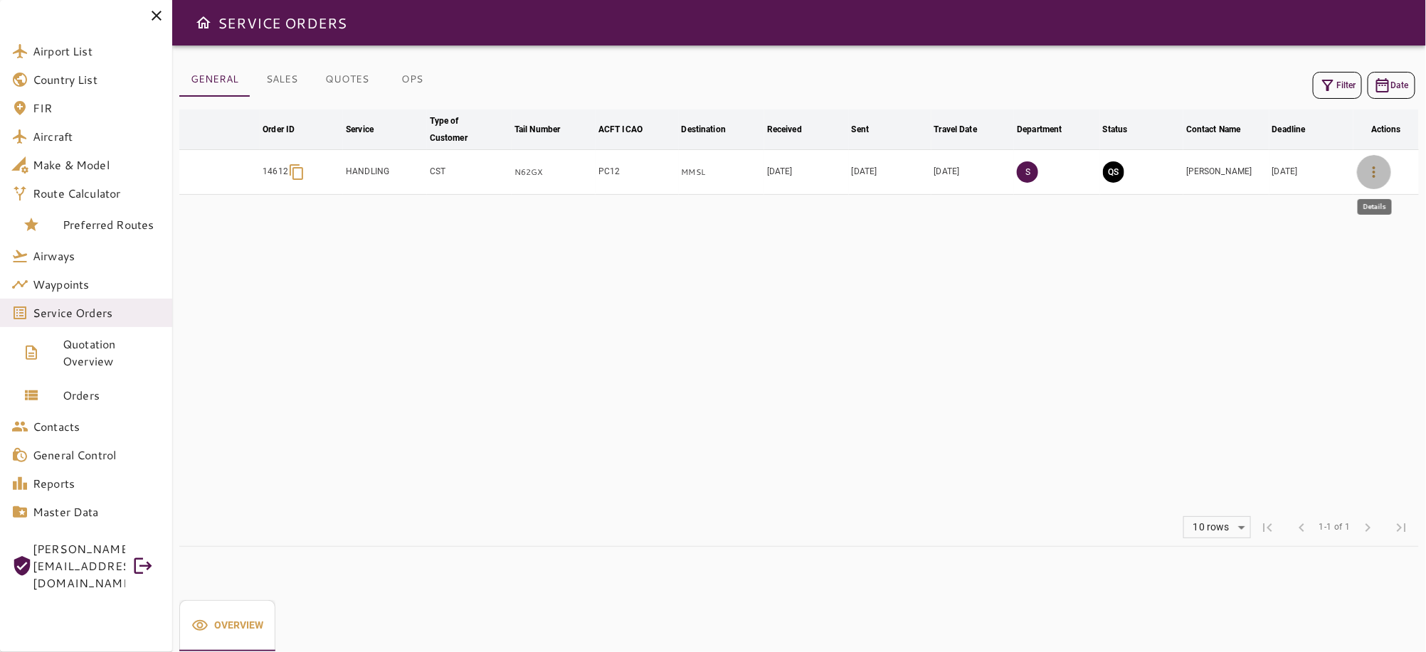
click at [1370, 167] on icon "button" at bounding box center [1373, 172] width 17 height 17
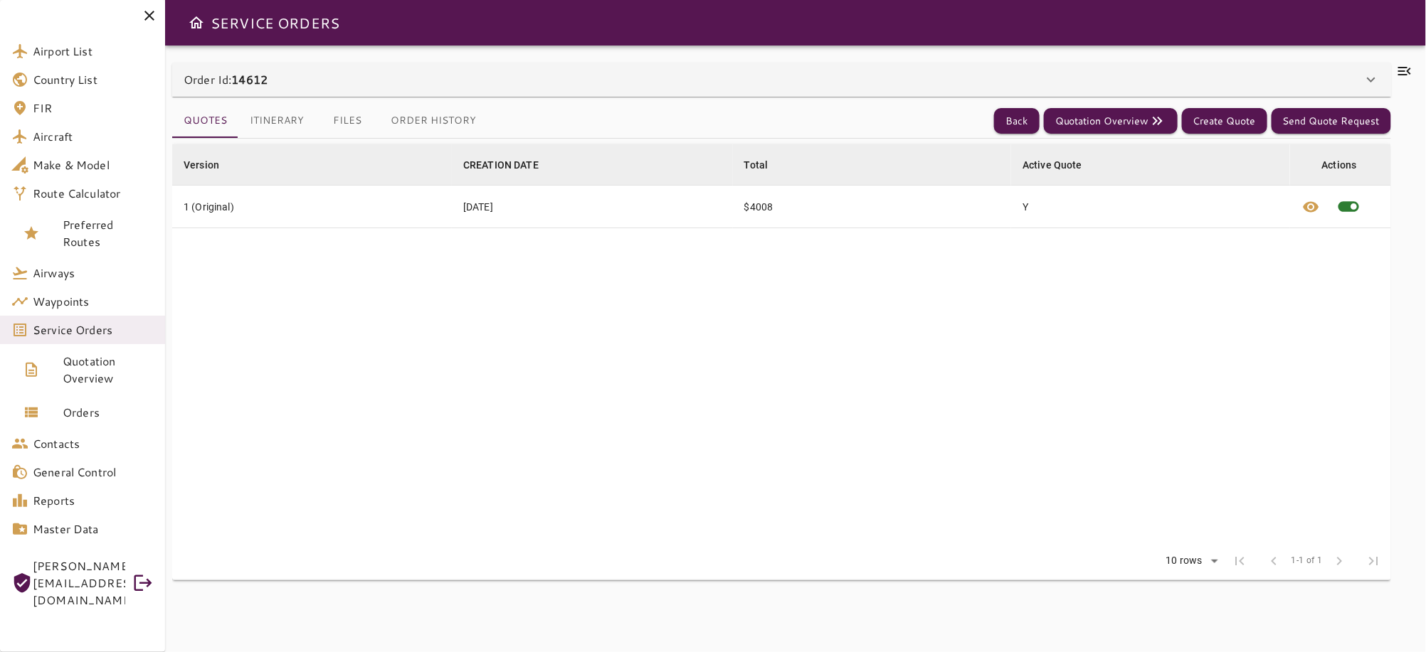
click at [293, 124] on button "Itinerary" at bounding box center [276, 121] width 77 height 34
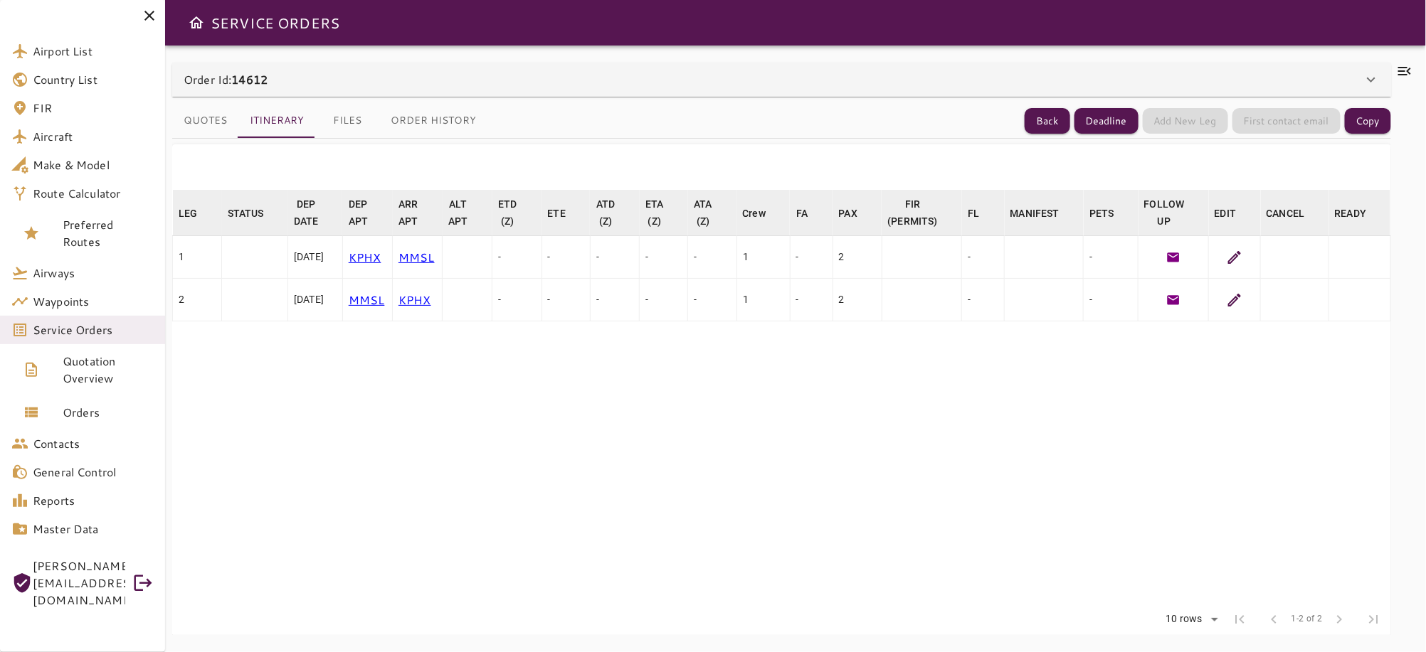
click at [152, 10] on icon at bounding box center [149, 15] width 17 height 17
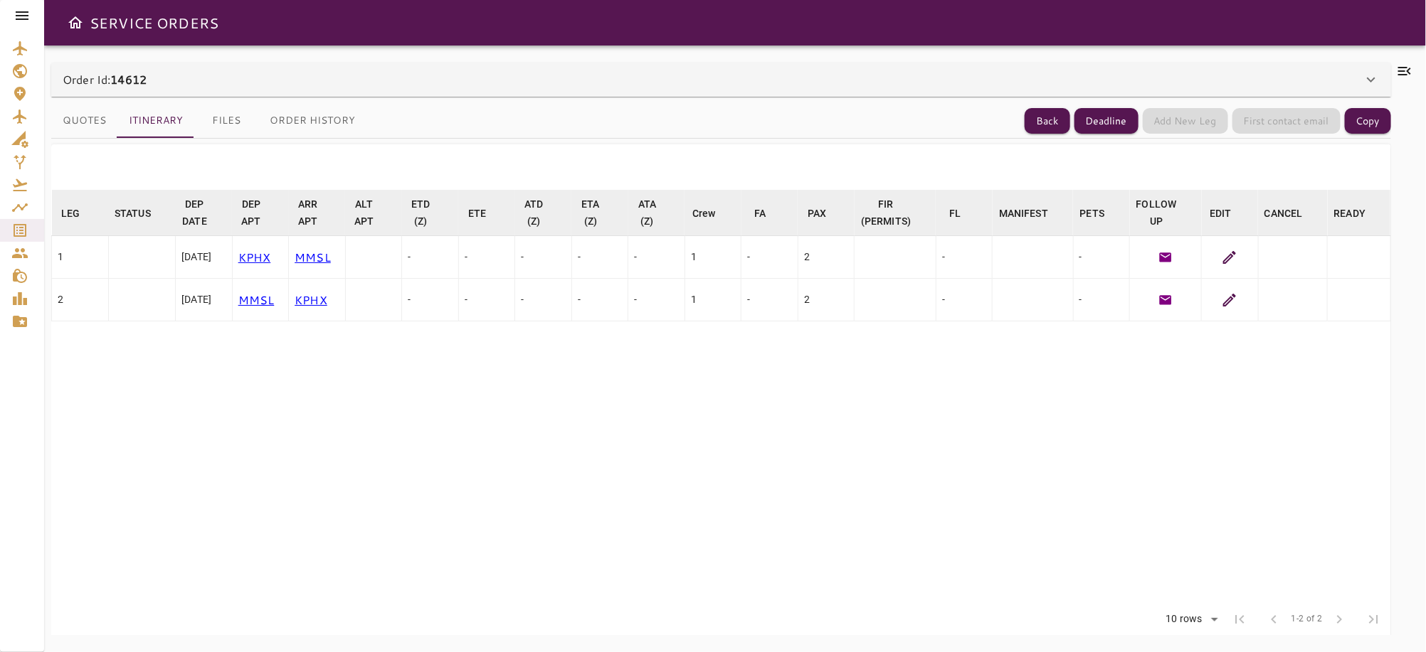
click at [1221, 252] on icon at bounding box center [1229, 257] width 17 height 17
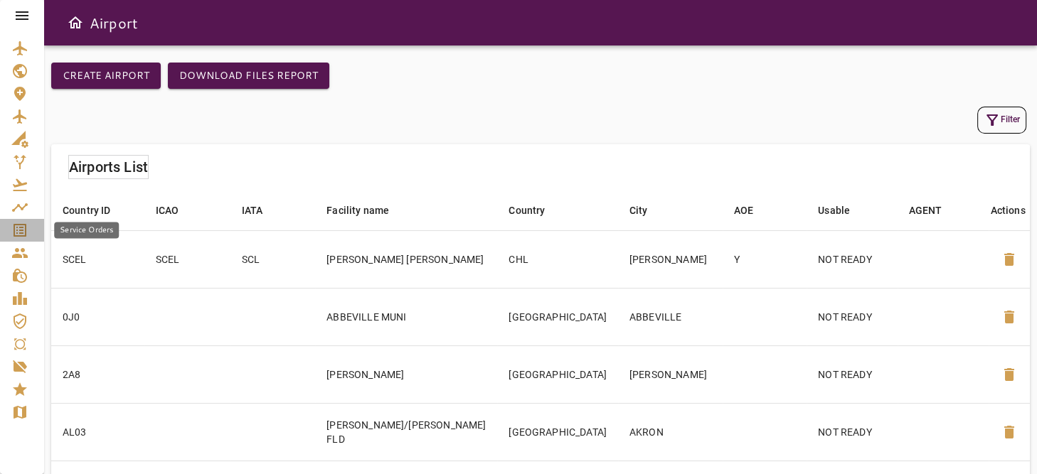
click at [20, 231] on icon "Service Orders" at bounding box center [19, 230] width 17 height 17
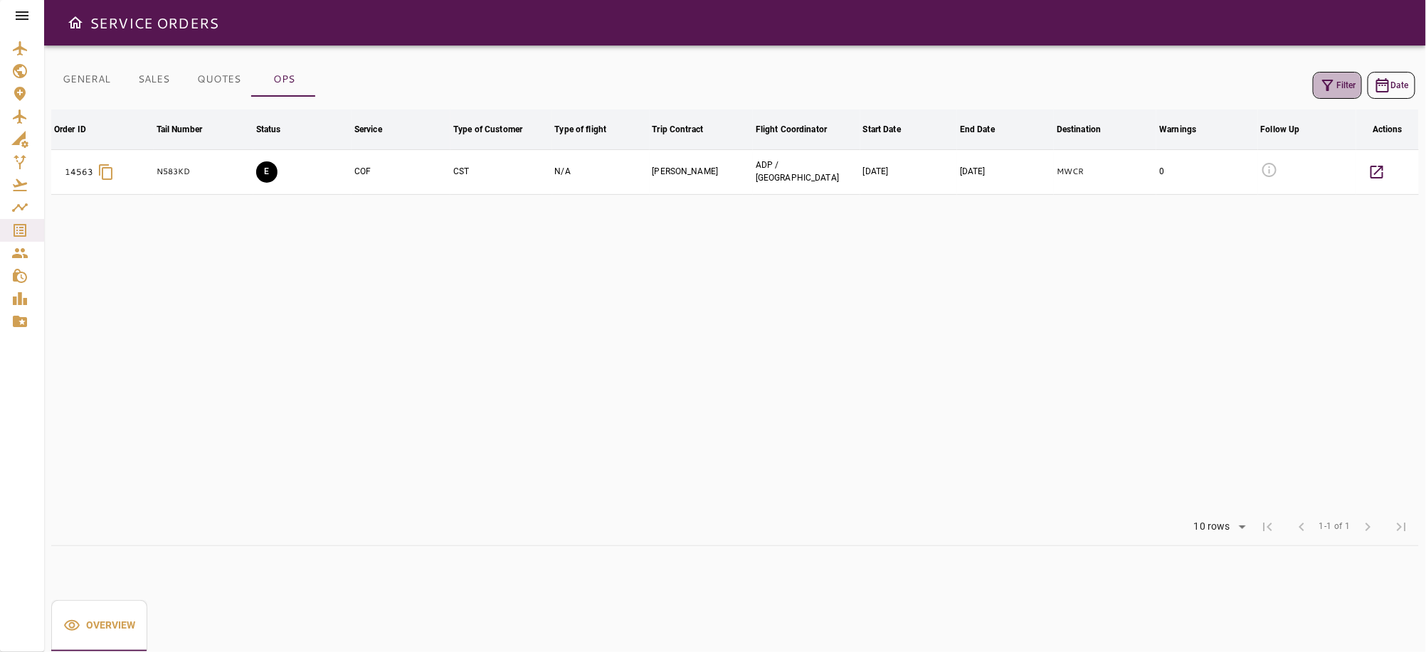
click at [1339, 91] on button "Filter" at bounding box center [1336, 85] width 49 height 27
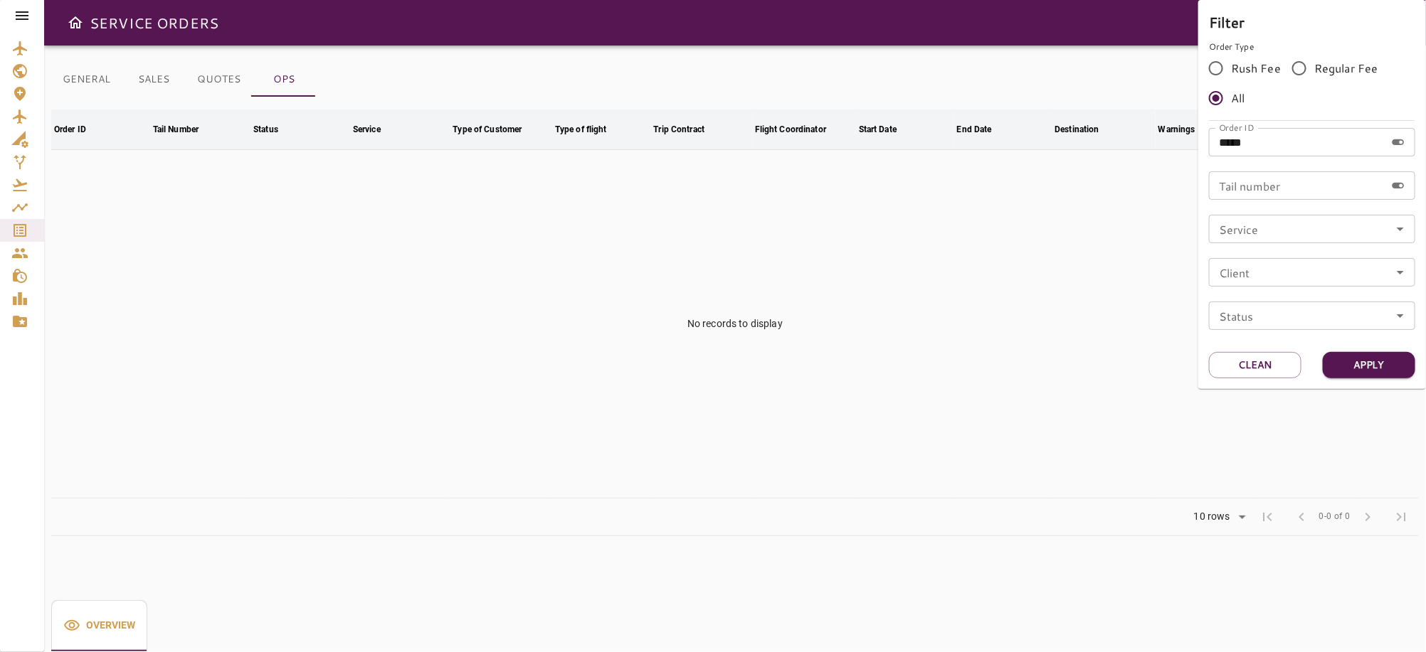
click at [1283, 148] on input "*****" at bounding box center [1297, 142] width 176 height 28
click at [1350, 370] on button "Apply" at bounding box center [1368, 365] width 92 height 26
click at [1273, 144] on input "*****" at bounding box center [1297, 142] width 176 height 28
type input "*****"
click at [1370, 366] on button "Apply" at bounding box center [1368, 365] width 92 height 26
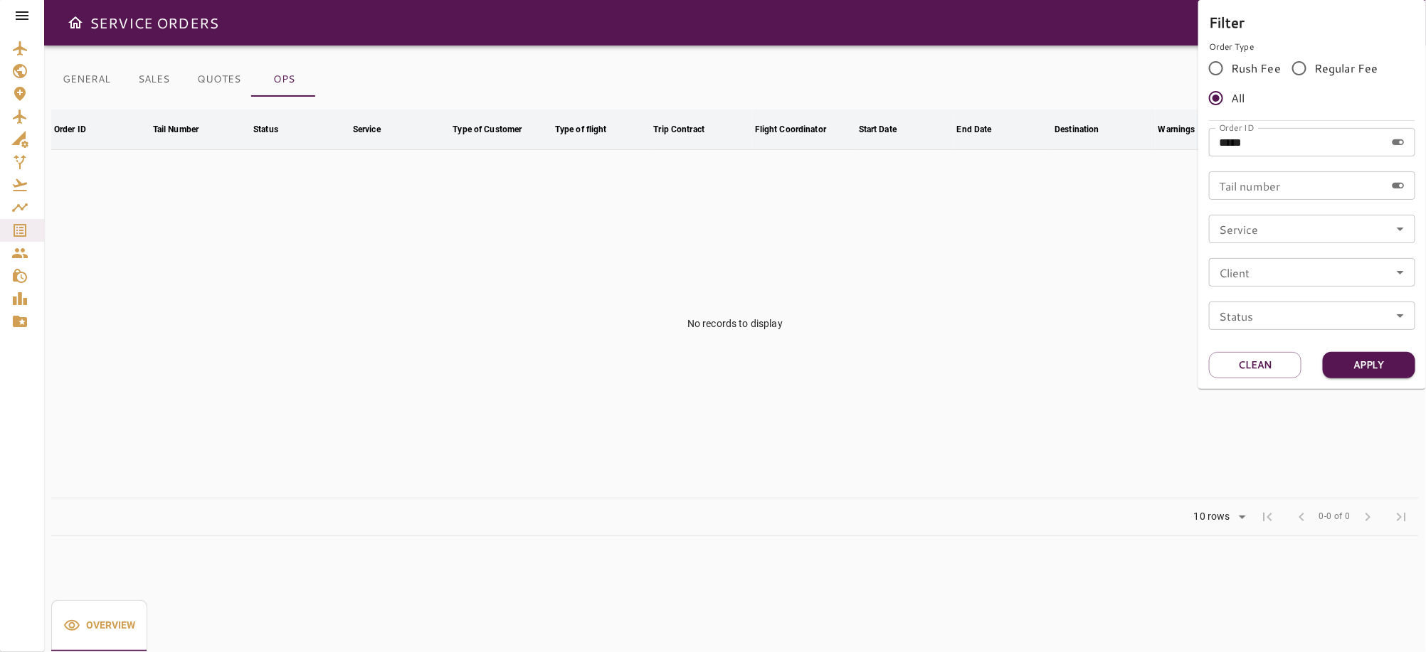
click at [1000, 430] on div at bounding box center [713, 326] width 1426 height 652
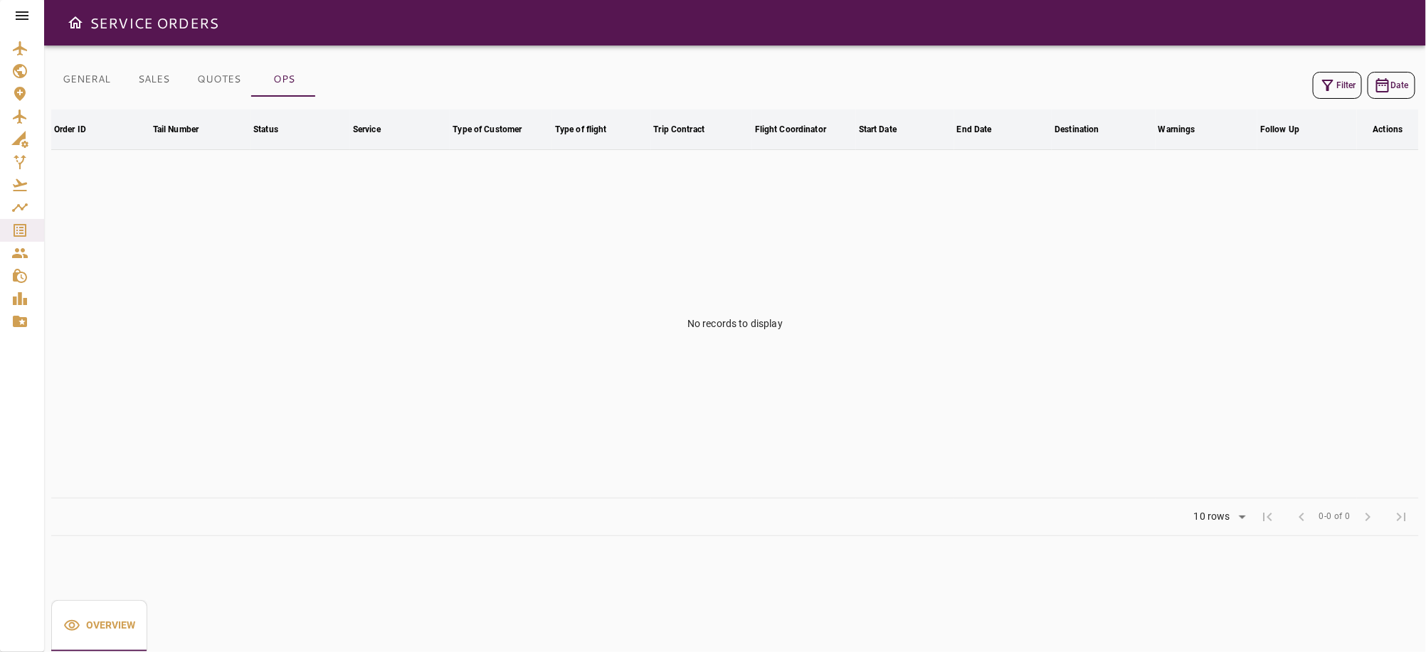
click at [1332, 82] on icon "button" at bounding box center [1327, 85] width 17 height 17
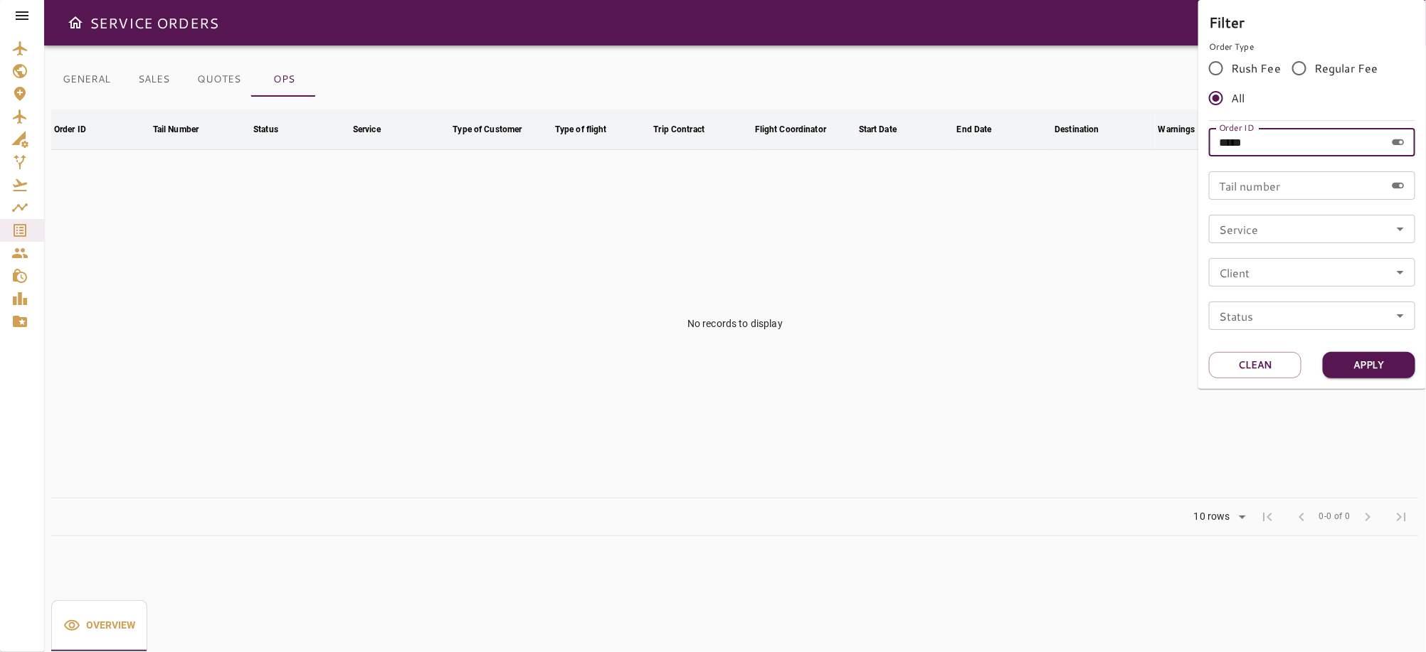
click at [1294, 147] on input "*****" at bounding box center [1297, 142] width 176 height 28
click at [1066, 406] on div at bounding box center [713, 326] width 1426 height 652
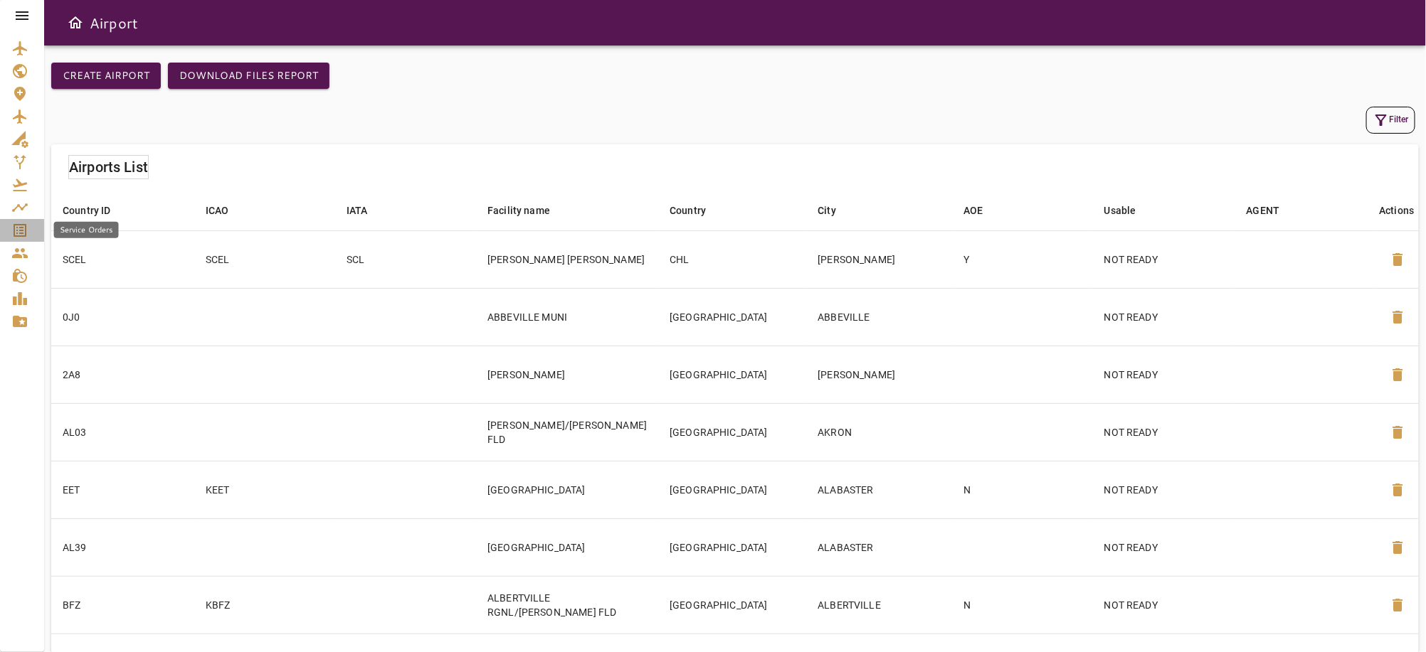
click at [20, 228] on icon "Service Orders" at bounding box center [20, 230] width 13 height 13
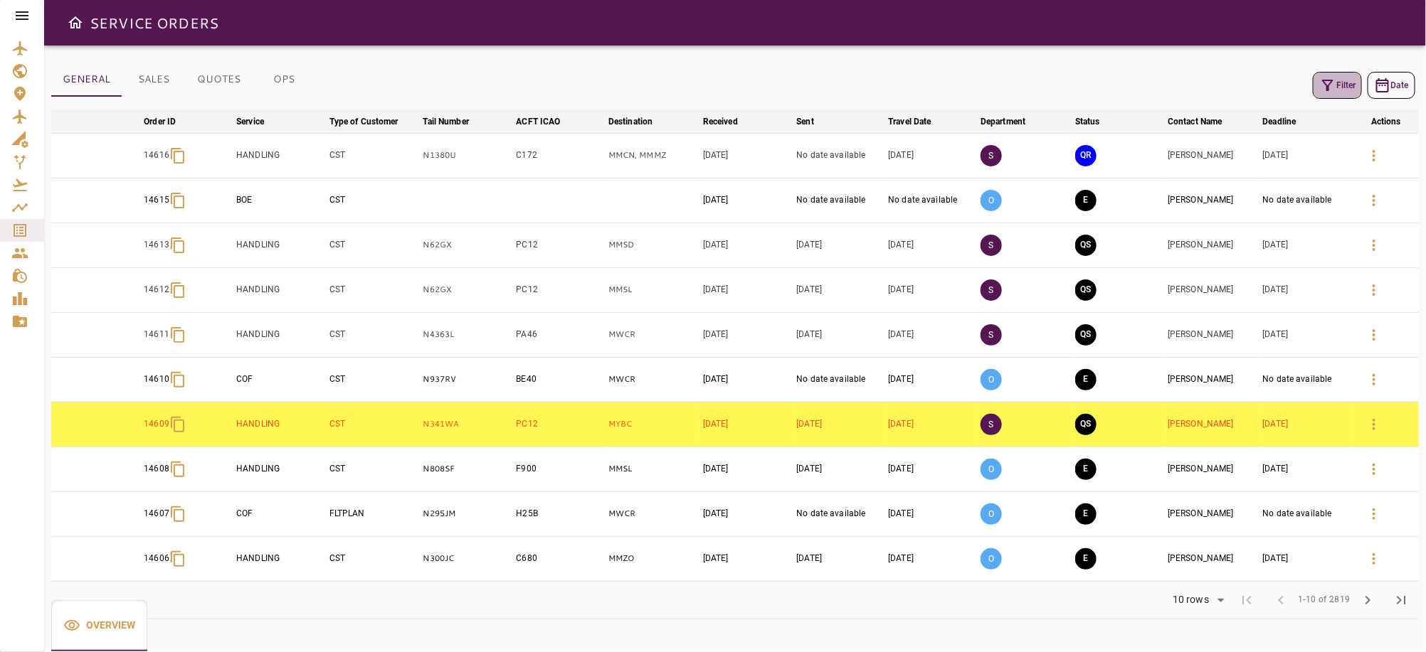
click at [1327, 88] on icon "button" at bounding box center [1327, 85] width 11 height 11
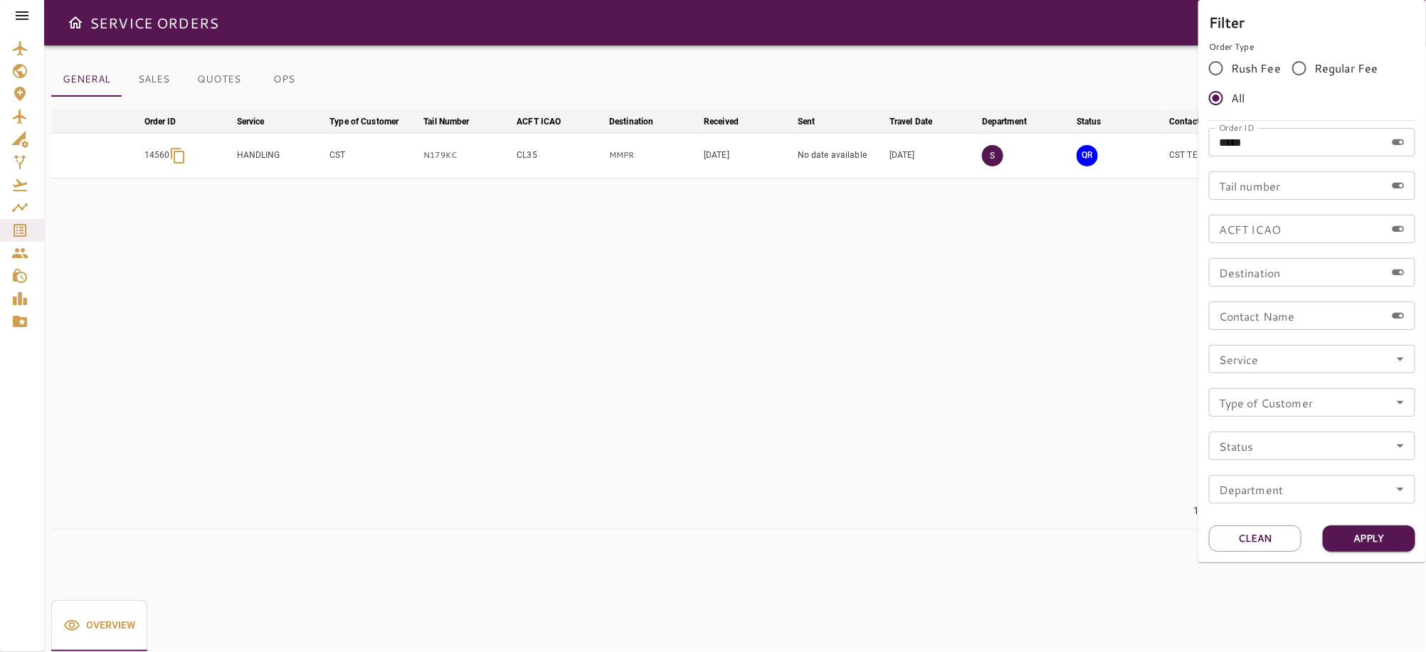
click at [1270, 144] on input "*****" at bounding box center [1297, 142] width 176 height 28
click at [1087, 303] on div at bounding box center [713, 326] width 1426 height 652
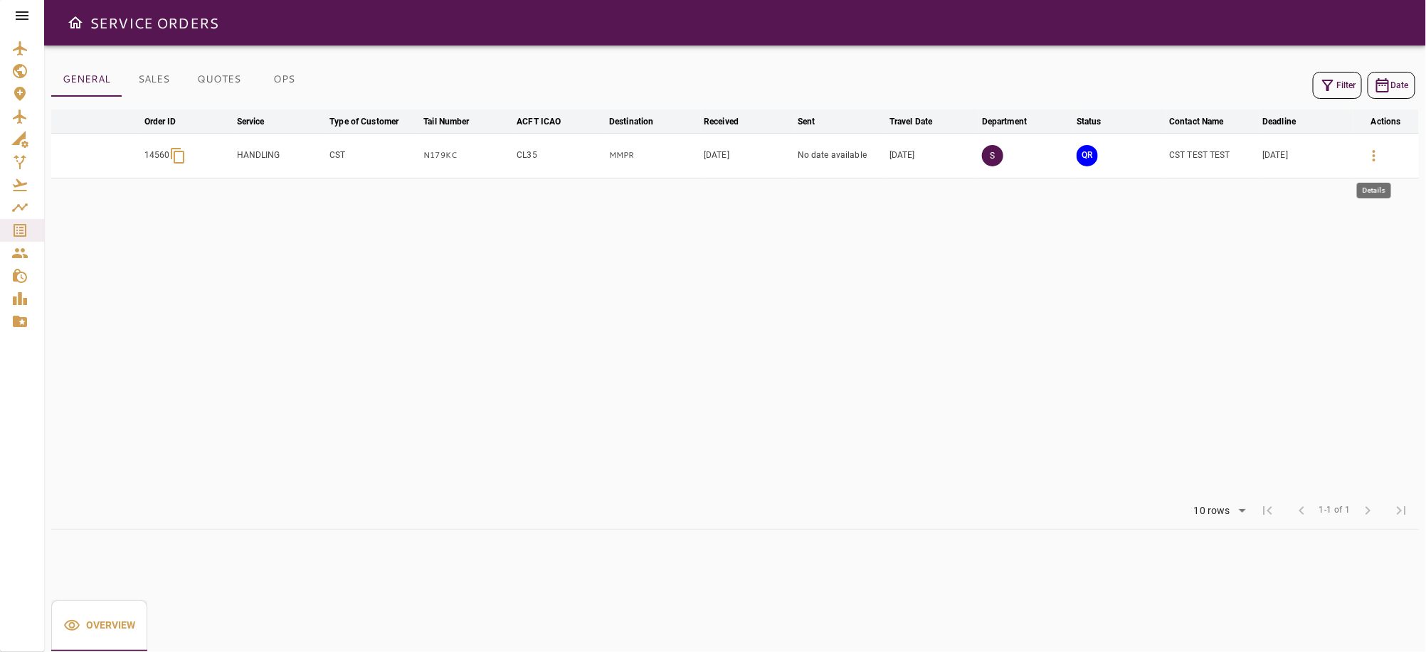
click at [1386, 159] on button "button" at bounding box center [1374, 156] width 34 height 34
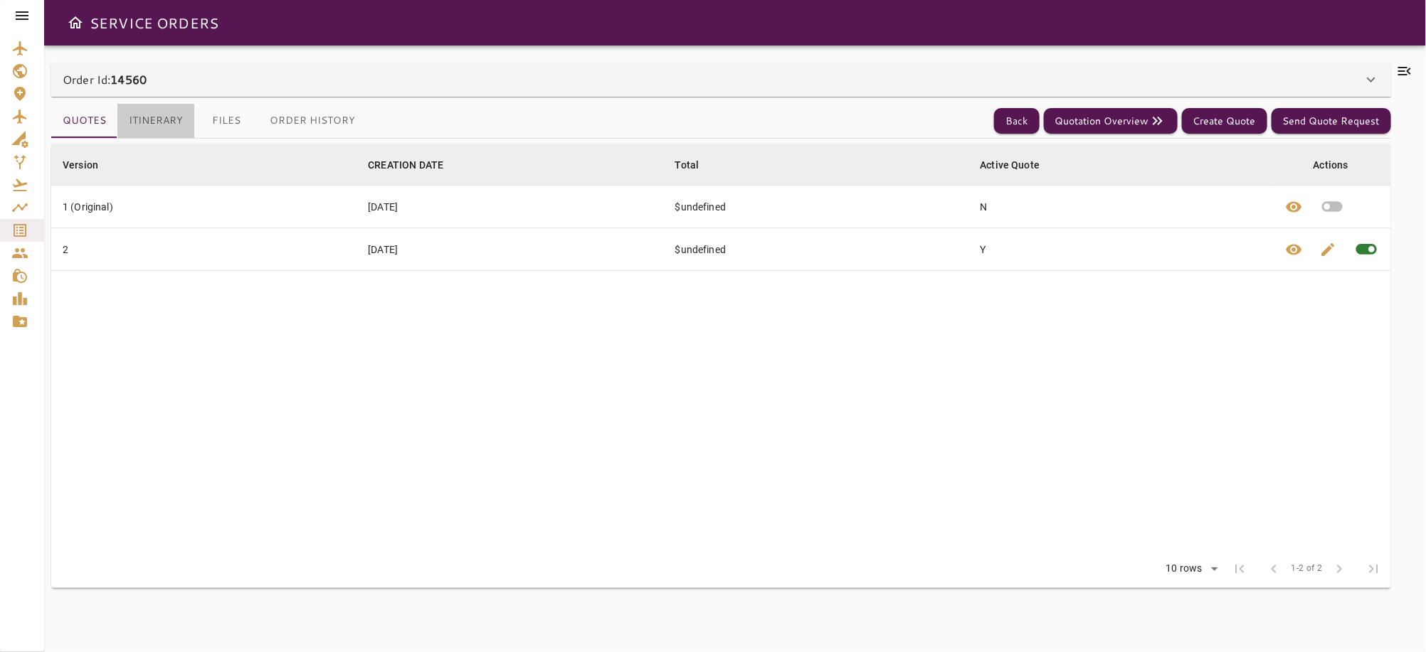
click at [160, 116] on button "Itinerary" at bounding box center [155, 121] width 77 height 34
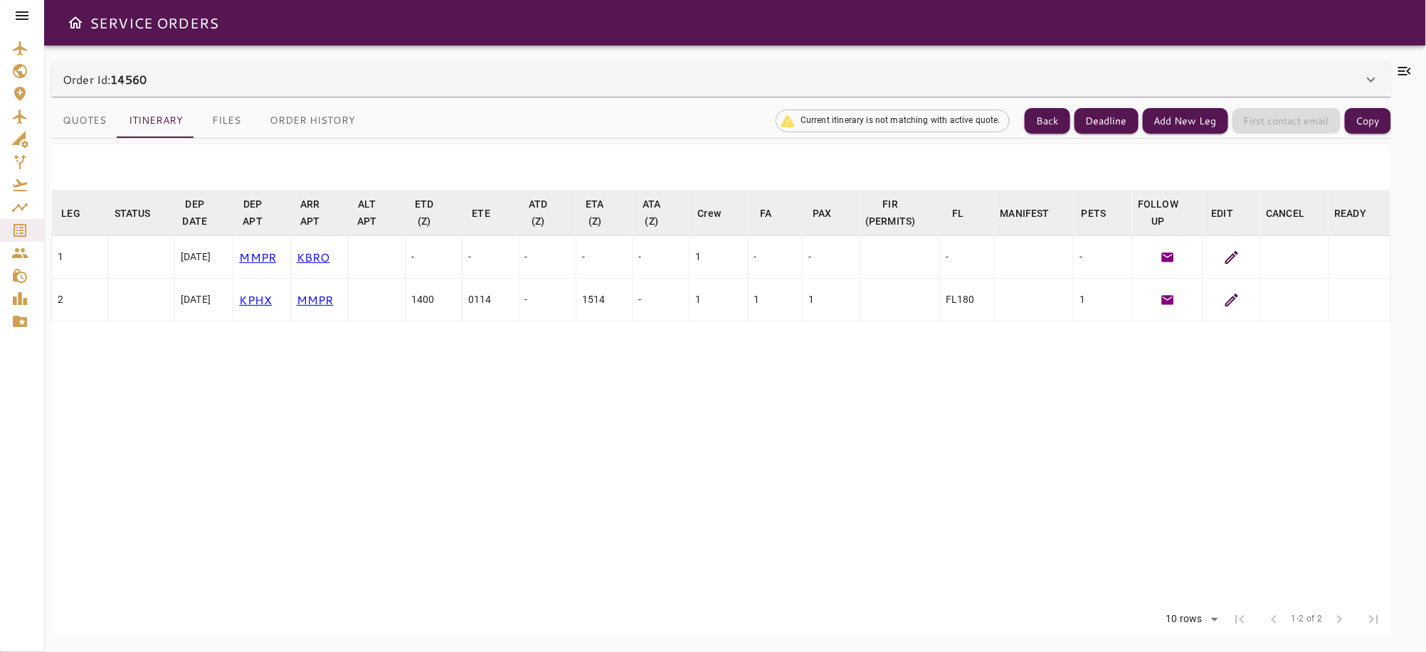
click at [1225, 302] on icon at bounding box center [1231, 300] width 13 height 13
click at [1225, 254] on icon at bounding box center [1231, 257] width 17 height 17
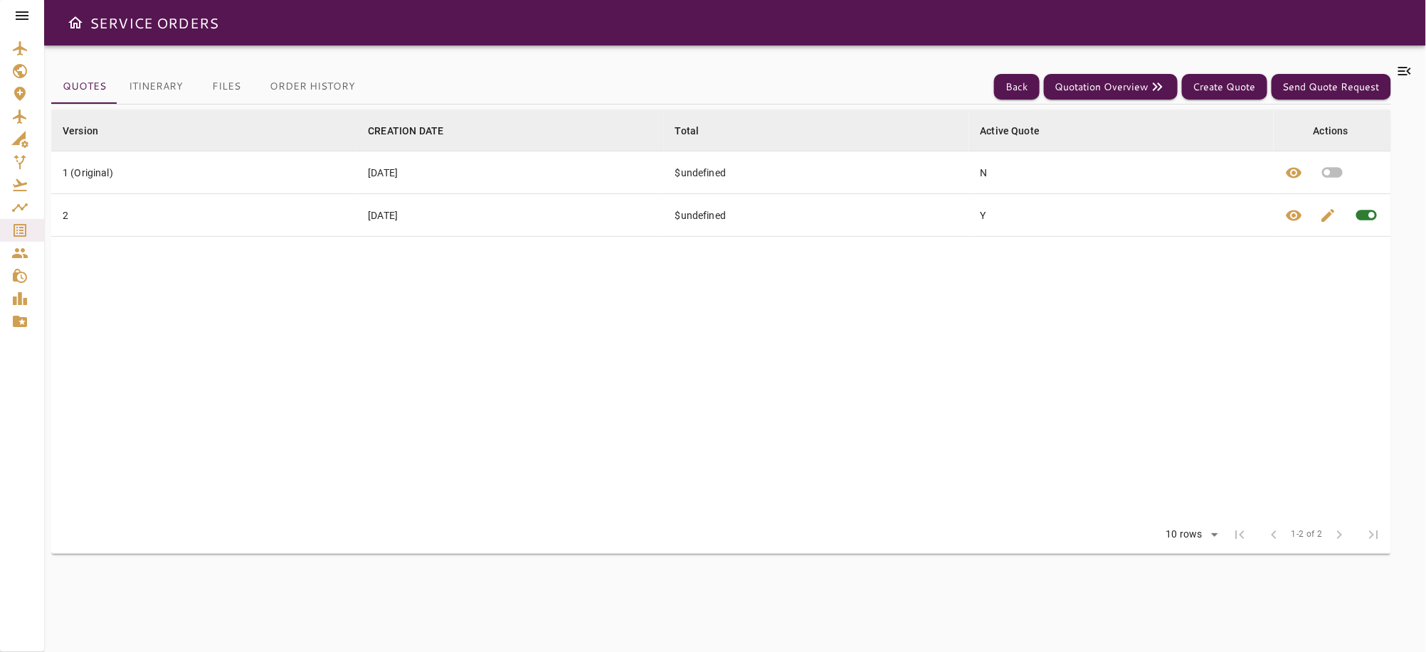
click at [149, 85] on button "Itinerary" at bounding box center [155, 87] width 77 height 34
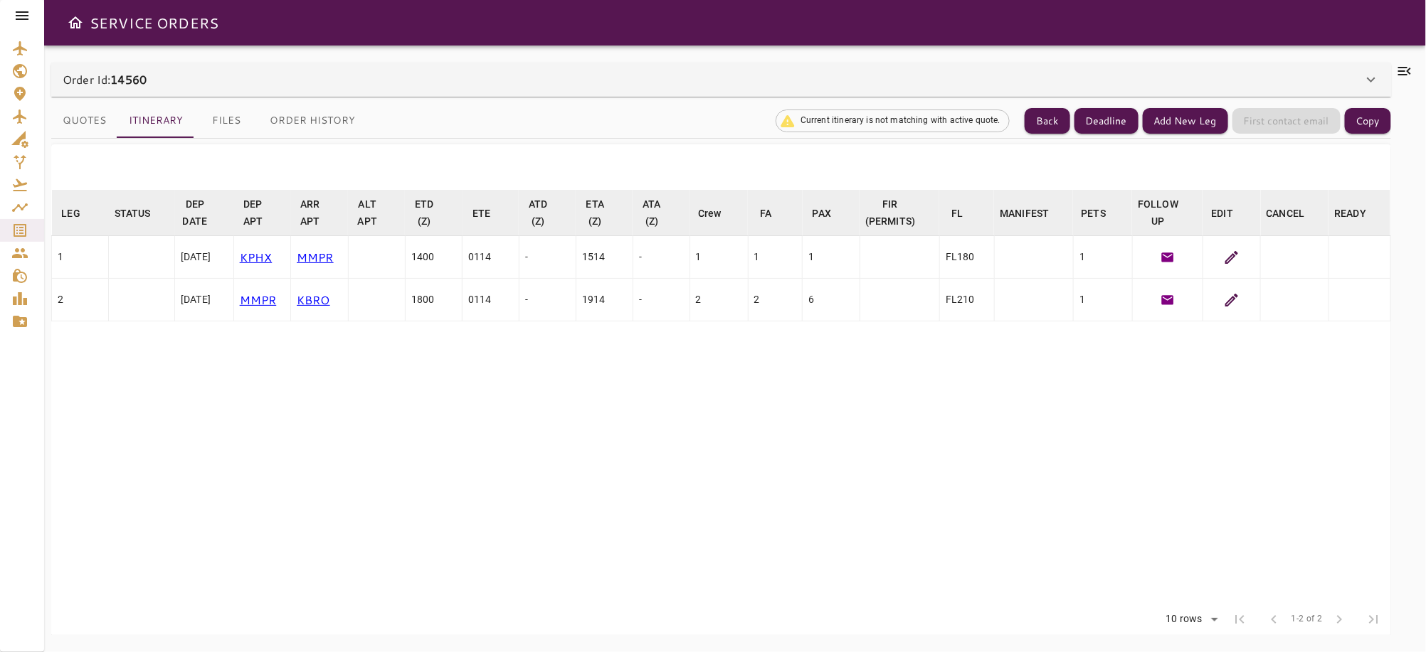
click at [1223, 258] on icon at bounding box center [1231, 257] width 17 height 17
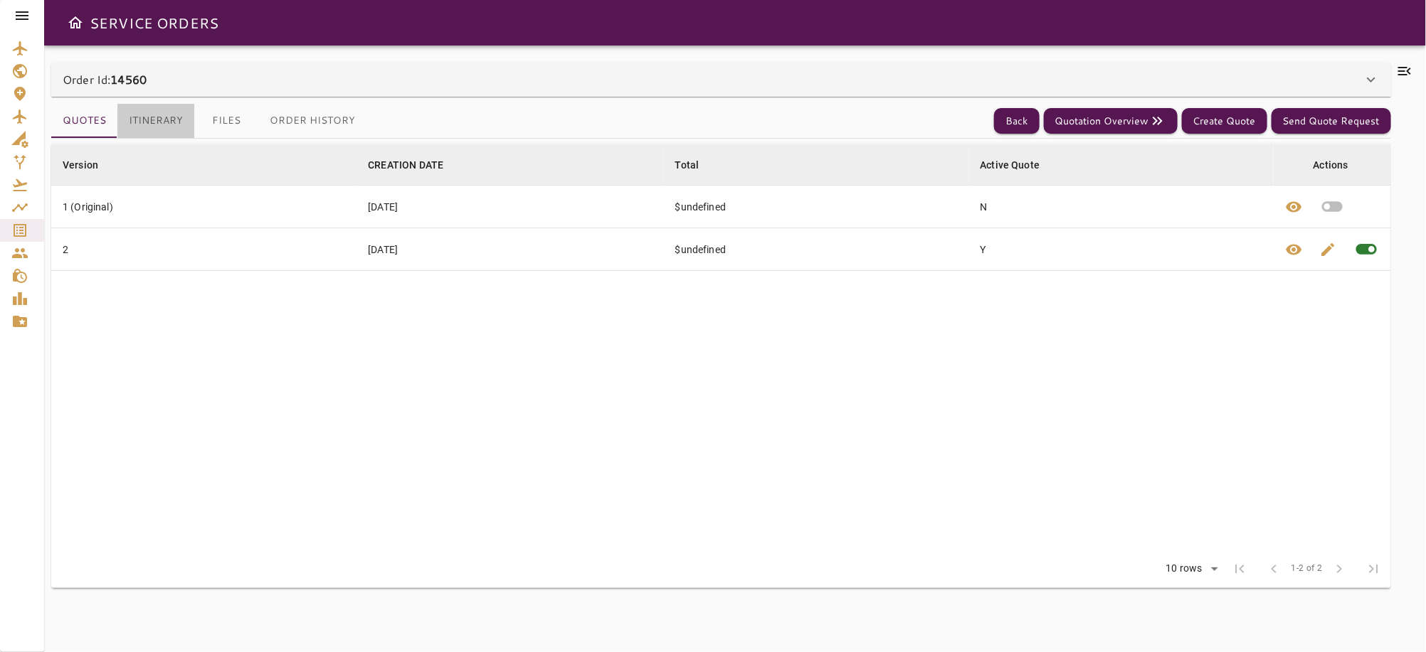
click at [143, 122] on button "Itinerary" at bounding box center [155, 121] width 77 height 34
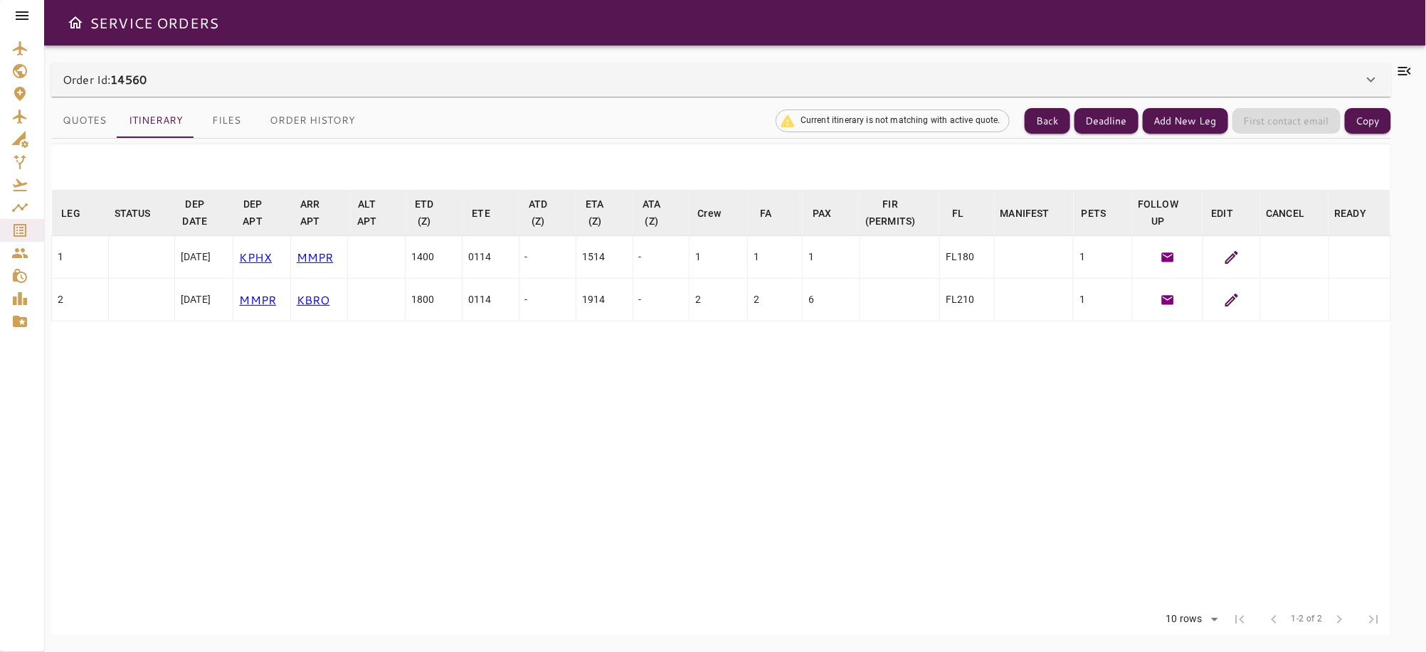
click at [1369, 78] on icon at bounding box center [1370, 79] width 17 height 17
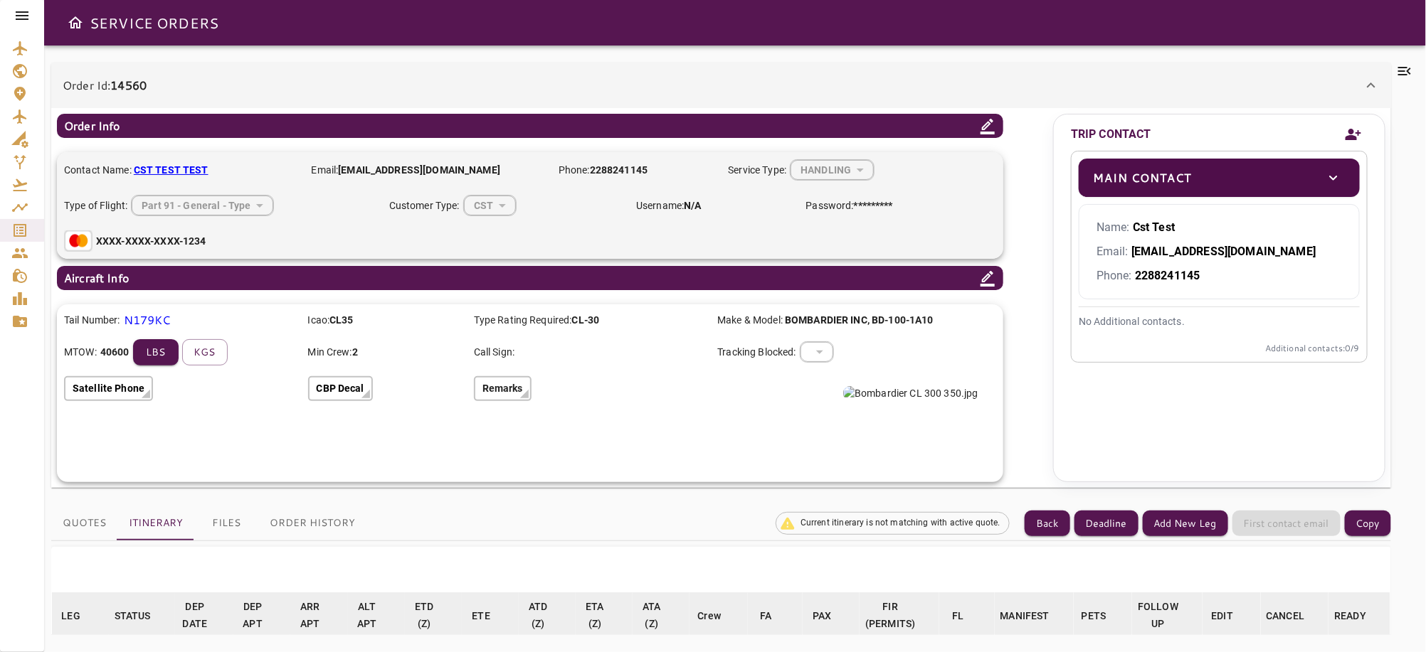
click at [1372, 81] on icon at bounding box center [1370, 85] width 17 height 17
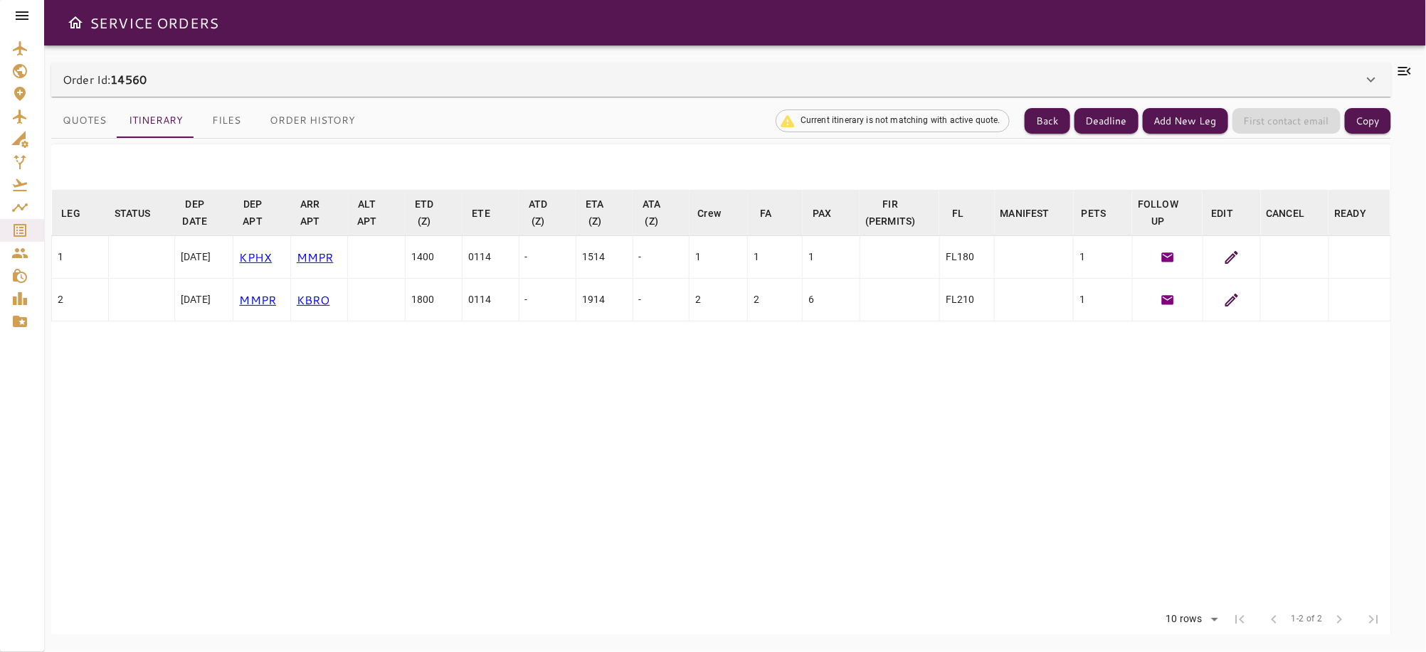
click at [1371, 79] on icon at bounding box center [1370, 79] width 17 height 17
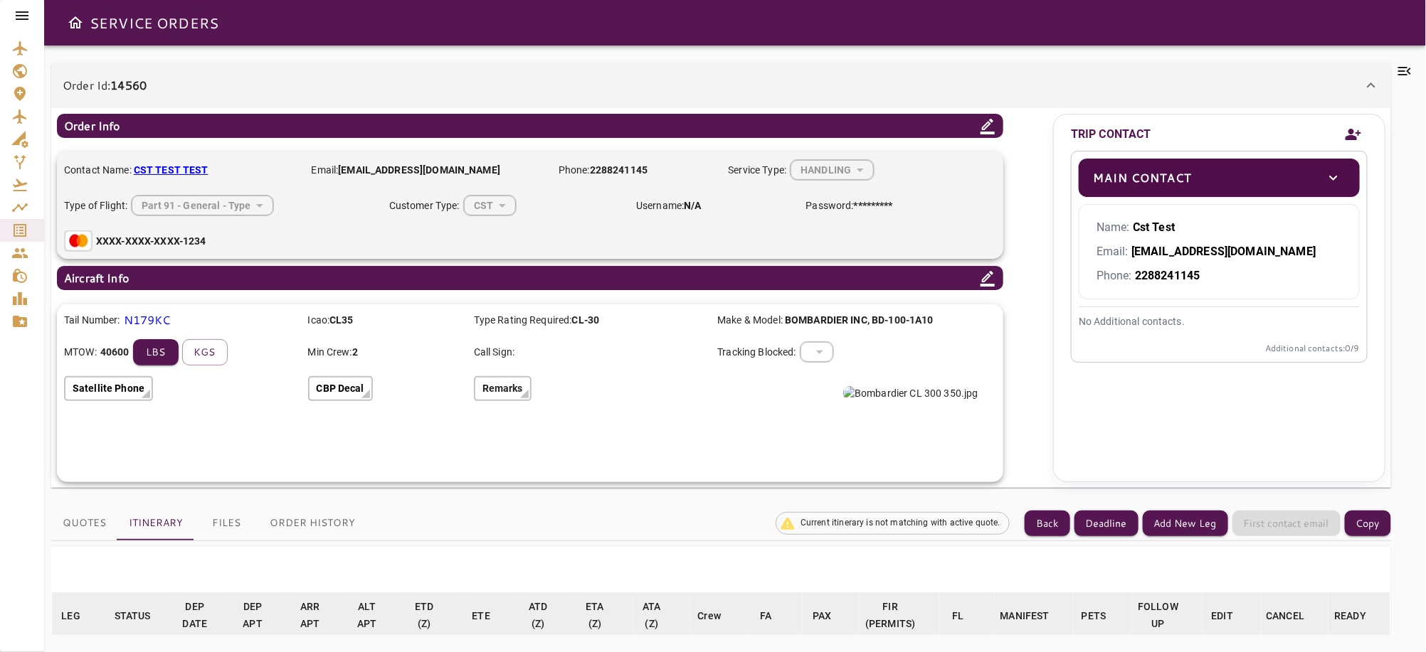
click at [1368, 80] on icon at bounding box center [1370, 85] width 17 height 17
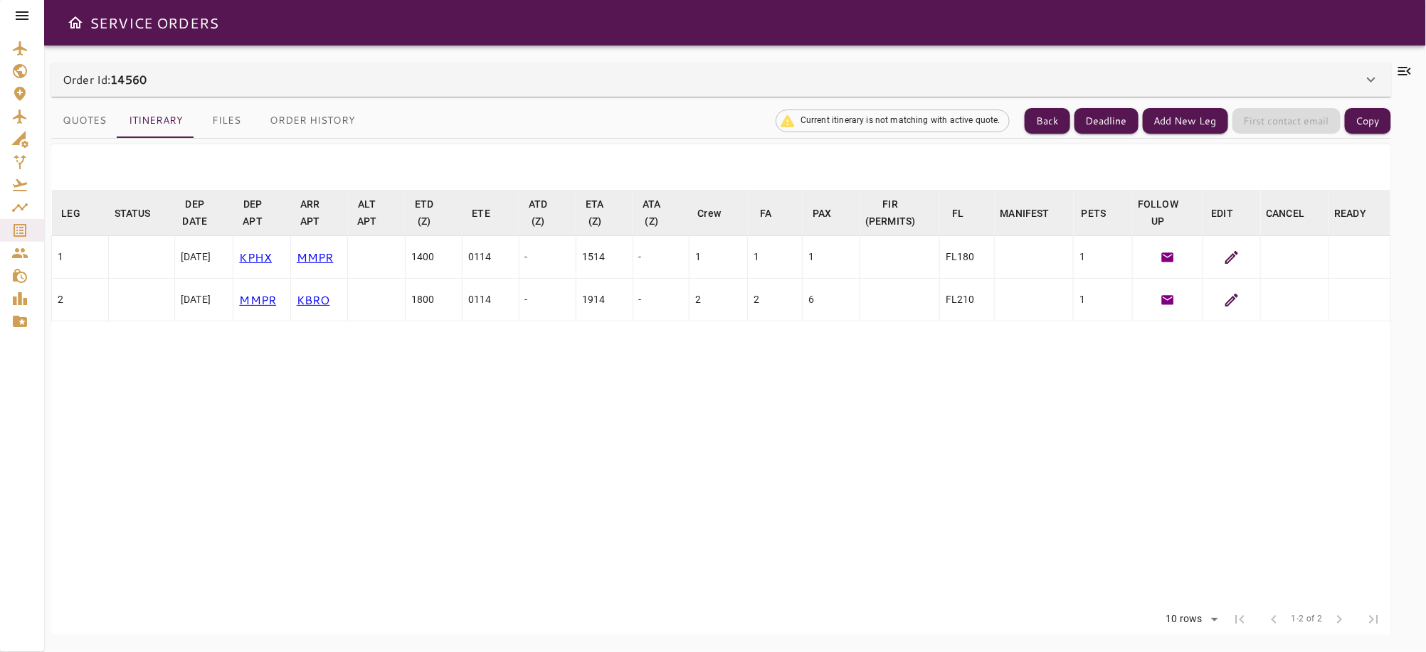
click at [1226, 258] on icon at bounding box center [1231, 257] width 17 height 17
